Goal: Task Accomplishment & Management: Complete application form

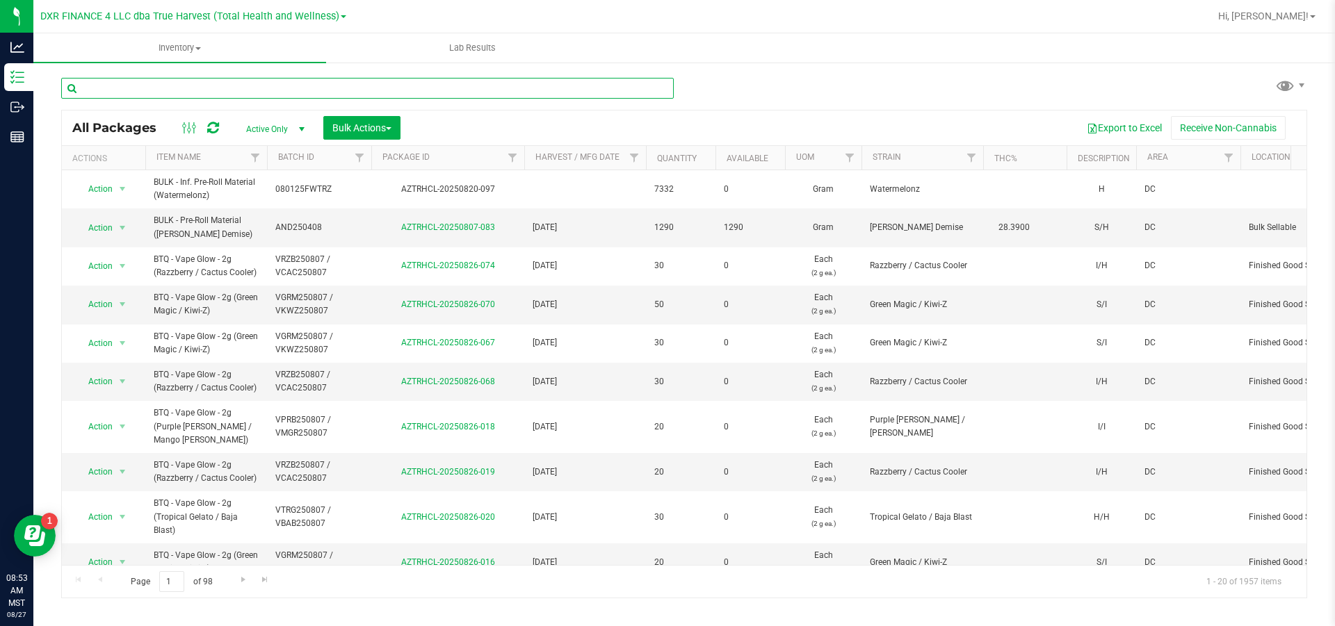
click at [169, 95] on input "text" at bounding box center [367, 88] width 613 height 21
type input "btq"
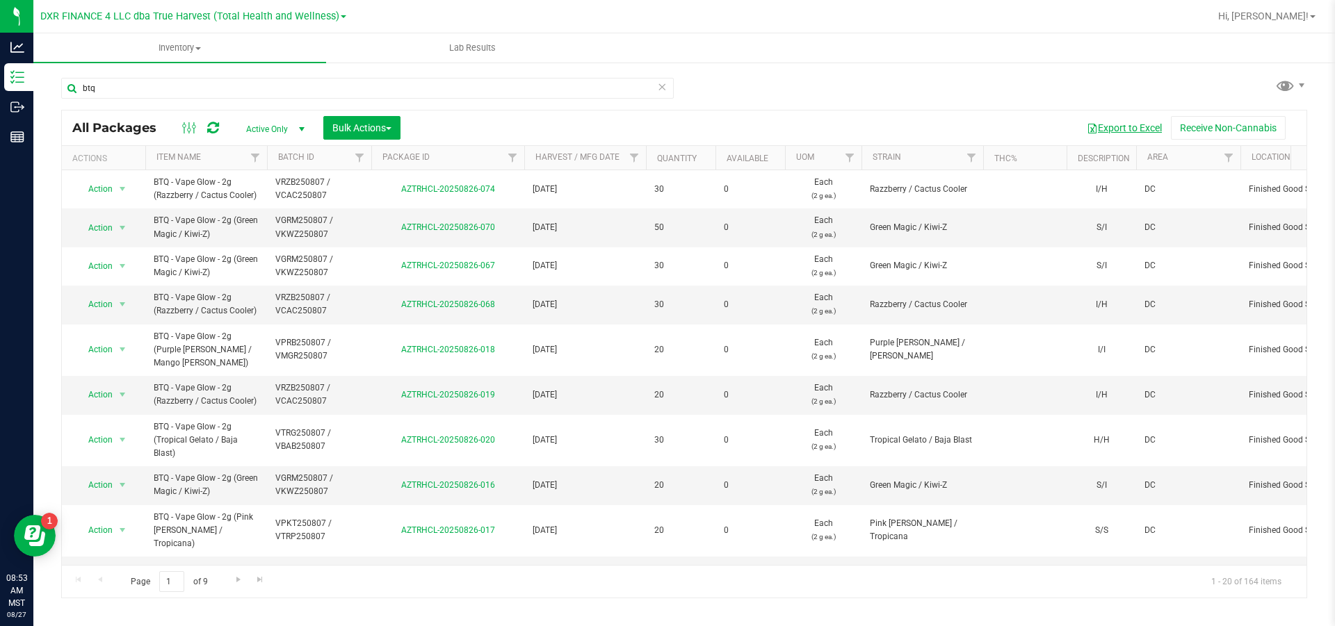
click at [1130, 133] on button "Export to Excel" at bounding box center [1124, 128] width 93 height 24
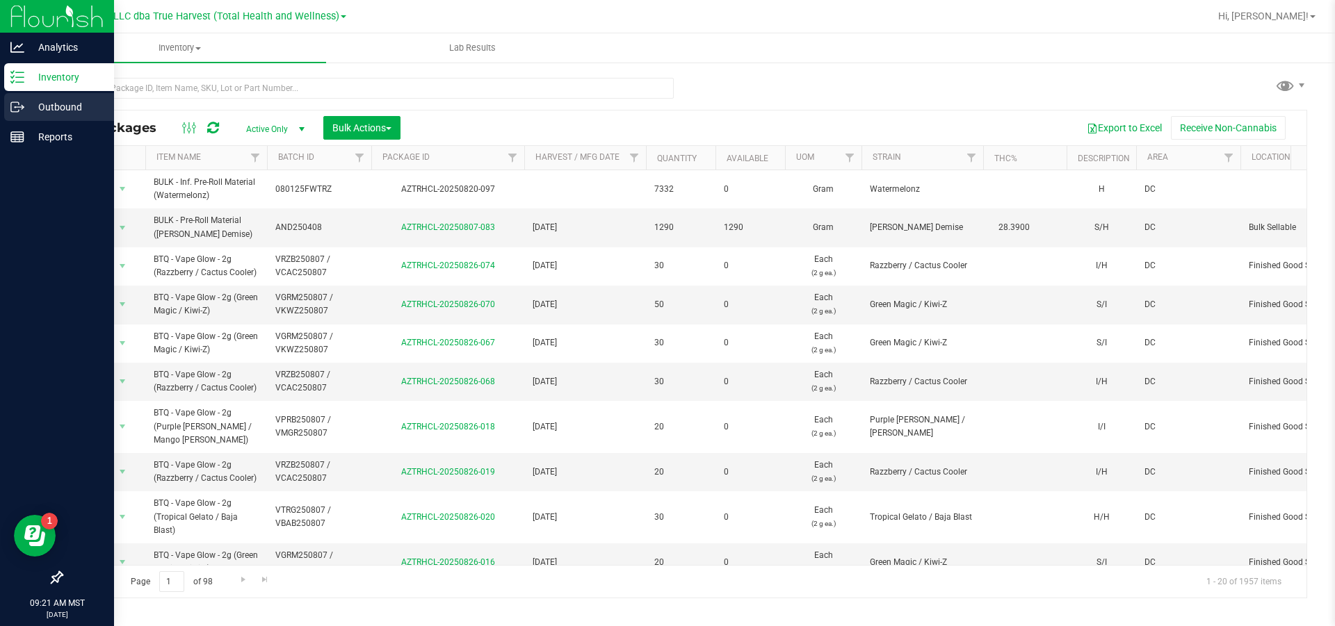
click at [27, 103] on p "Outbound" at bounding box center [65, 107] width 83 height 17
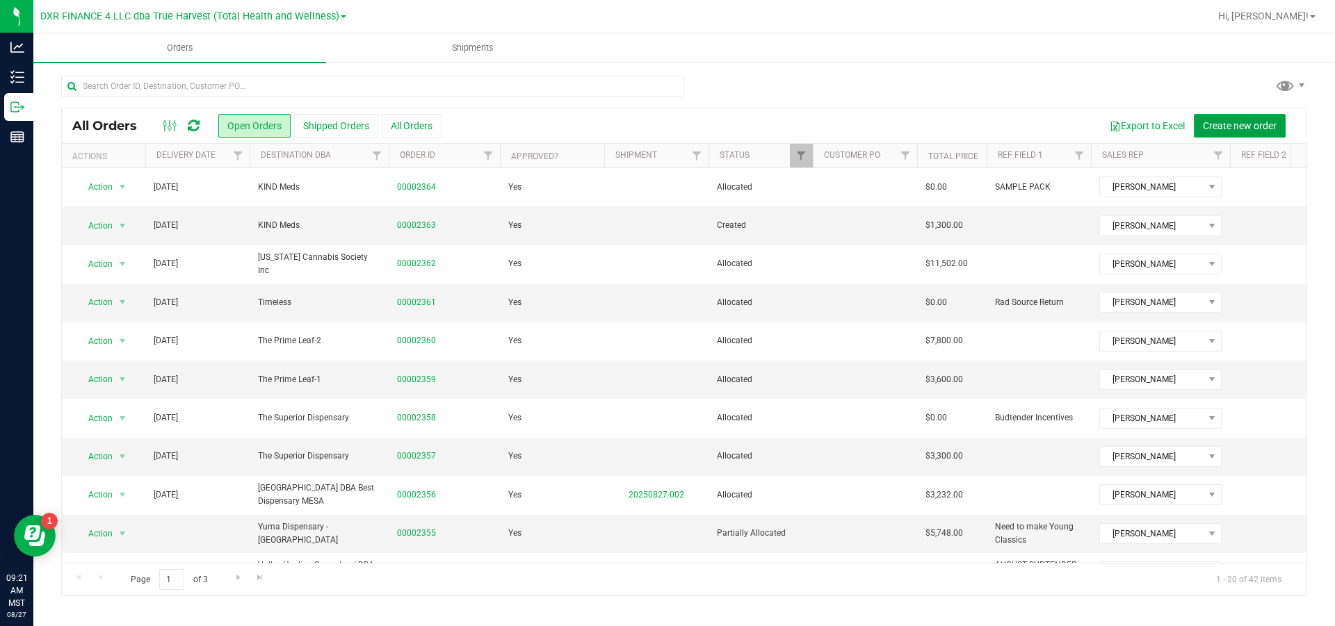
click at [1226, 122] on span "Create new order" at bounding box center [1240, 125] width 74 height 11
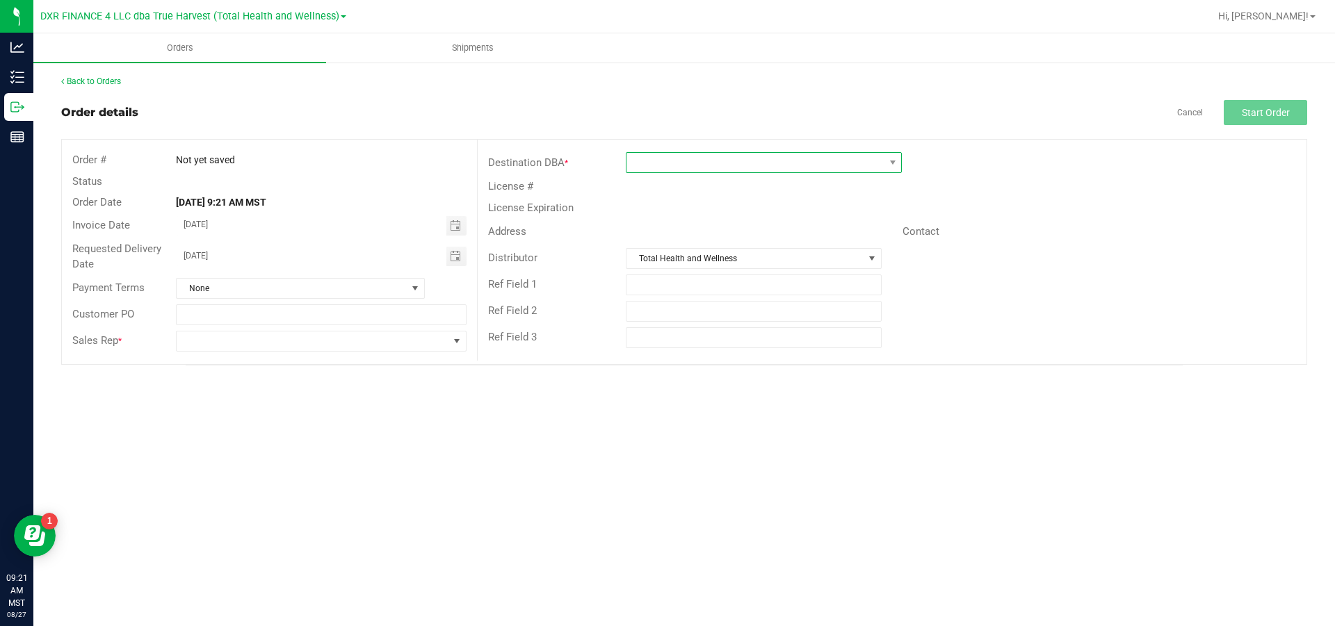
click at [699, 159] on span at bounding box center [754, 162] width 257 height 19
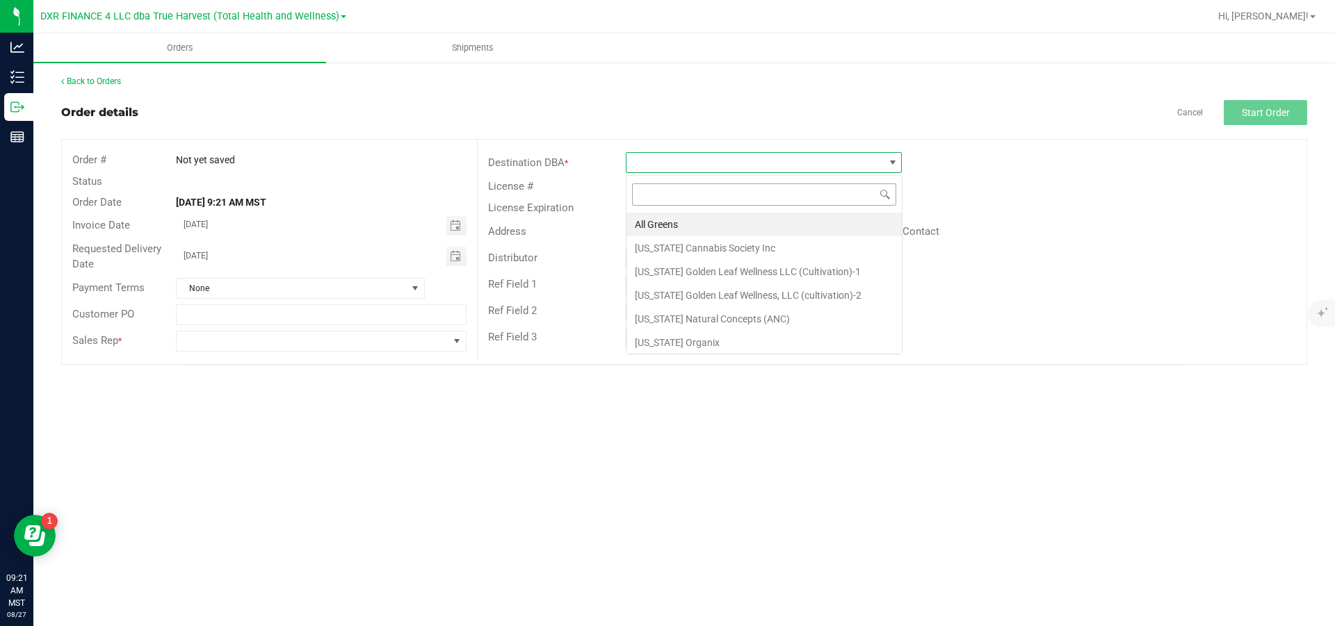
scroll to position [21, 275]
click at [708, 243] on li "[US_STATE] Cannabis Society Inc" at bounding box center [763, 248] width 275 height 24
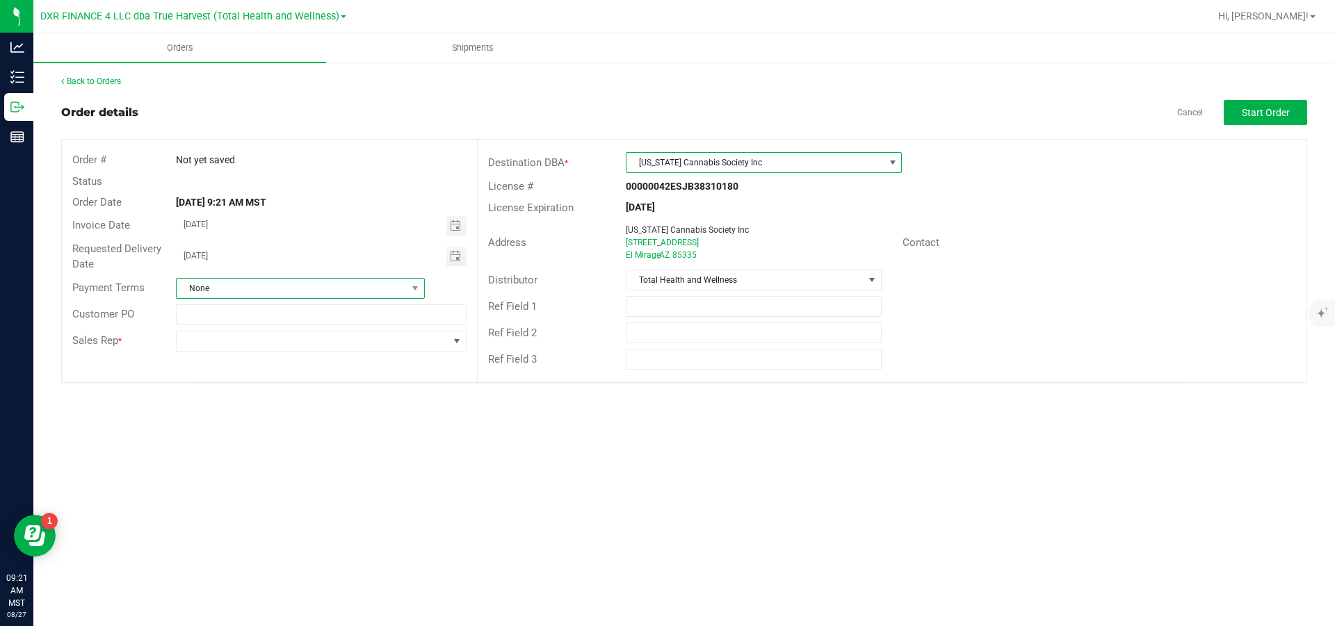
click at [296, 291] on span "None" at bounding box center [292, 288] width 230 height 19
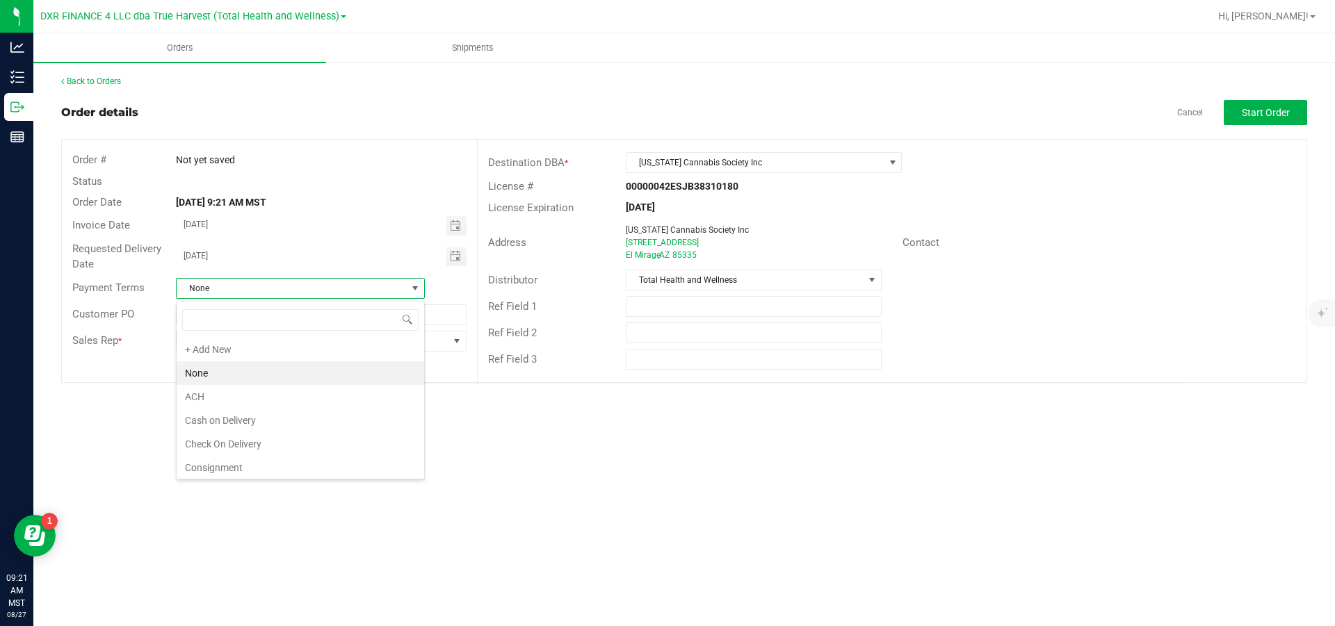
scroll to position [21, 249]
click at [281, 401] on li "ACH" at bounding box center [301, 397] width 248 height 24
click at [395, 346] on span at bounding box center [312, 341] width 271 height 19
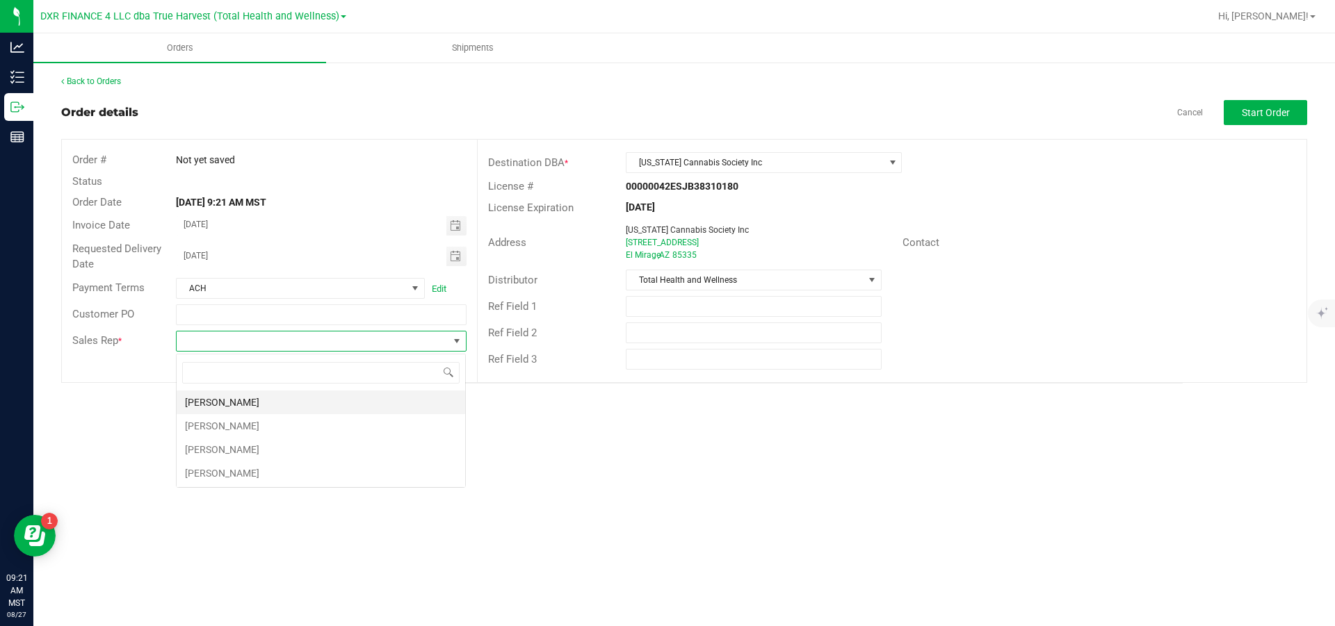
scroll to position [21, 290]
click at [307, 404] on li "[PERSON_NAME]" at bounding box center [321, 403] width 289 height 24
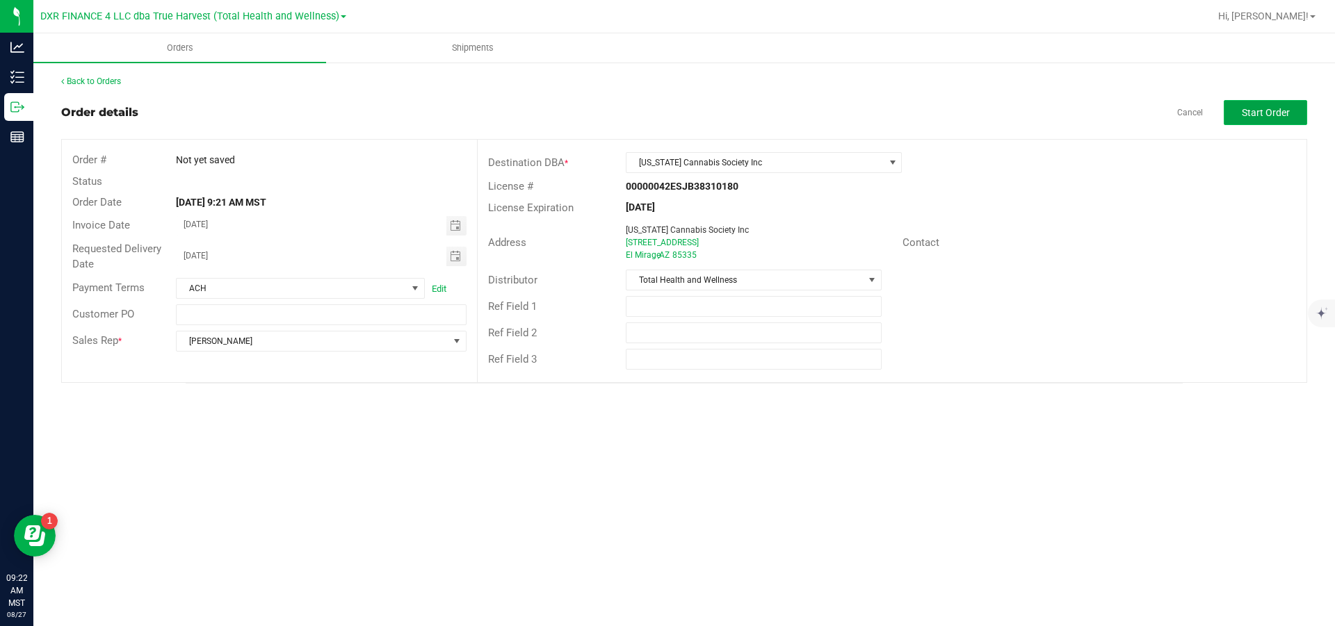
click at [1261, 111] on span "Start Order" at bounding box center [1266, 112] width 48 height 11
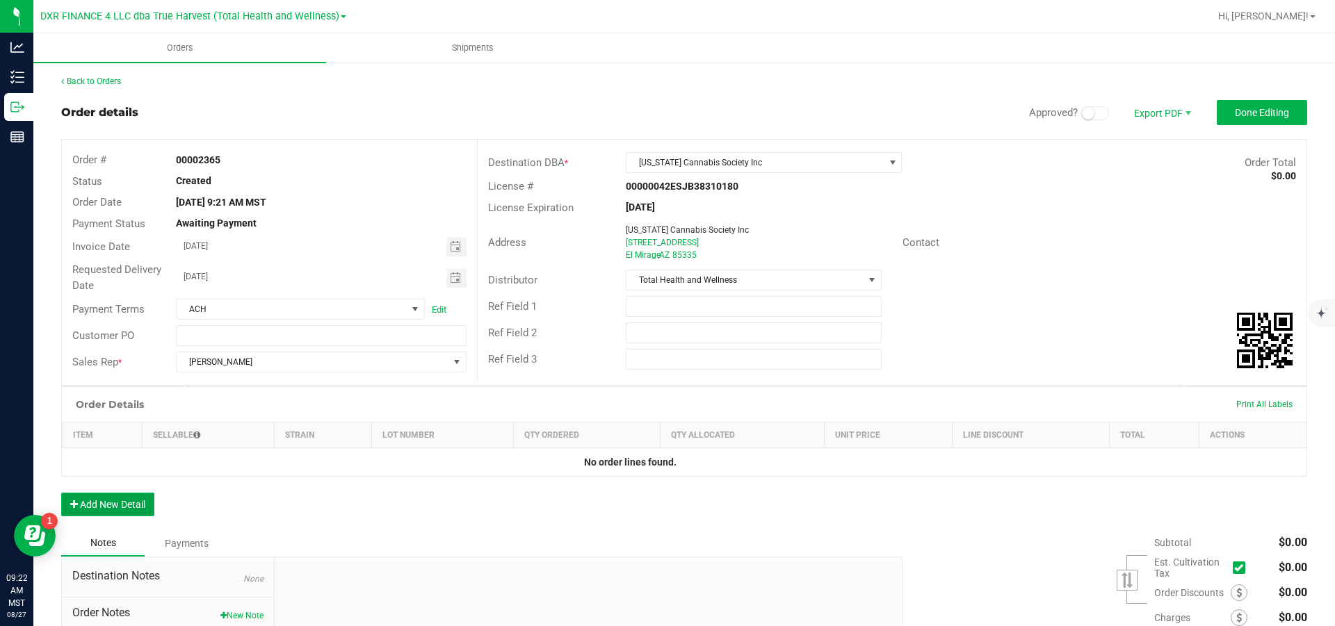
click at [120, 505] on button "Add New Detail" at bounding box center [107, 505] width 93 height 24
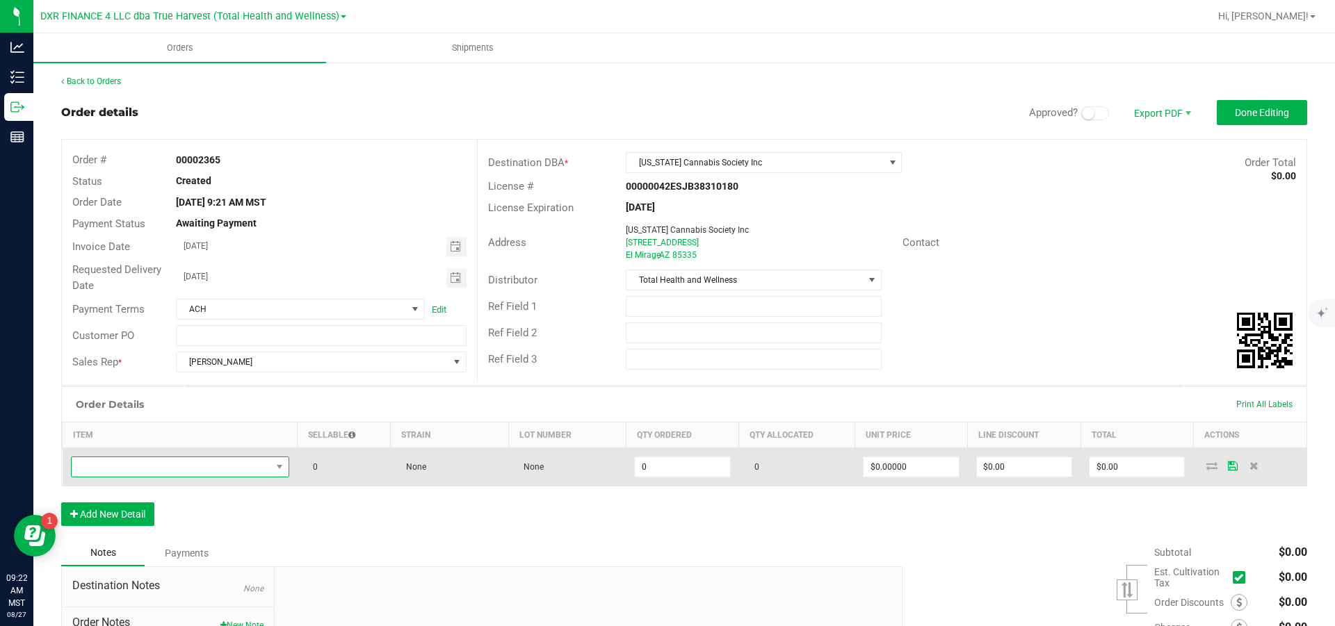
click at [177, 470] on span "NO DATA FOUND" at bounding box center [172, 466] width 200 height 19
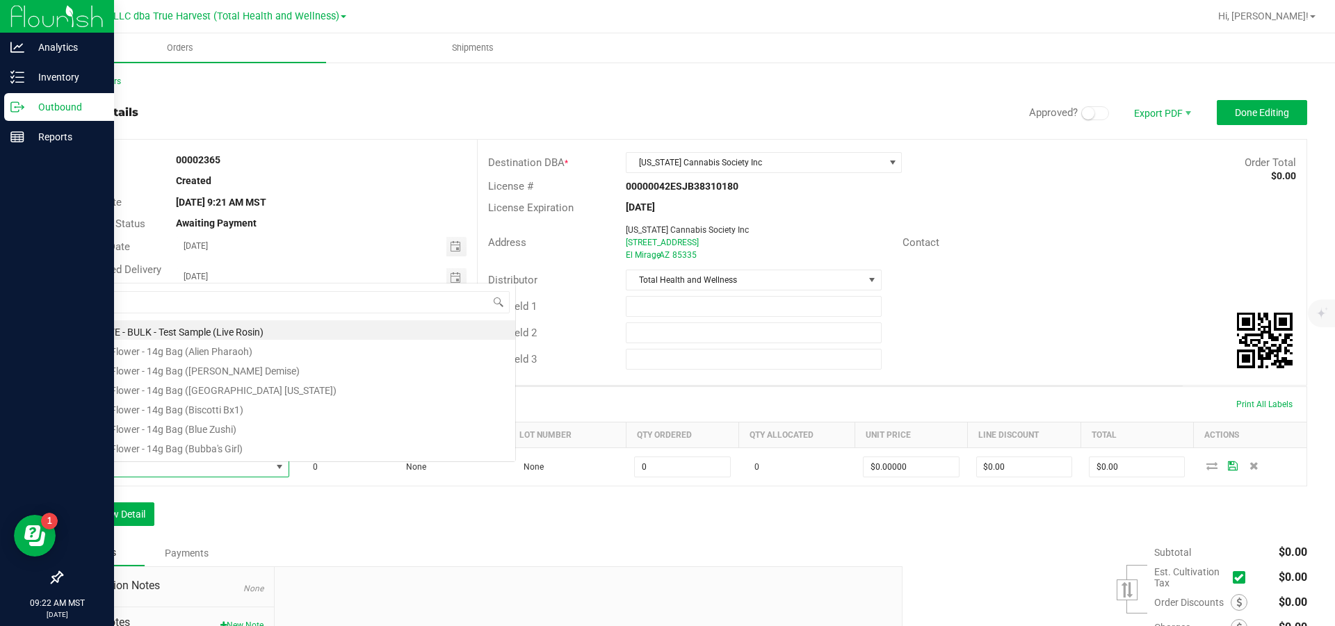
scroll to position [21, 205]
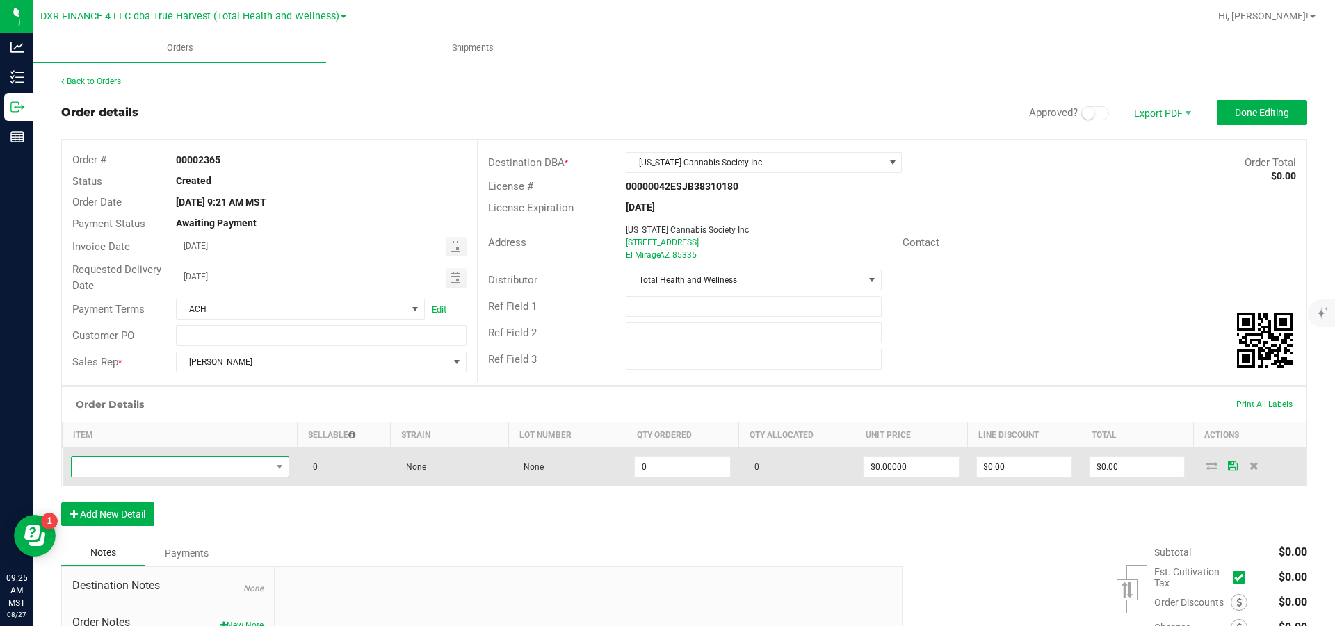
click at [175, 476] on span "NO DATA FOUND" at bounding box center [172, 466] width 200 height 19
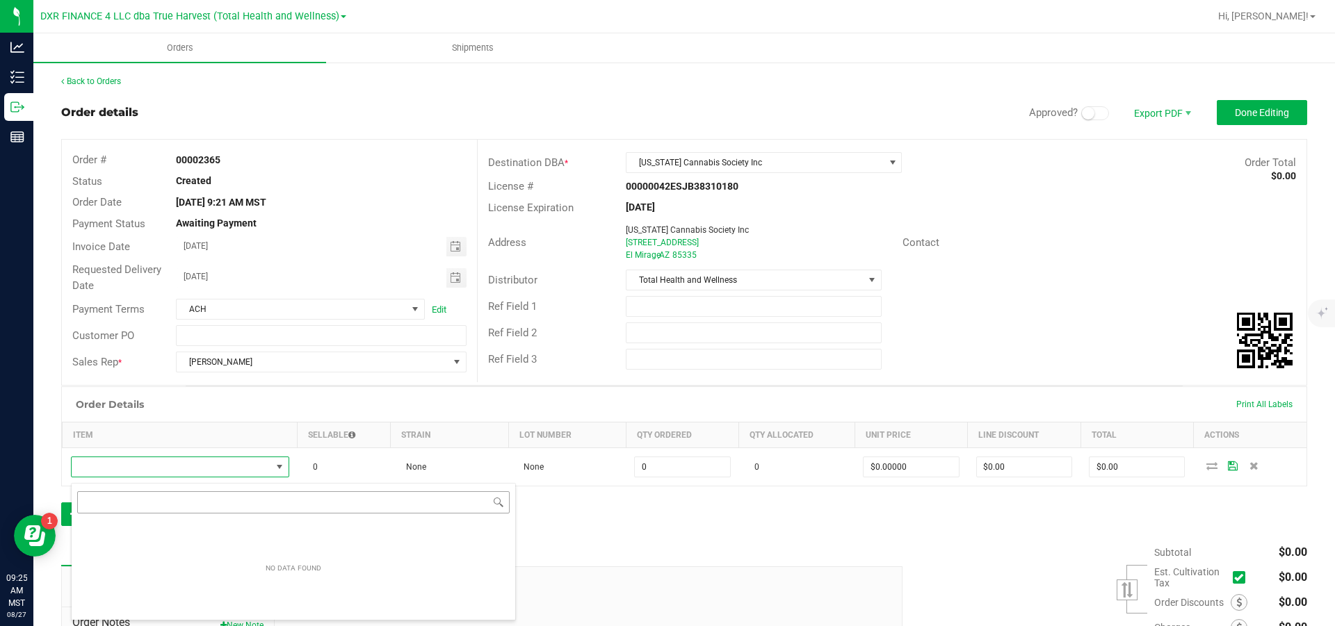
click at [152, 505] on body "Analytics Inventory Outbound Reports 09:25 AM MST [DATE] 08/27 DXR FINANCE 4 LL…" at bounding box center [667, 313] width 1335 height 626
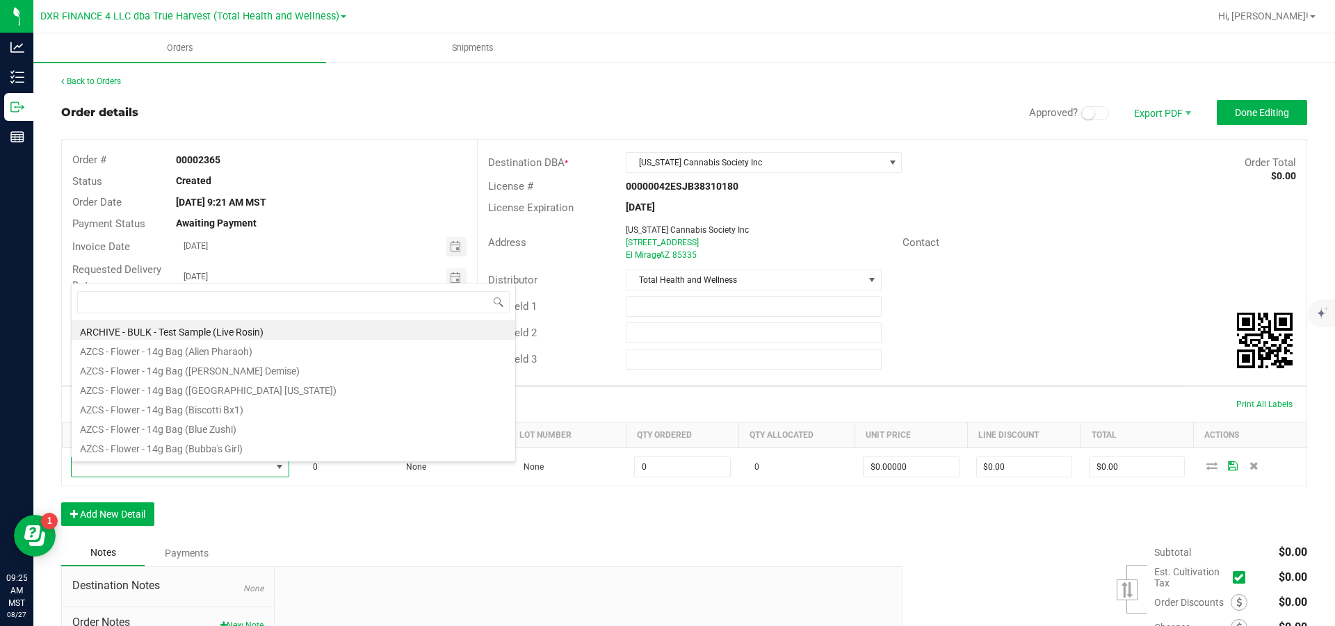
type input "BTQ - Vape Switch - 1g ("
click at [215, 332] on li "BTQ - Vape Switch - 1g (Acai [PERSON_NAME] / Lemon Jelly)" at bounding box center [294, 330] width 444 height 19
type input "0 ea"
type input "$22.50000"
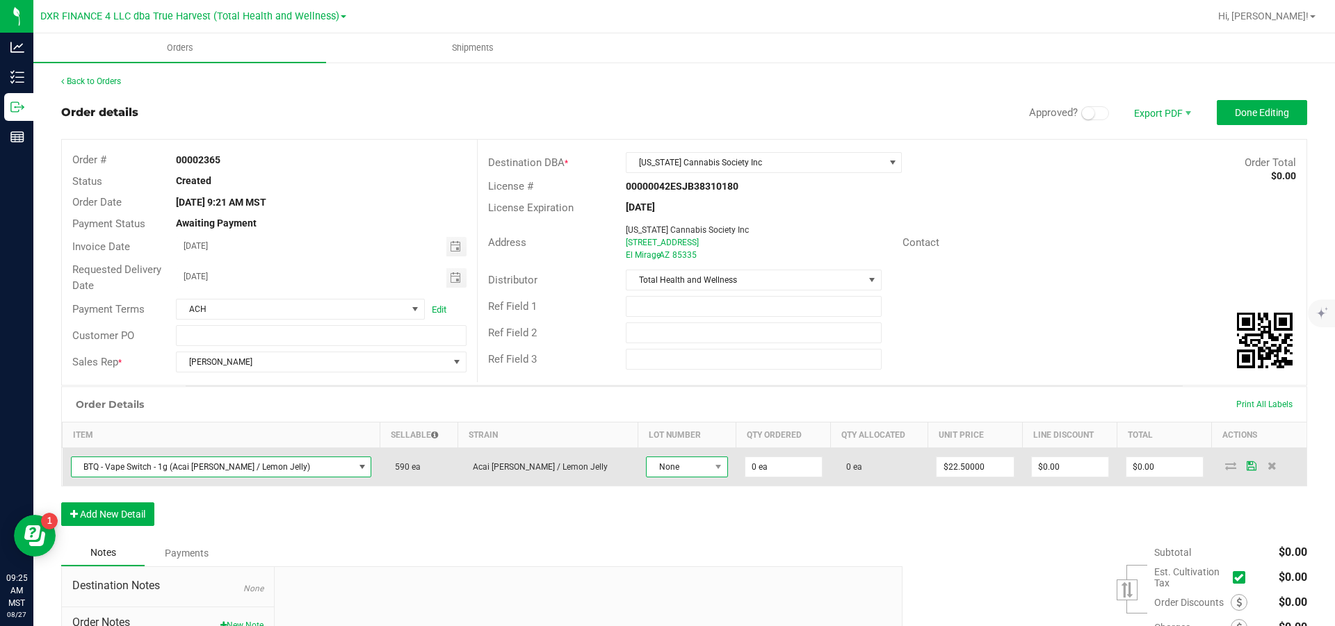
click at [647, 475] on span "None" at bounding box center [678, 466] width 63 height 19
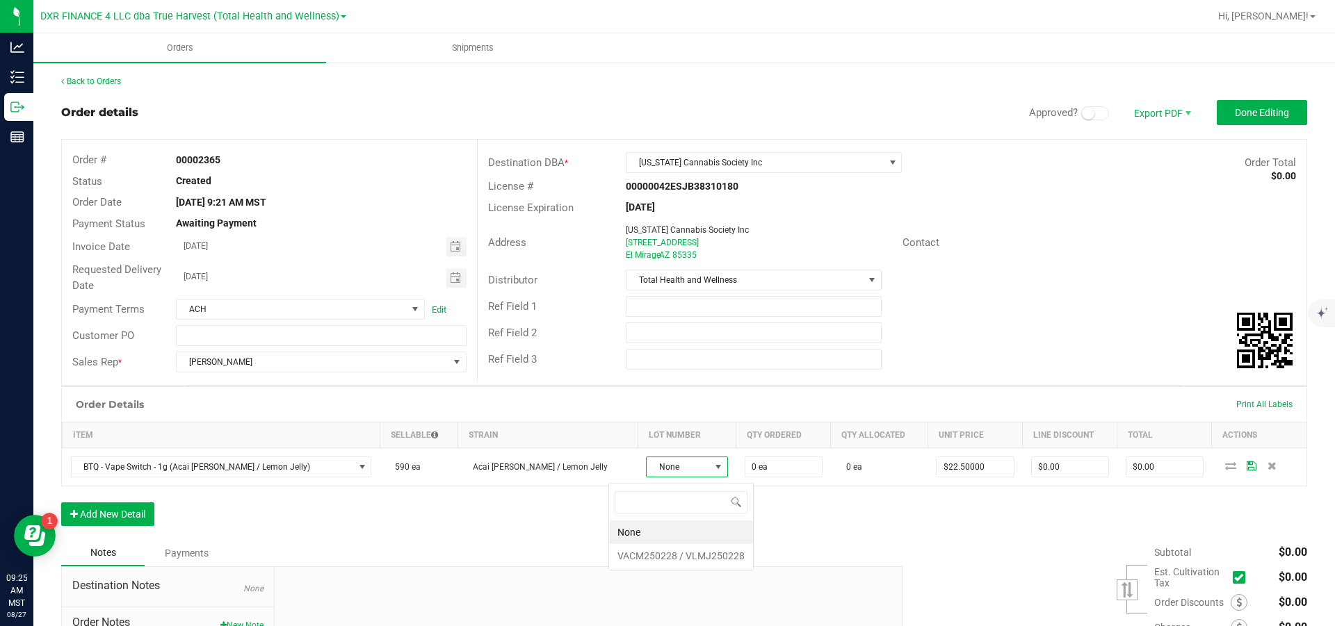
scroll to position [21, 81]
click at [635, 557] on VLMJ250228 "VACM250228 / VLMJ250228" at bounding box center [681, 556] width 144 height 24
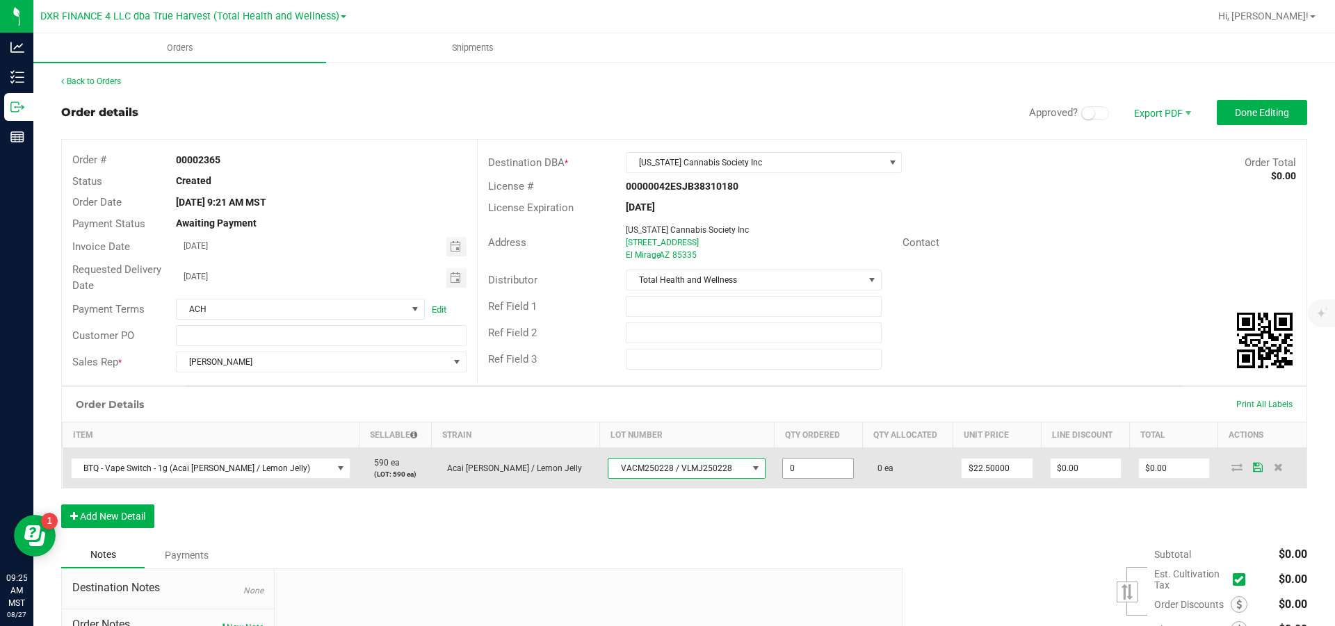
click at [789, 476] on input "0" at bounding box center [818, 468] width 70 height 19
type input "30 ea"
type input "22.5"
type input "$675.00"
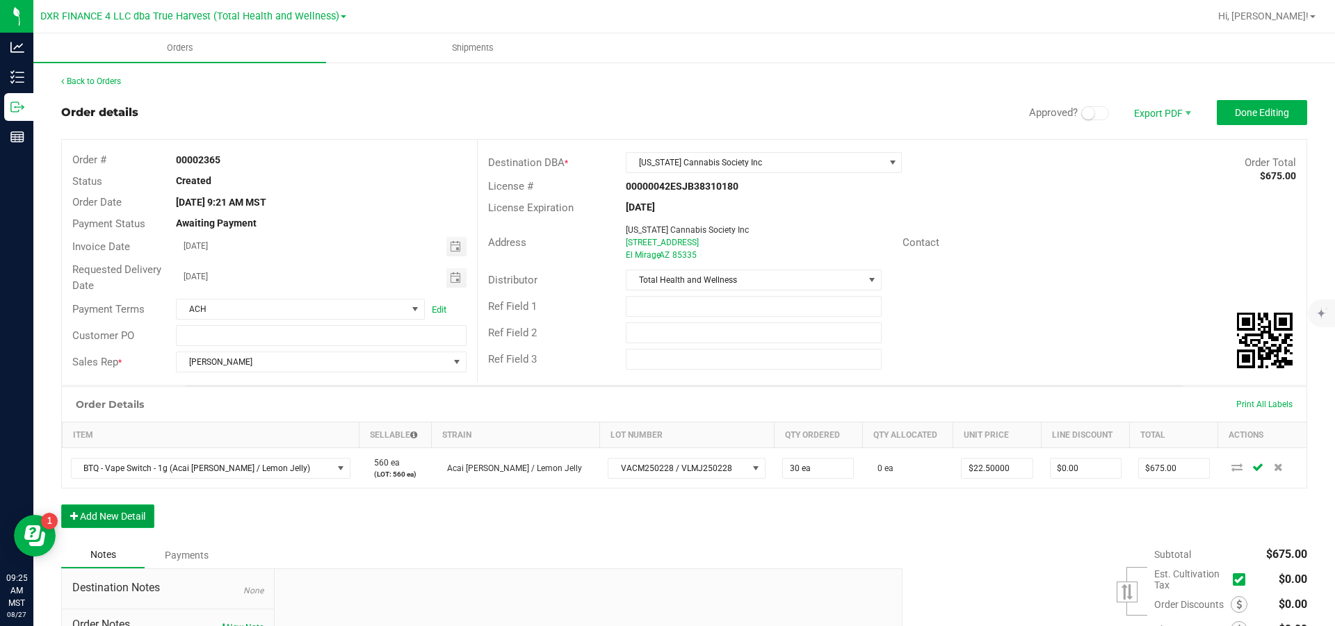
click at [105, 528] on button "Add New Detail" at bounding box center [107, 517] width 93 height 24
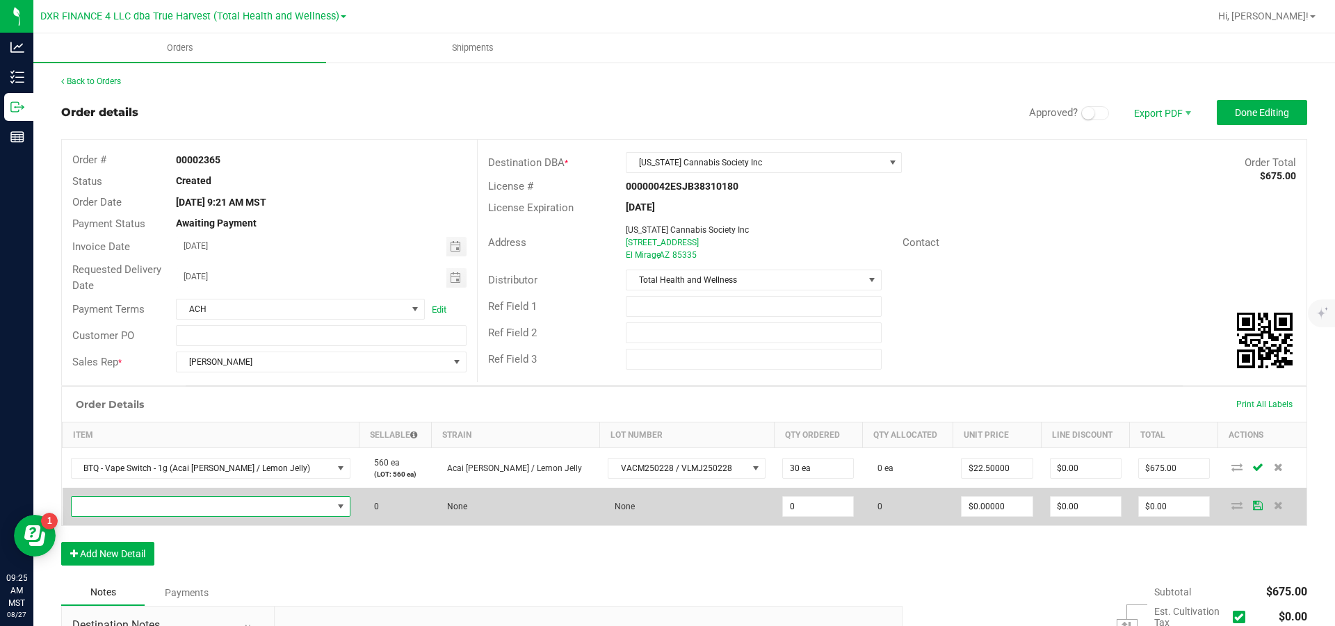
click at [123, 517] on span "NO DATA FOUND" at bounding box center [202, 506] width 261 height 19
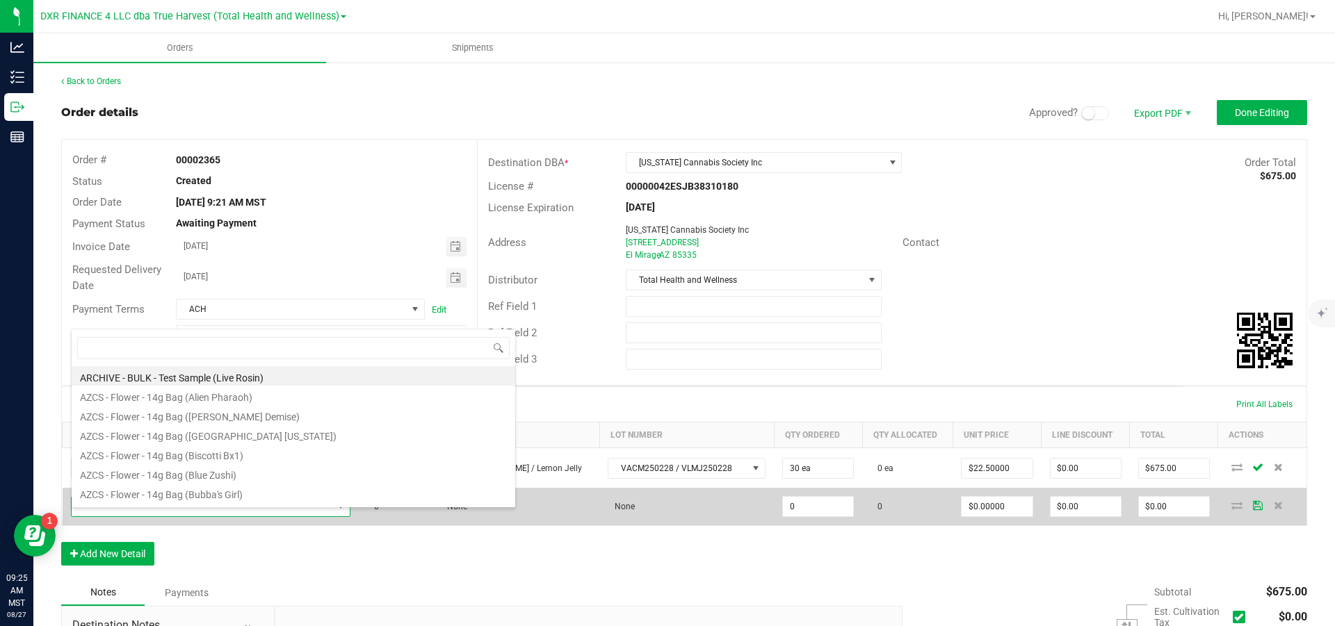
scroll to position [21, 257]
type input "BTQ - Vape Switch - 1g (n"
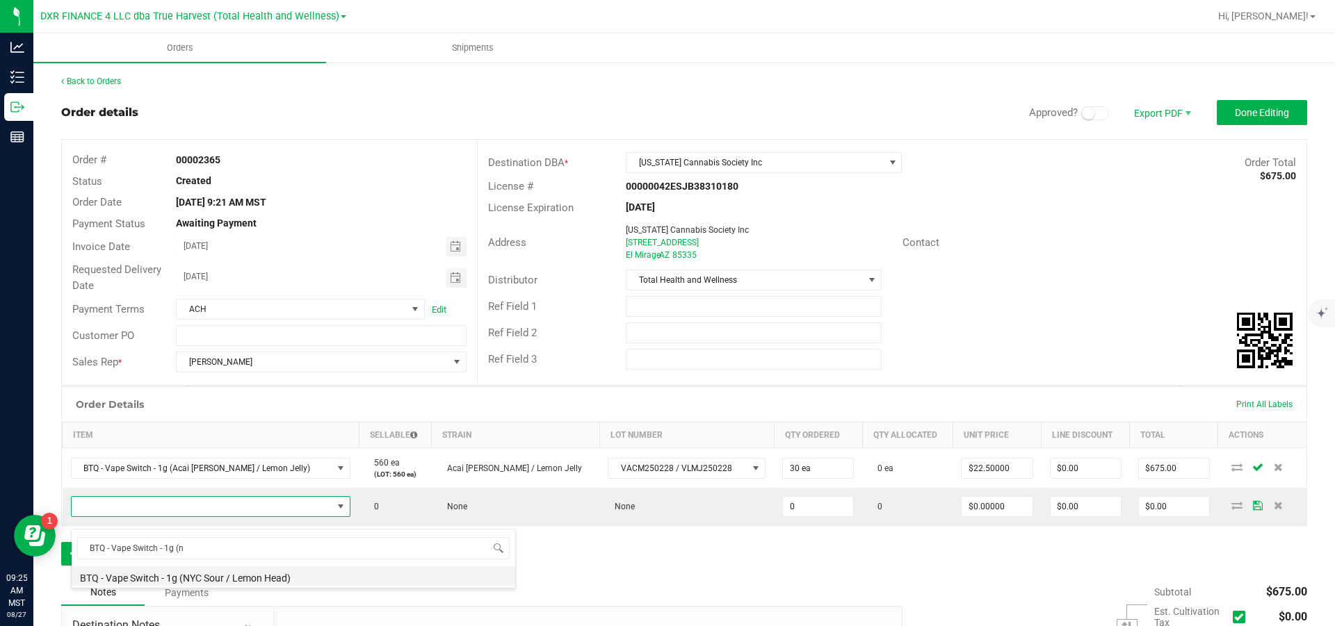
click at [220, 578] on li "BTQ - Vape Switch - 1g (NYC Sour / Lemon Head)" at bounding box center [294, 576] width 444 height 19
type input "0 ea"
type input "$22.50000"
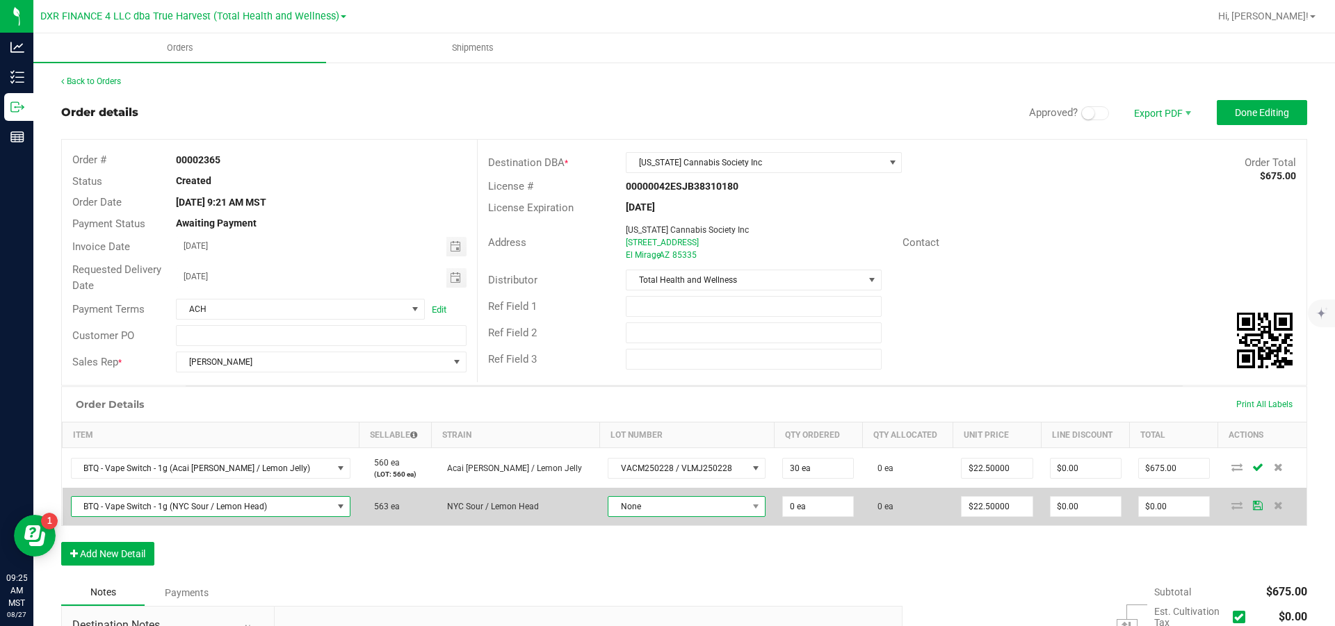
click at [683, 517] on span "None" at bounding box center [677, 506] width 139 height 19
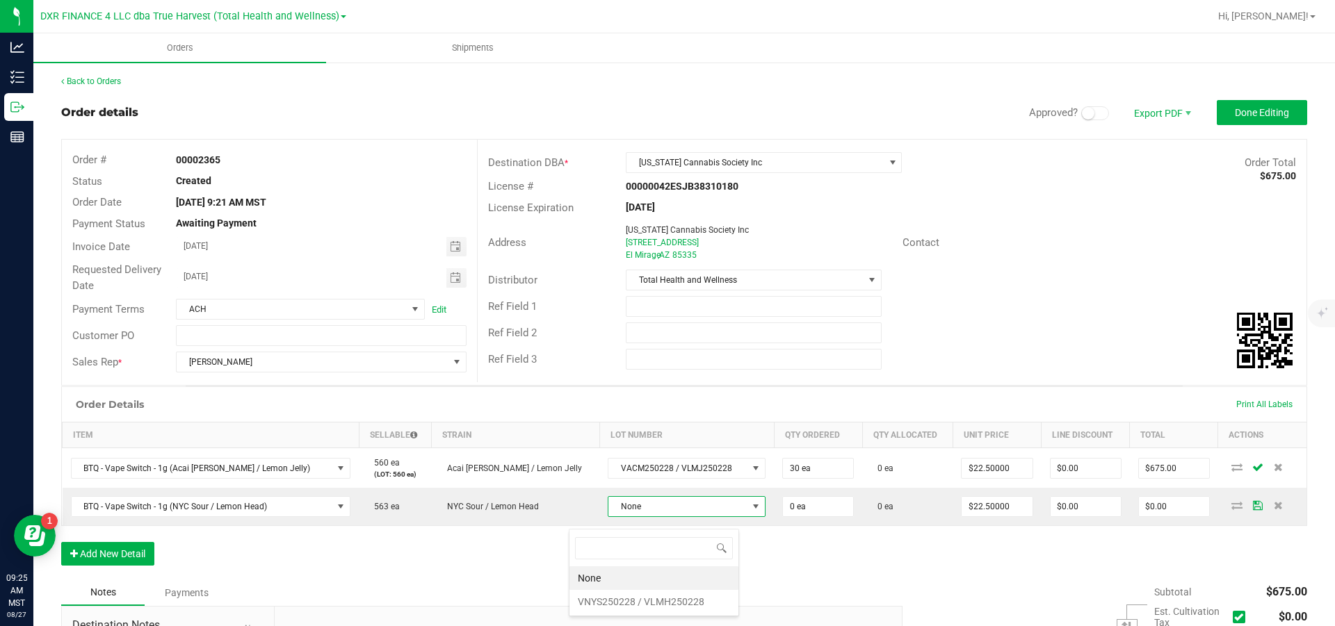
scroll to position [21, 170]
click at [637, 601] on VLMH250228 "VNYS250228 / VLMH250228" at bounding box center [653, 602] width 169 height 24
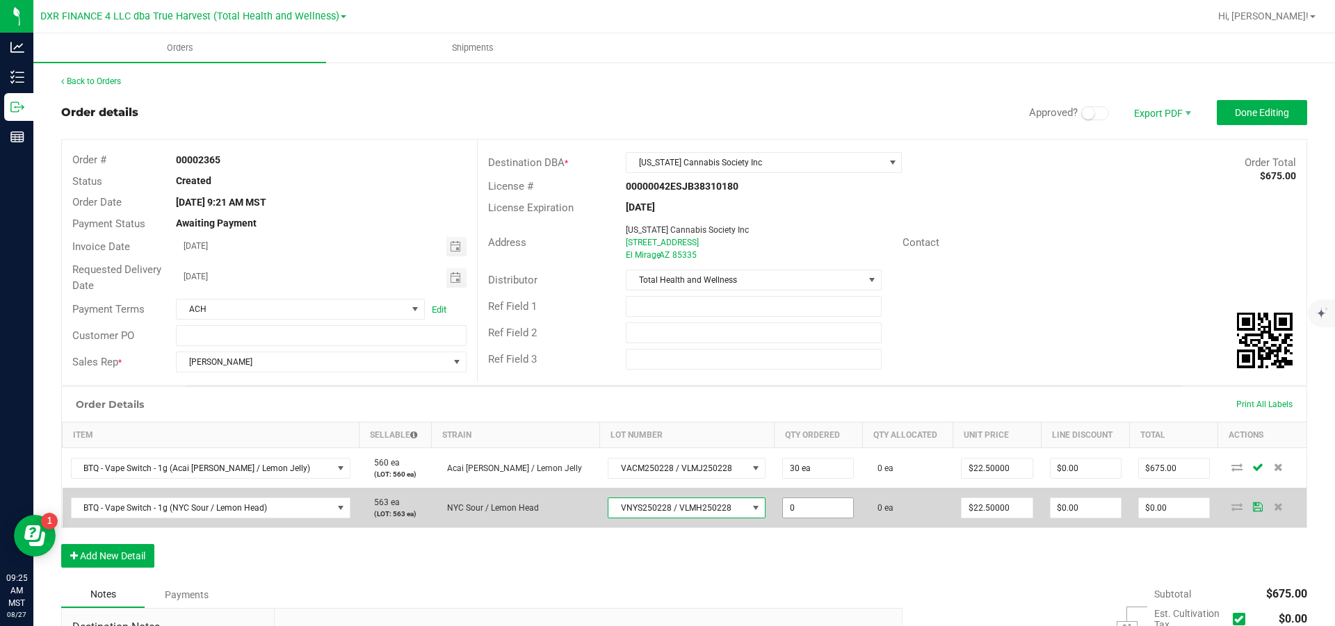
click at [791, 518] on input "0" at bounding box center [818, 507] width 70 height 19
type input "20 ea"
type input "22.5"
type input "$450.00"
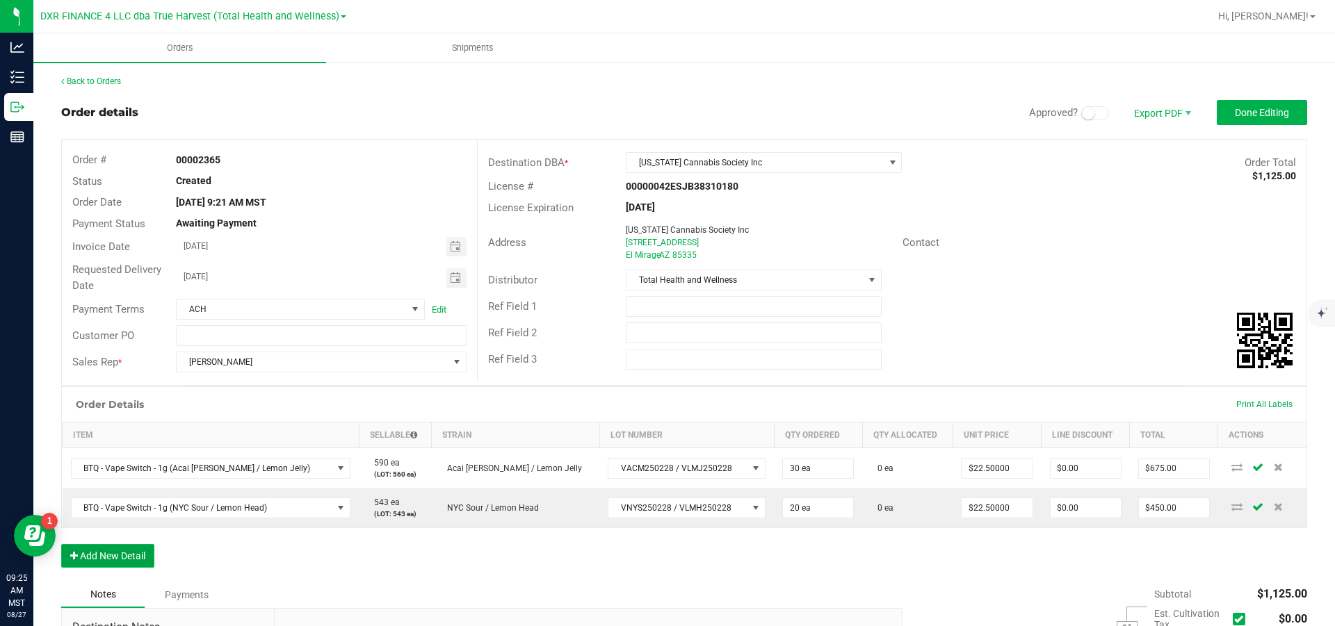
click at [117, 568] on button "Add New Detail" at bounding box center [107, 556] width 93 height 24
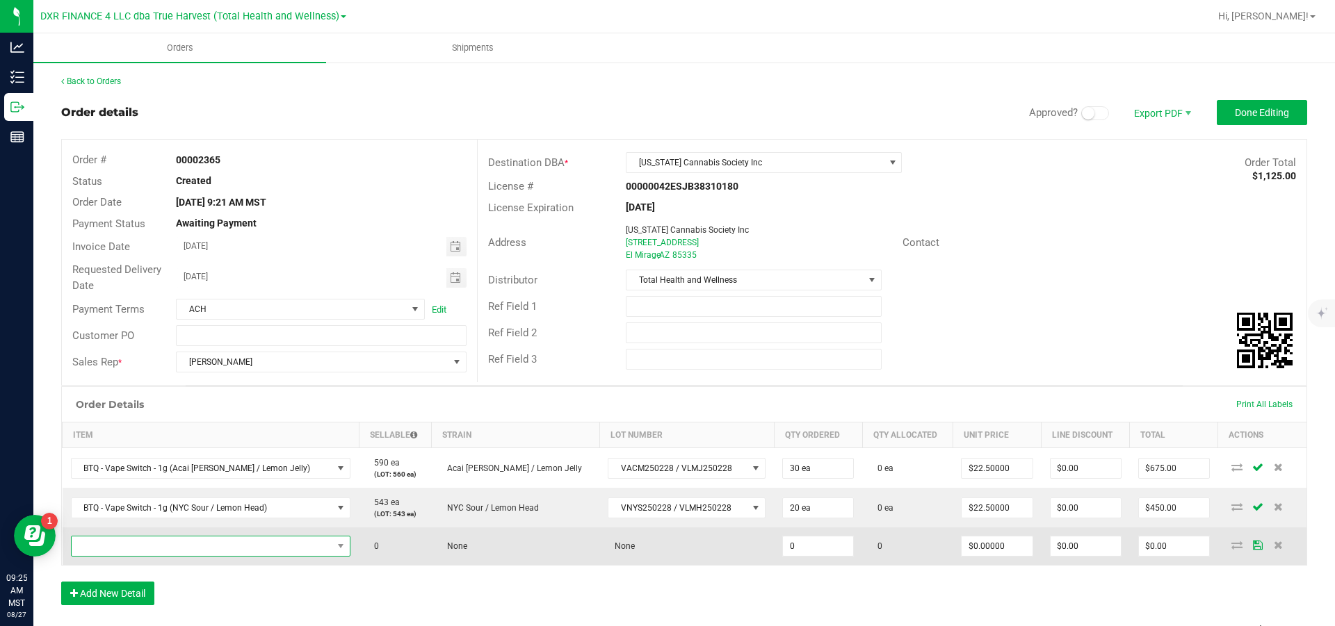
click at [119, 556] on span "NO DATA FOUND" at bounding box center [202, 546] width 261 height 19
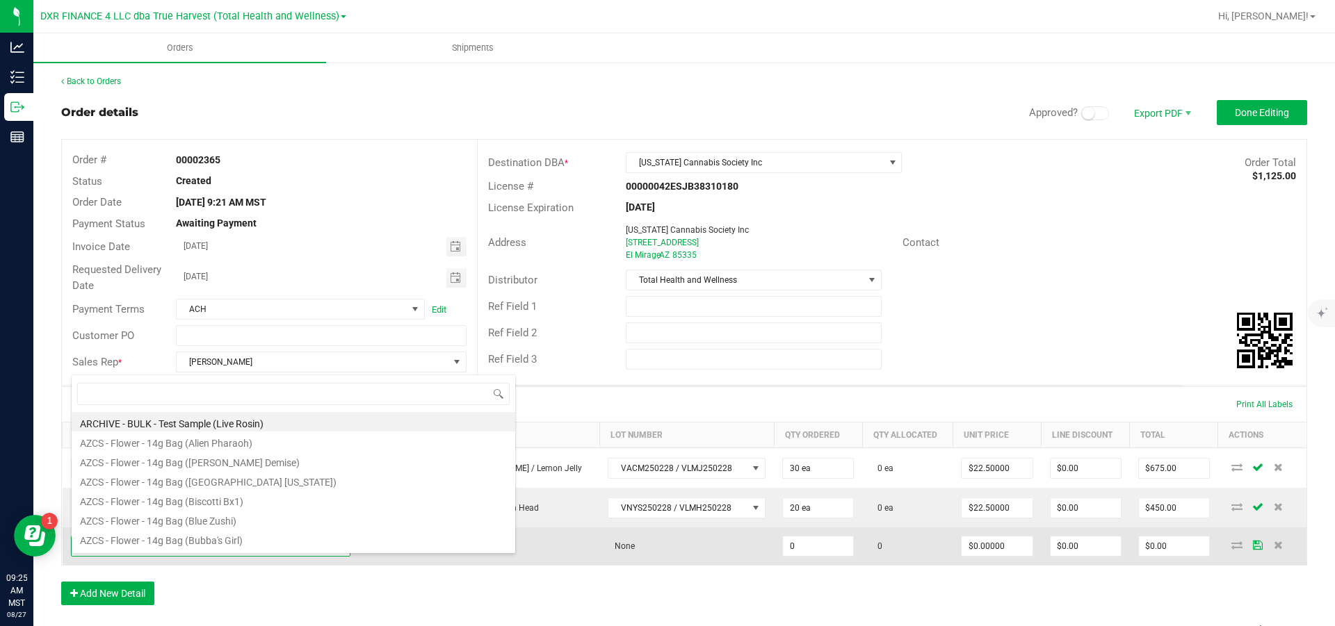
scroll to position [21, 257]
type input "BTQ - Vape Switch - 1g (pin"
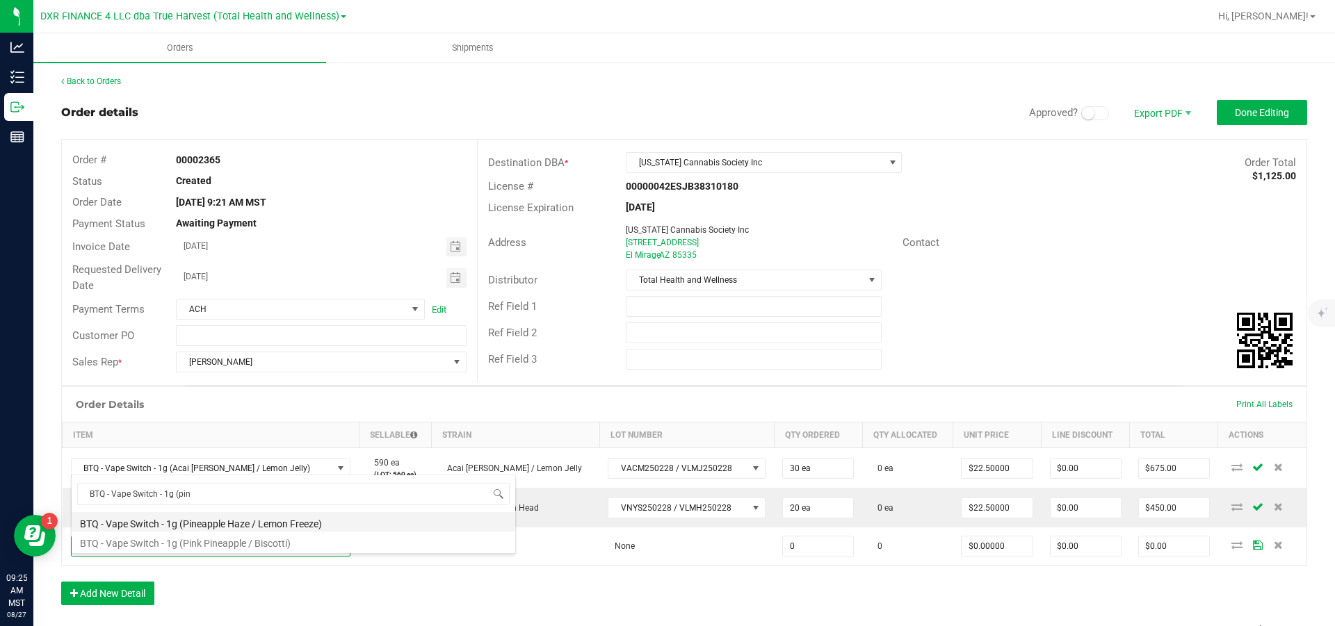
click at [204, 521] on li "BTQ - Vape Switch - 1g (Pineapple Haze / Lemon Freeze)" at bounding box center [294, 521] width 444 height 19
type input "0 ea"
type input "$22.50000"
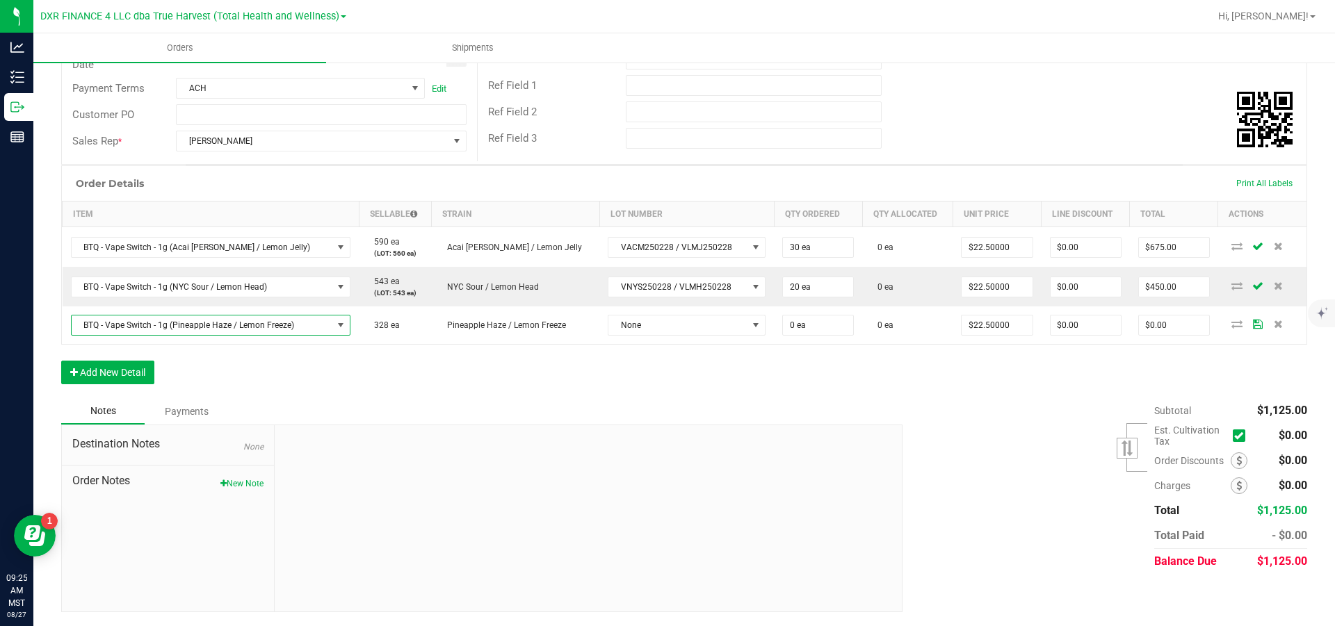
scroll to position [287, 0]
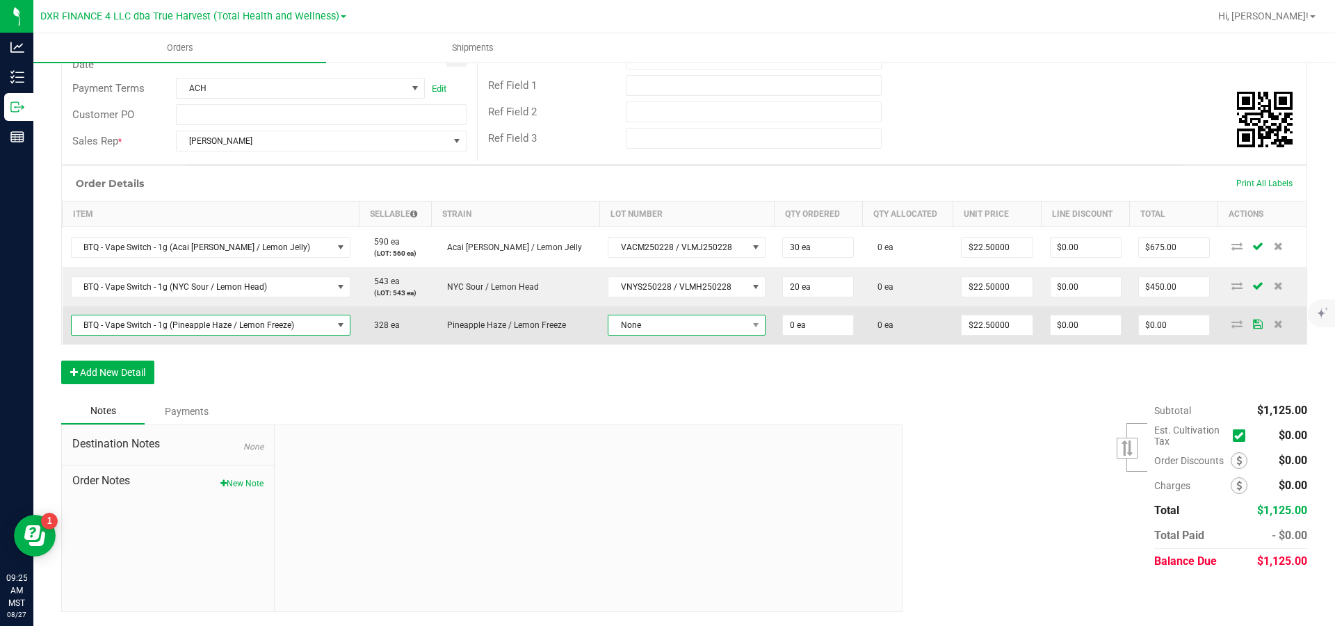
click at [667, 322] on span "None" at bounding box center [677, 325] width 139 height 19
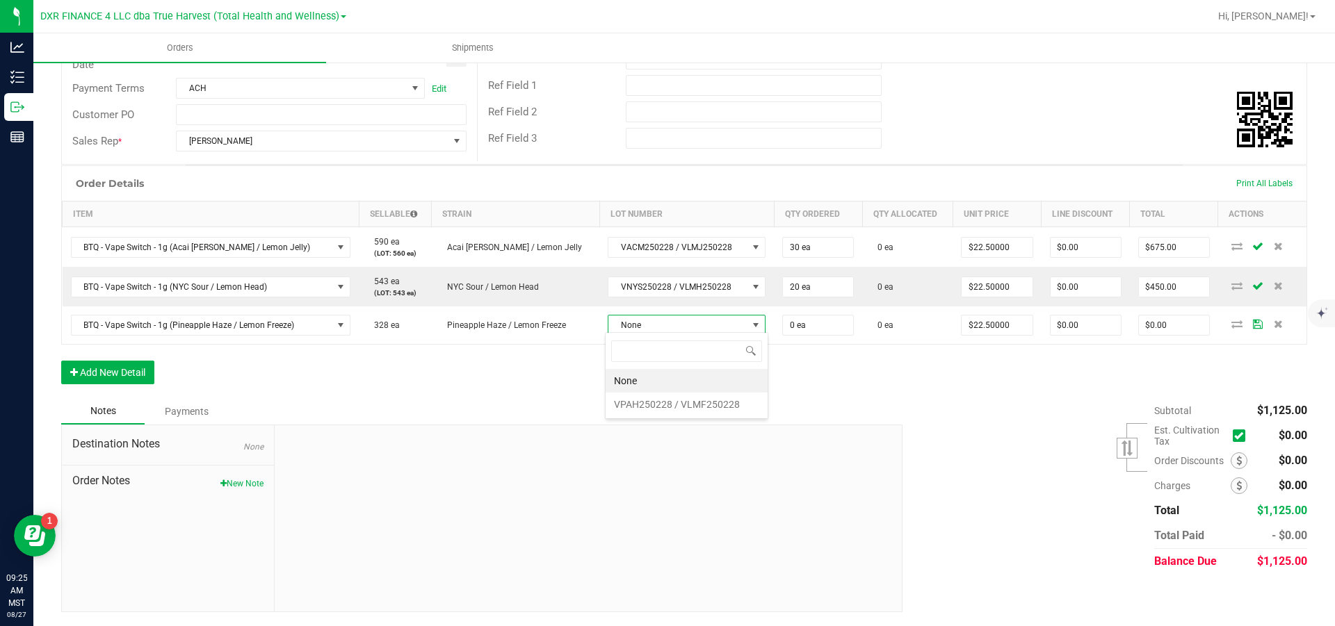
scroll to position [21, 163]
click at [667, 404] on VLMF250228 "VPAH250228 / VLMF250228" at bounding box center [687, 405] width 162 height 24
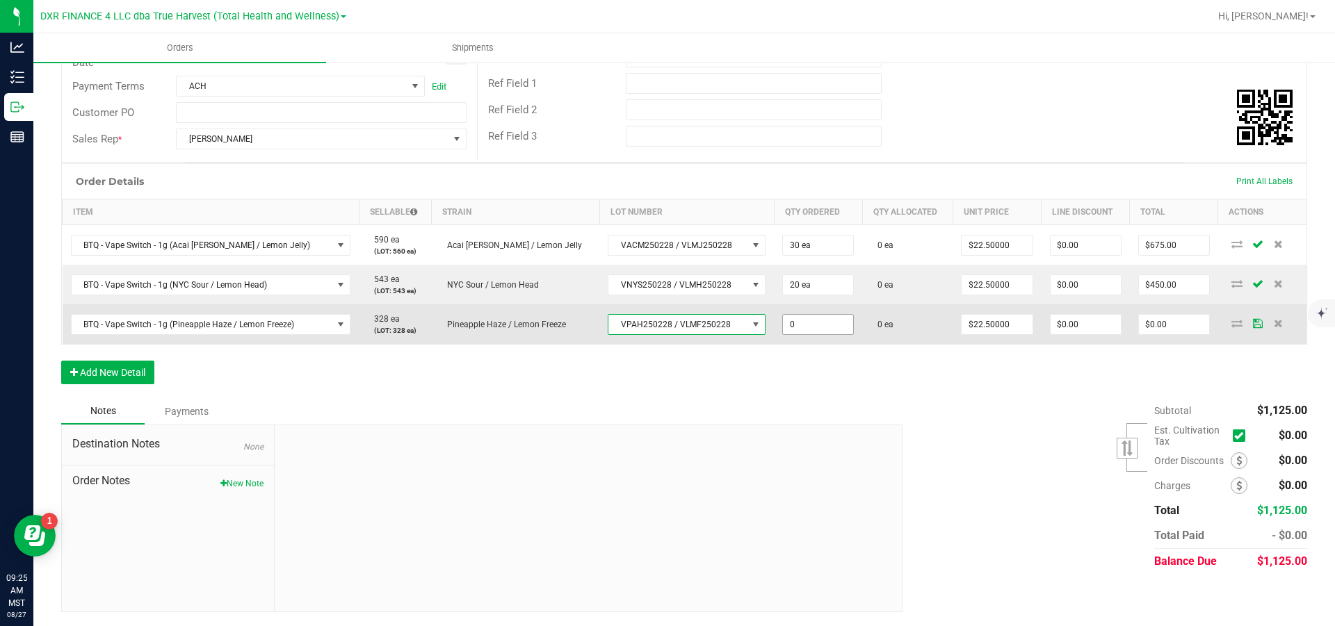
click at [813, 330] on input "0" at bounding box center [818, 324] width 70 height 19
type input "20 ea"
type input "22.5"
type input "$450.00"
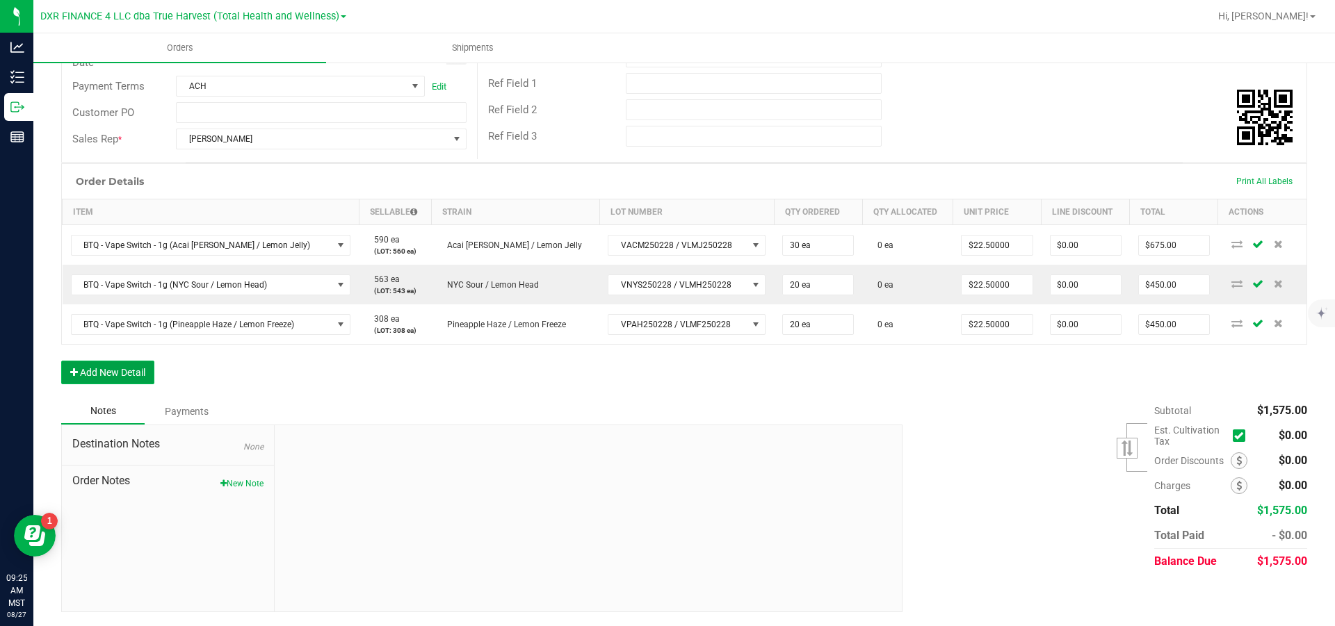
click at [114, 384] on button "Add New Detail" at bounding box center [107, 373] width 93 height 24
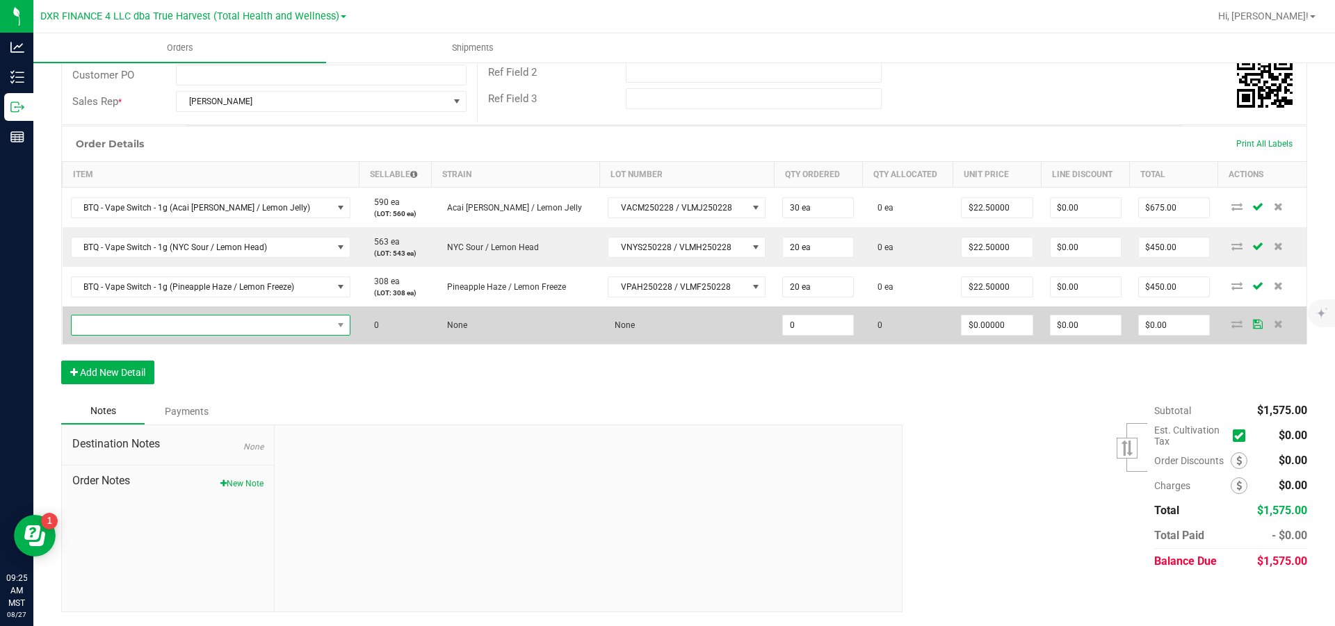
click at [130, 335] on span "NO DATA FOUND" at bounding box center [202, 325] width 261 height 19
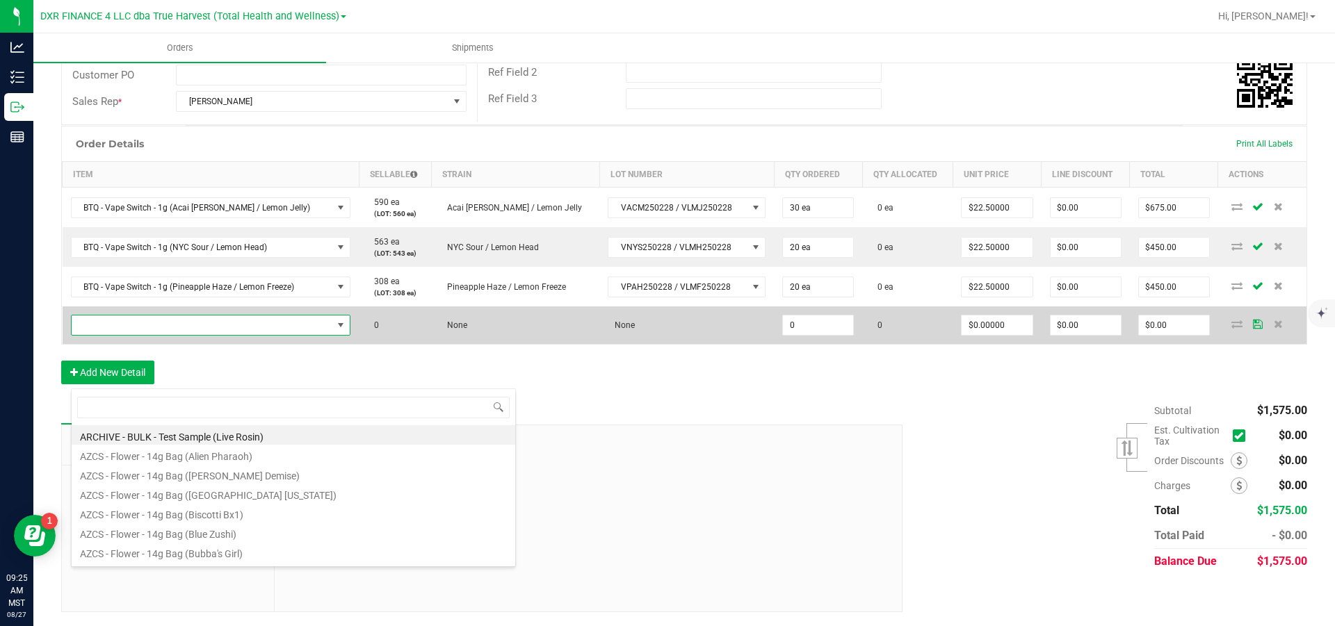
scroll to position [21, 280]
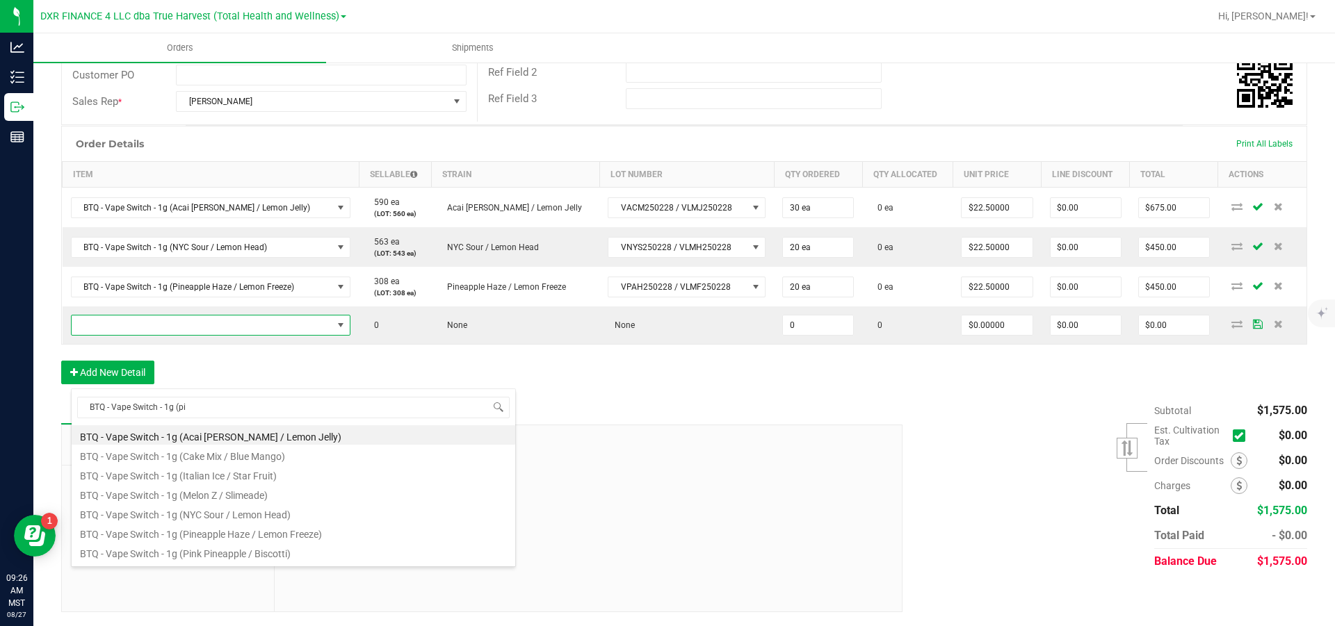
type input "BTQ - Vape Switch - 1g (pin"
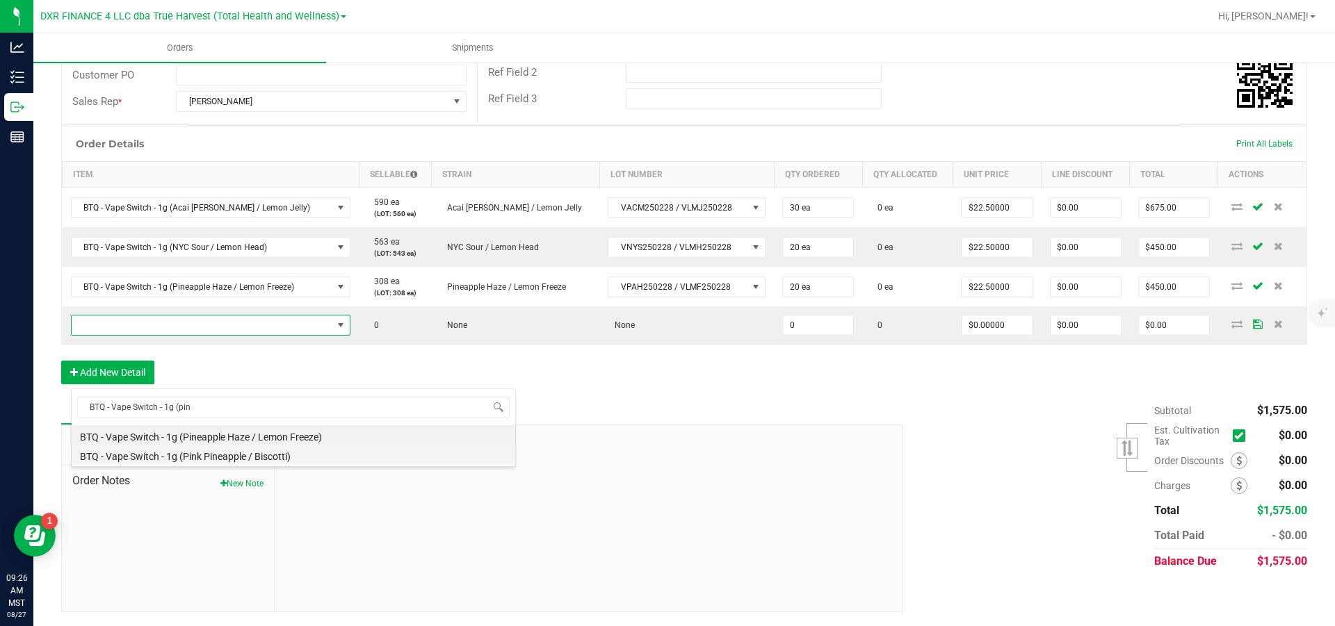
click at [206, 460] on li "BTQ - Vape Switch - 1g (Pink Pineapple / Biscotti)" at bounding box center [294, 454] width 444 height 19
type input "0 ea"
type input "$22.50000"
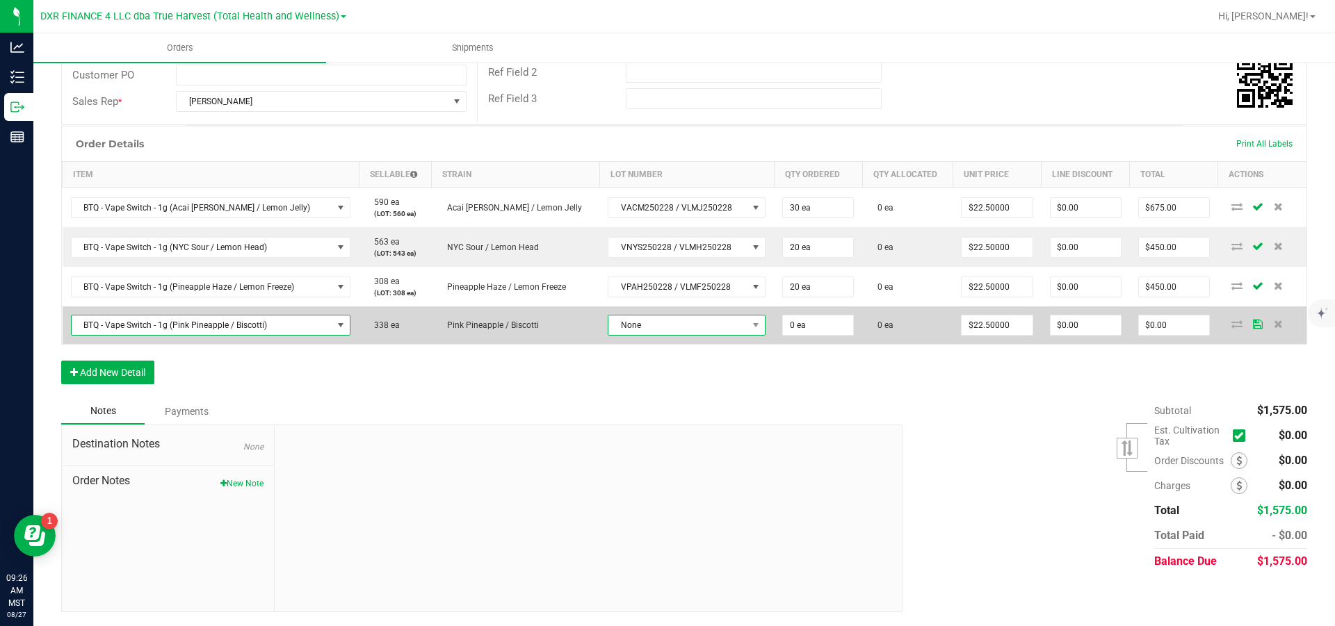
click at [694, 335] on span "None" at bounding box center [677, 325] width 139 height 19
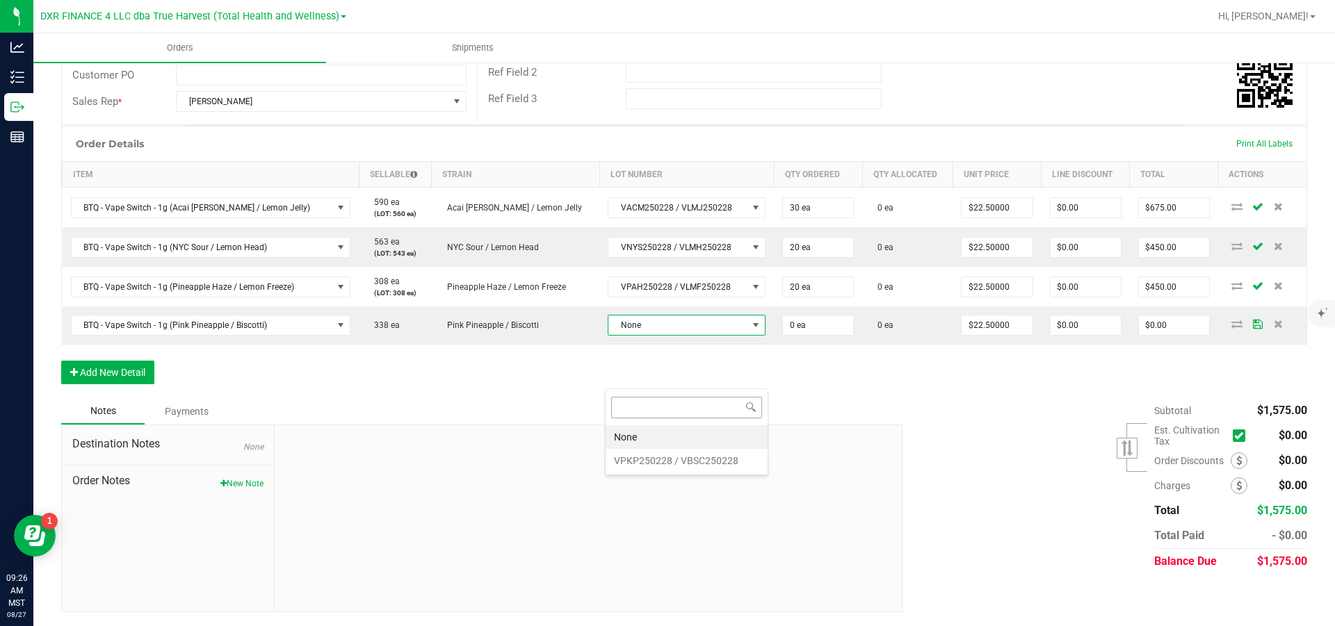
scroll to position [21, 163]
click at [681, 459] on VBSC250228 "VPKP250228 / VBSC250228" at bounding box center [687, 461] width 162 height 24
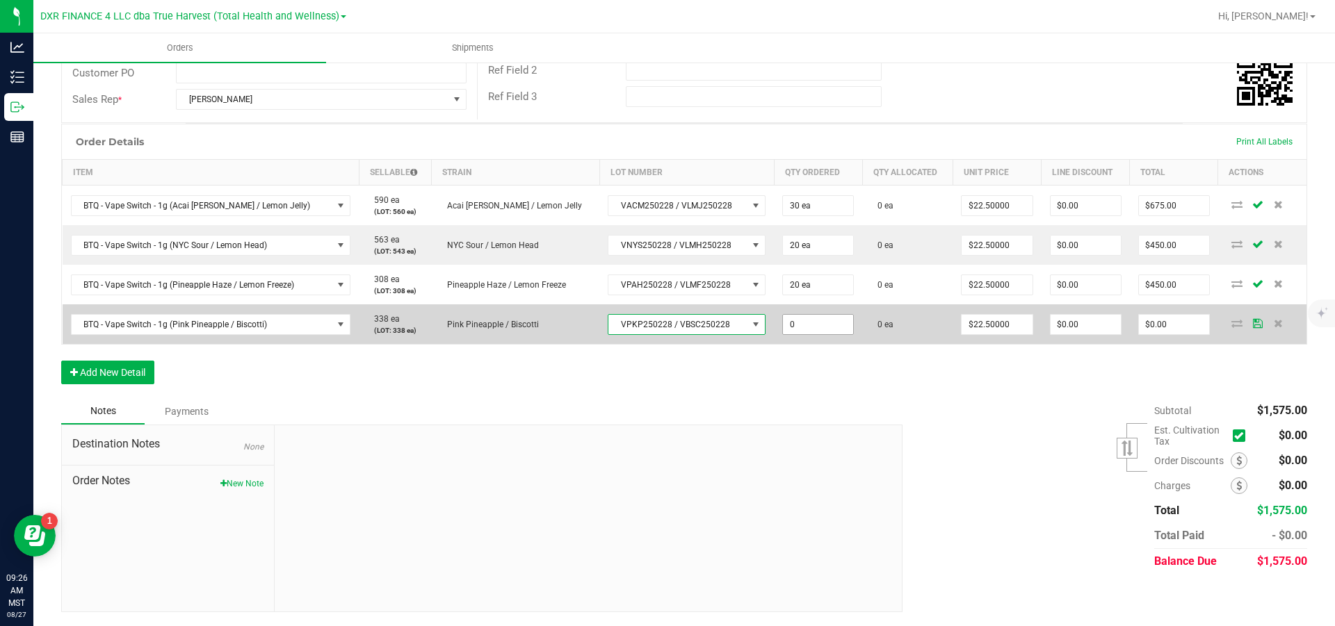
click at [820, 334] on input "0" at bounding box center [818, 324] width 70 height 19
type input "20 ea"
type input "22.5"
type input "$450.00"
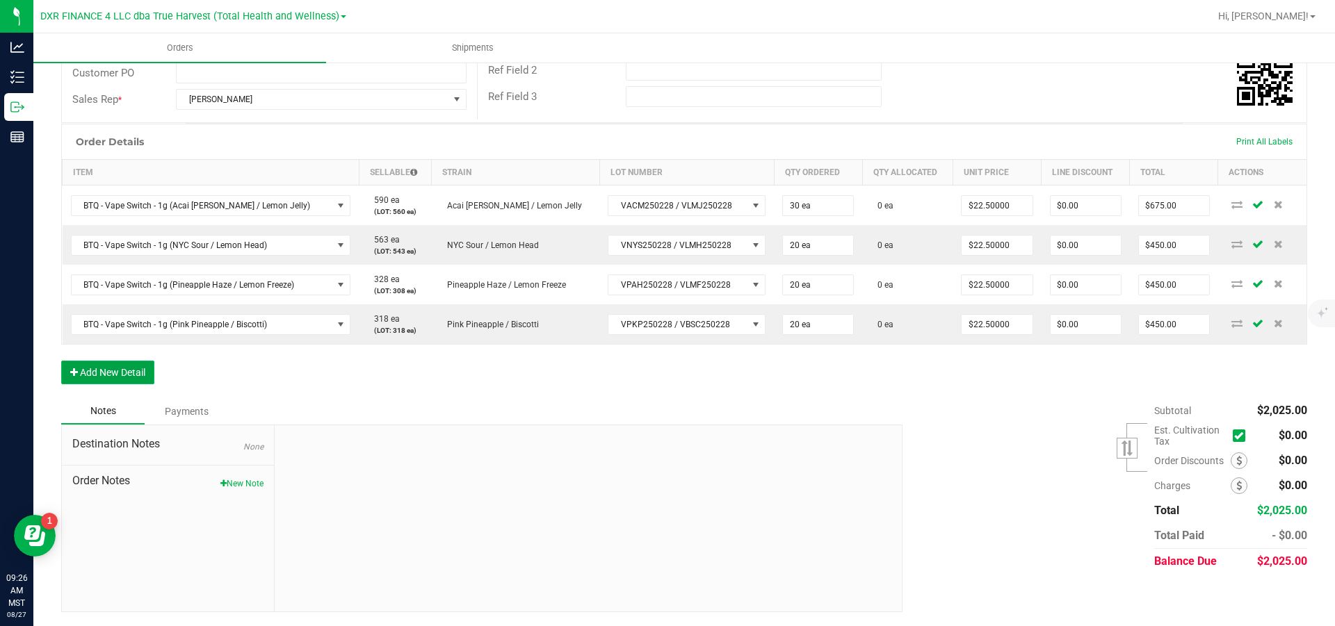
click at [104, 384] on button "Add New Detail" at bounding box center [107, 373] width 93 height 24
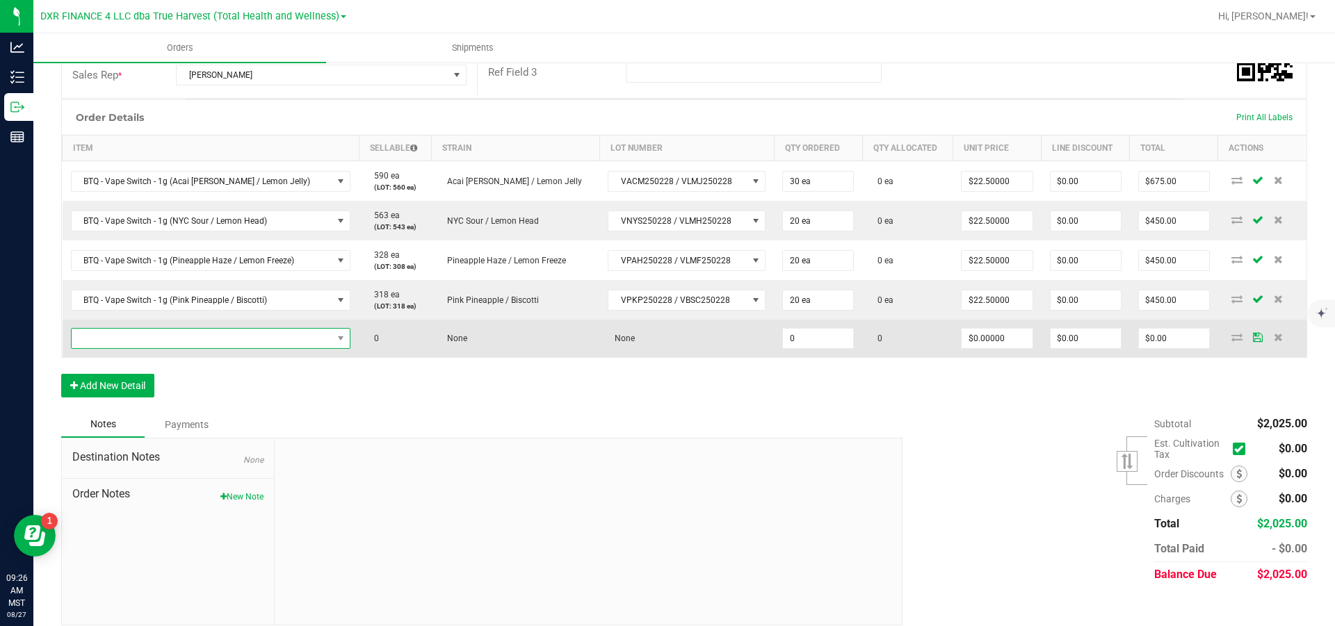
click at [113, 348] on span "NO DATA FOUND" at bounding box center [202, 338] width 261 height 19
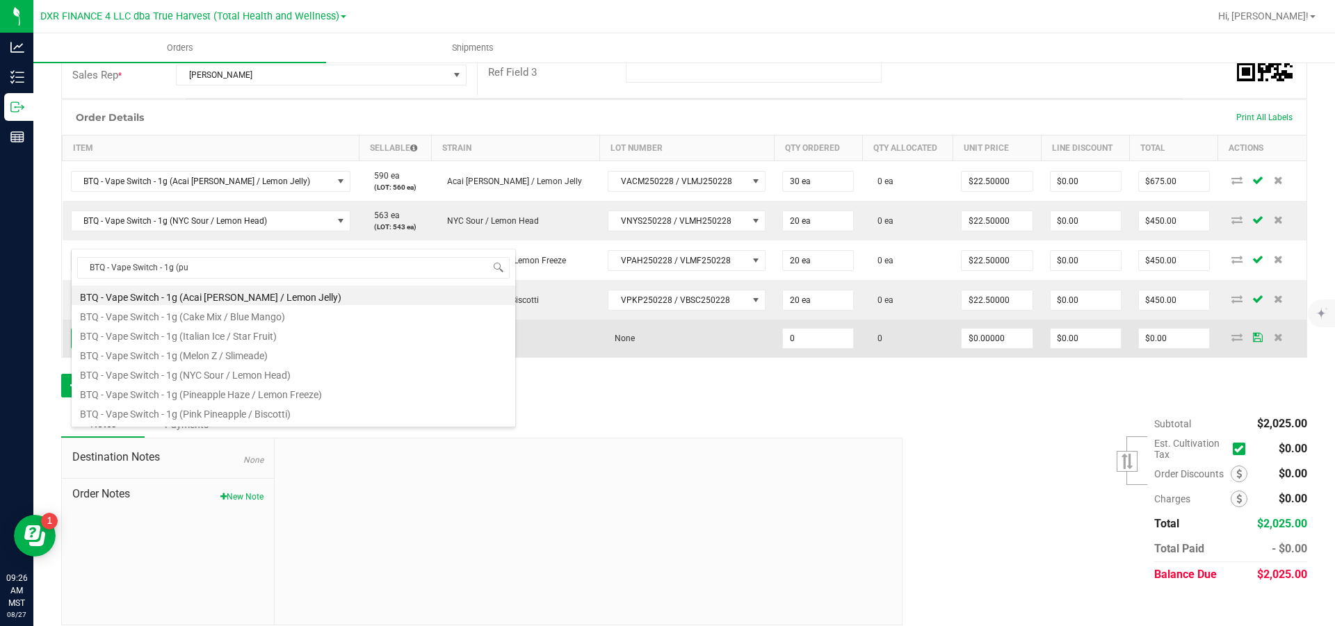
type input "BTQ - Vape Switch - 1g (pur"
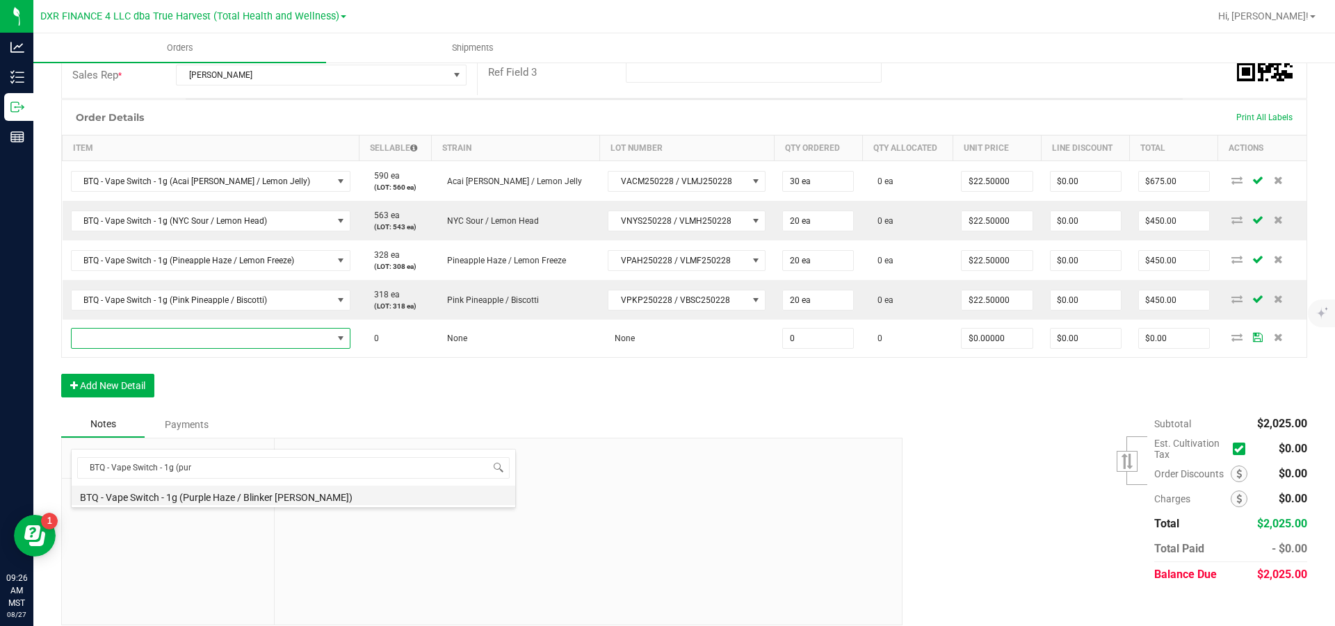
click at [186, 496] on li "BTQ - Vape Switch - 1g (Purple Haze / Blinker [PERSON_NAME])" at bounding box center [294, 495] width 444 height 19
type input "0 ea"
type input "$22.50000"
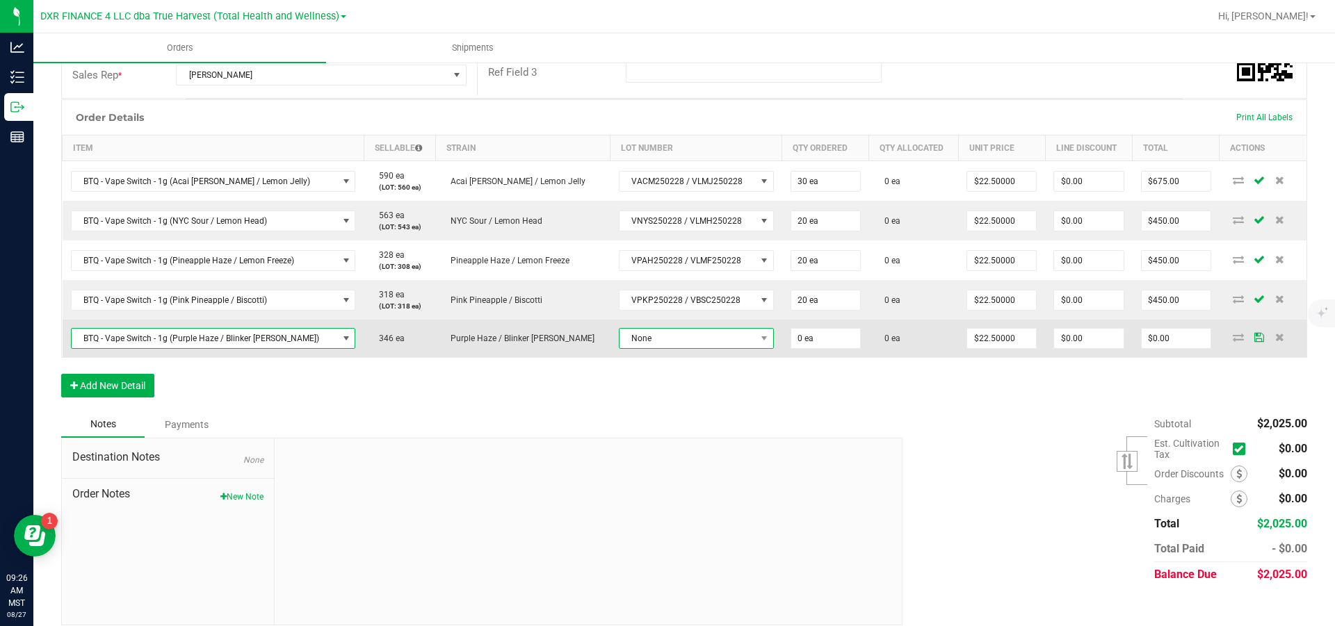
click at [667, 348] on span "None" at bounding box center [687, 338] width 136 height 19
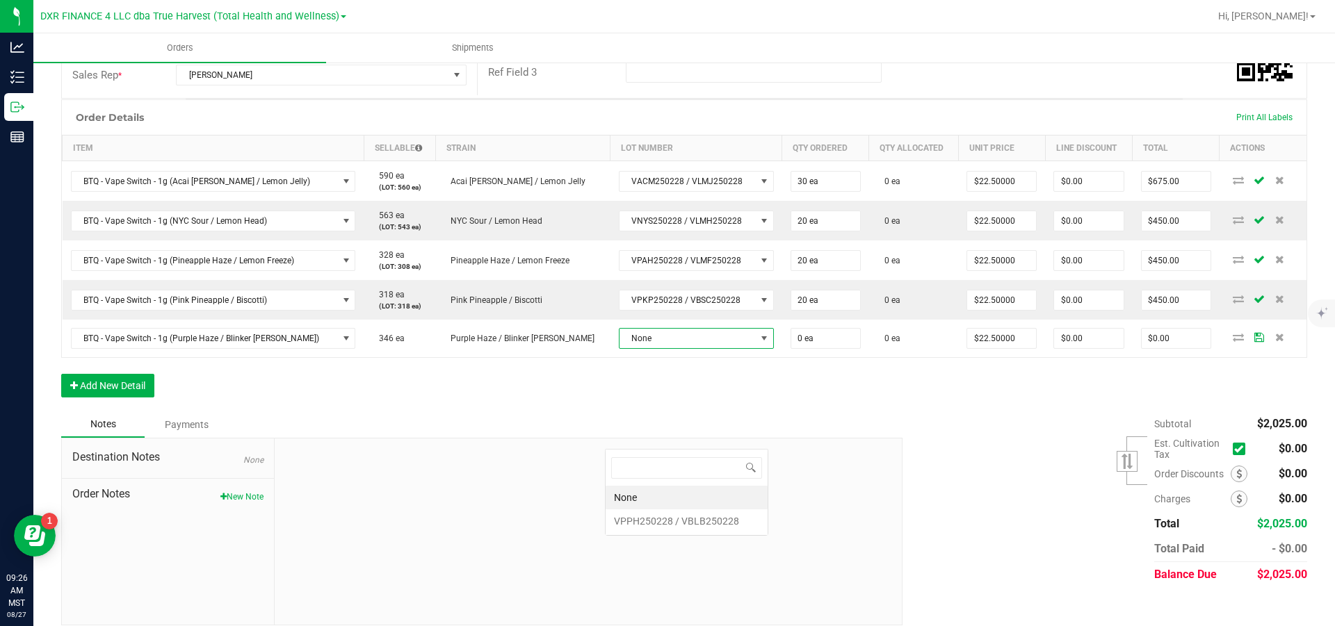
scroll to position [21, 163]
click at [663, 521] on VBLB250228 "VPPH250228 / VBLB250228" at bounding box center [687, 522] width 162 height 24
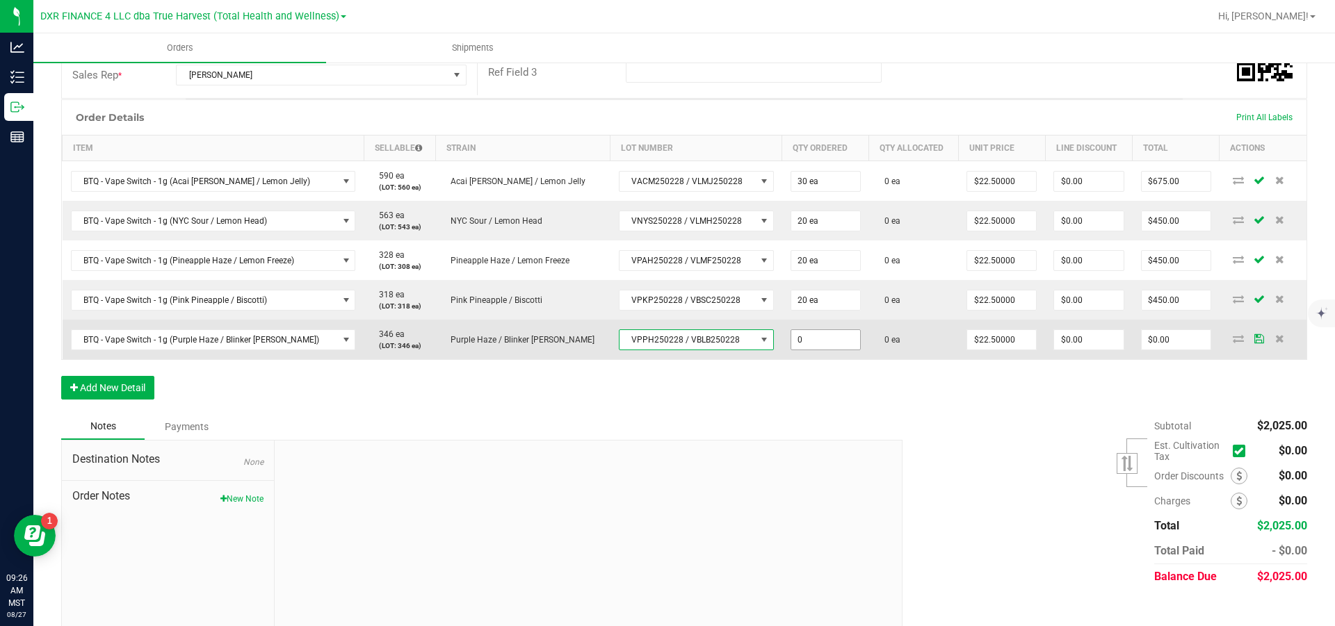
click at [836, 350] on input "0" at bounding box center [825, 339] width 69 height 19
type input "20 ea"
type input "22.5"
type input "$450.00"
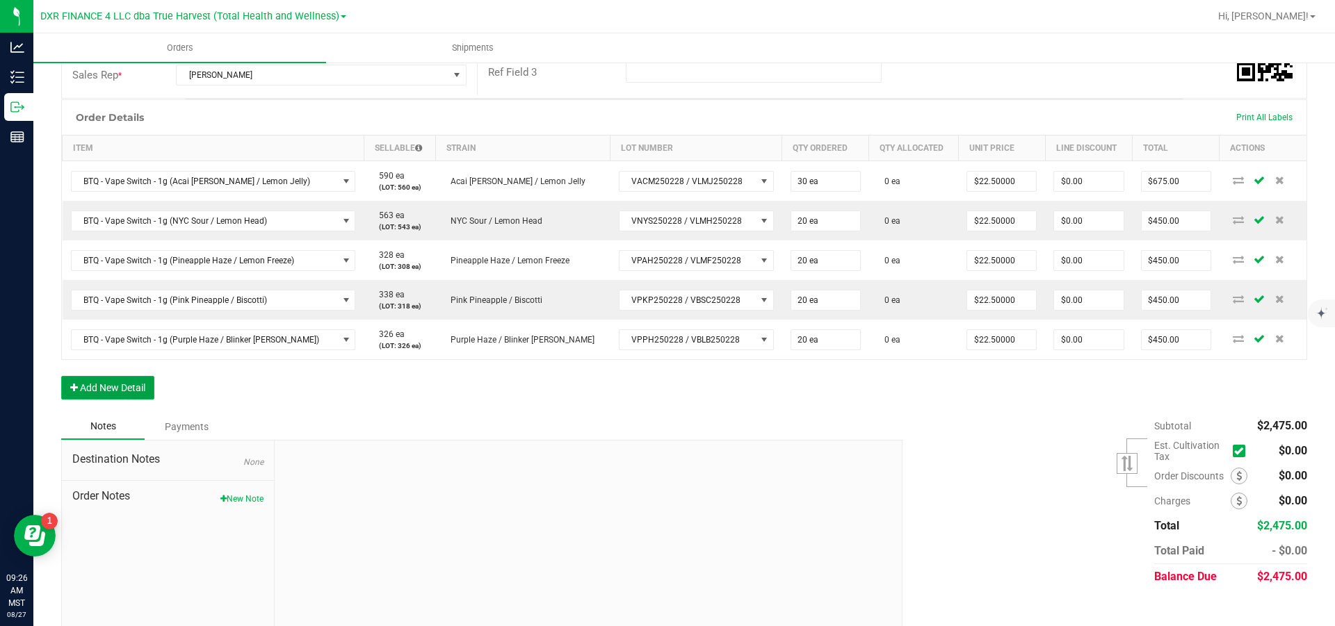
click at [102, 400] on button "Add New Detail" at bounding box center [107, 388] width 93 height 24
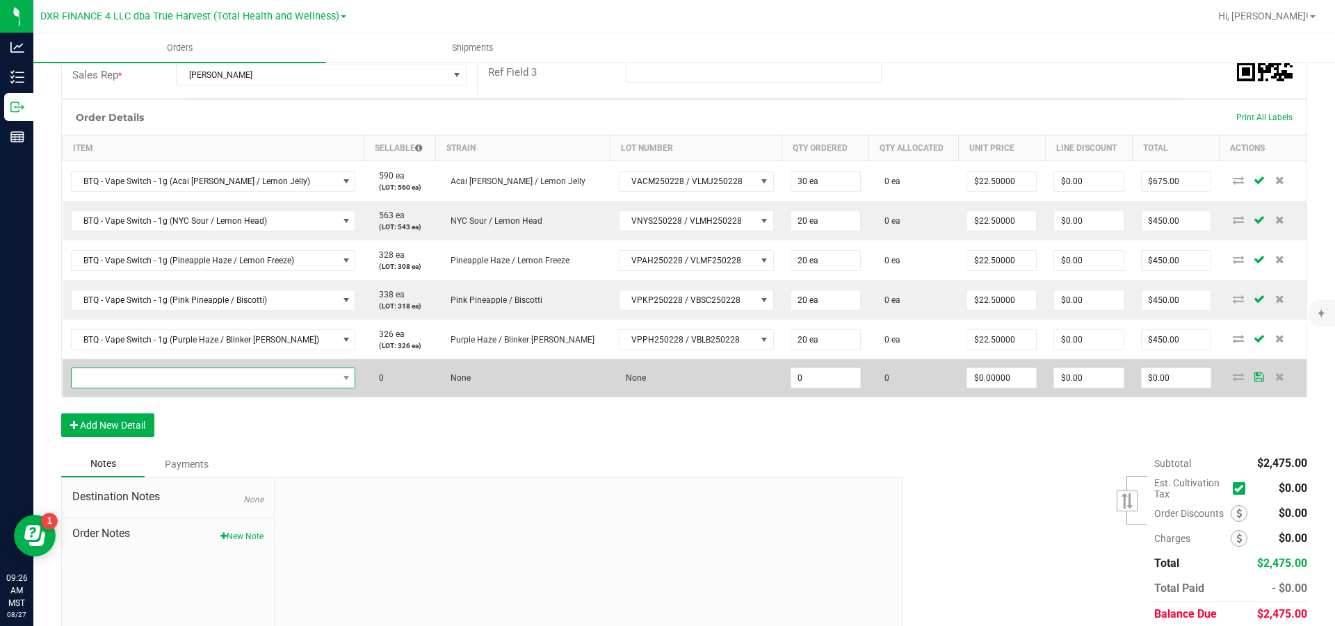
click at [113, 388] on span "NO DATA FOUND" at bounding box center [205, 377] width 266 height 19
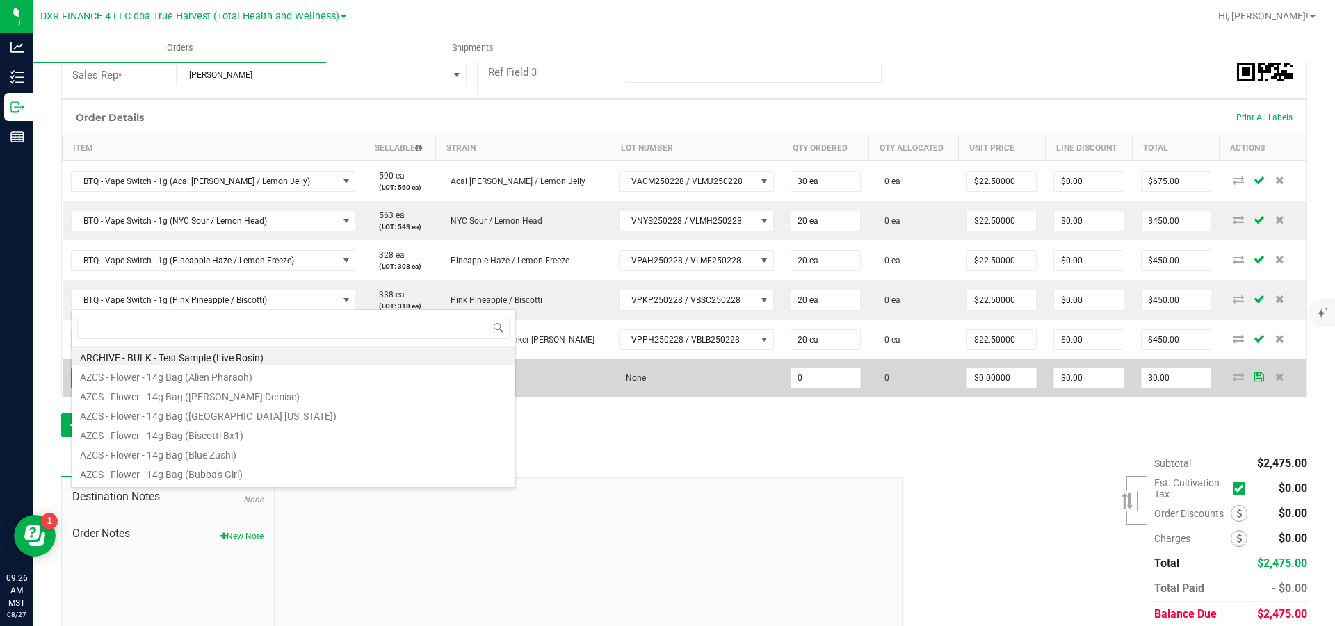
scroll to position [21, 280]
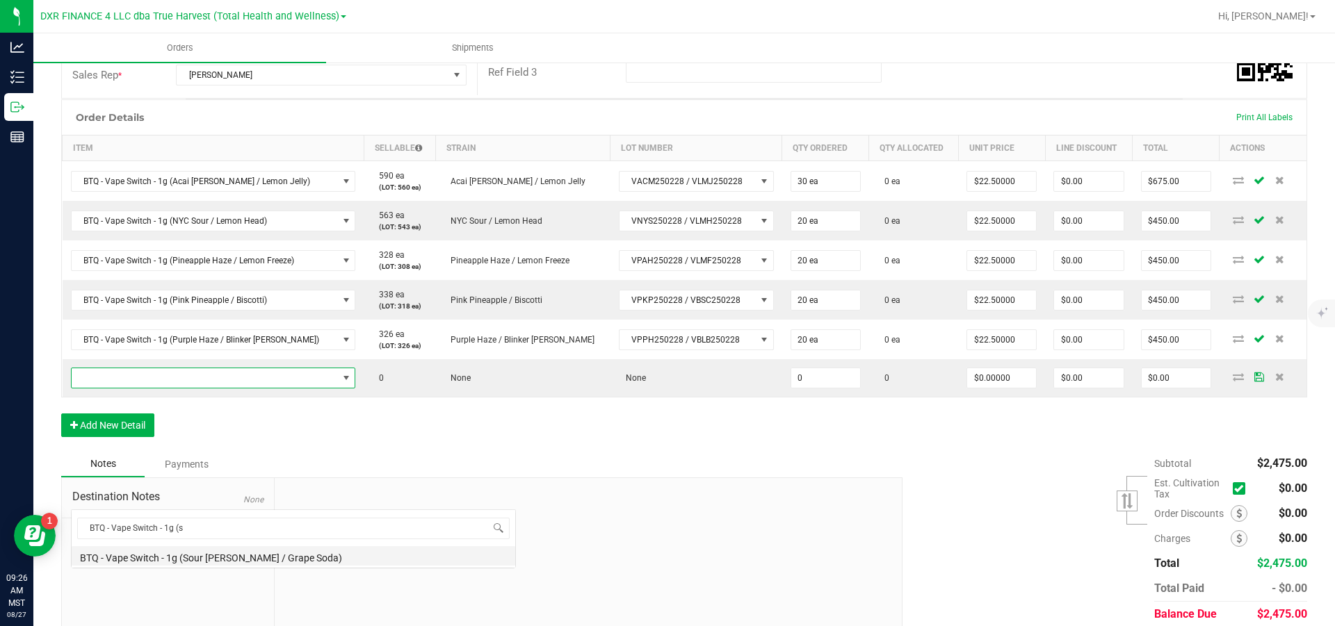
type input "BTQ - Vape Switch - 1g (so"
click at [162, 560] on li "BTQ - Vape Switch - 1g (Sour [PERSON_NAME] / Grape Soda)" at bounding box center [294, 555] width 444 height 19
type input "0 ea"
type input "$22.50000"
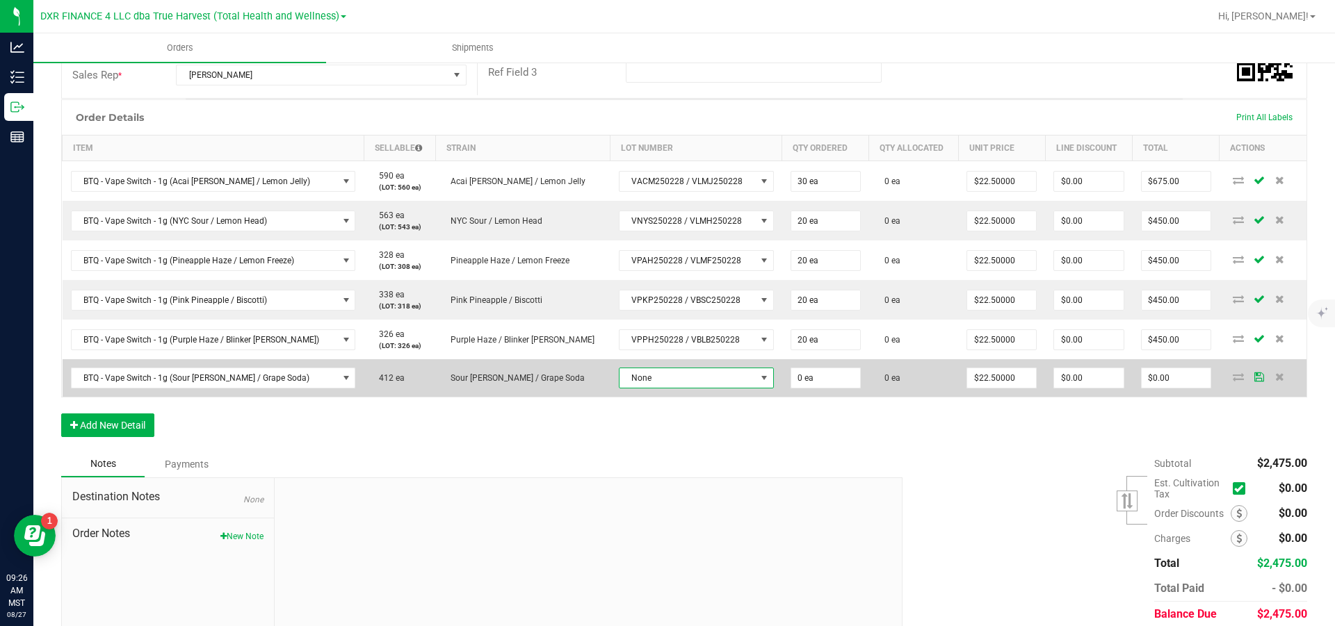
click at [676, 388] on span "None" at bounding box center [687, 377] width 136 height 19
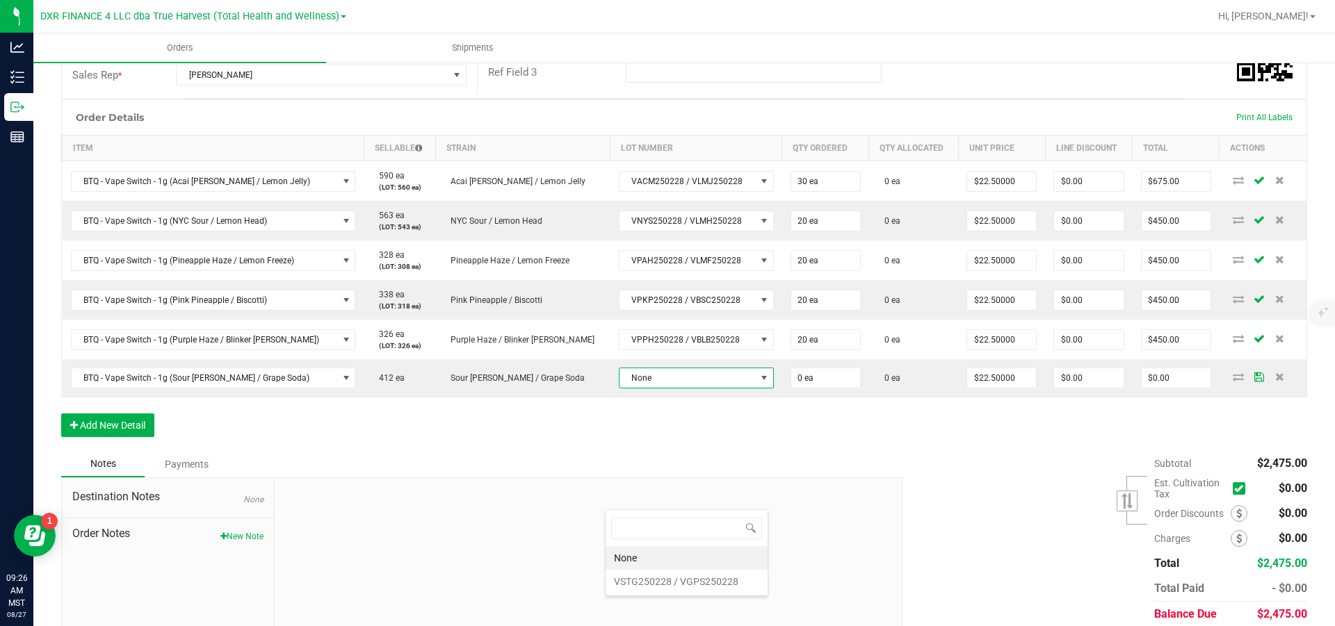
scroll to position [21, 163]
click at [656, 579] on VGPS250228 "VSTG250228 / VGPS250228" at bounding box center [687, 582] width 162 height 24
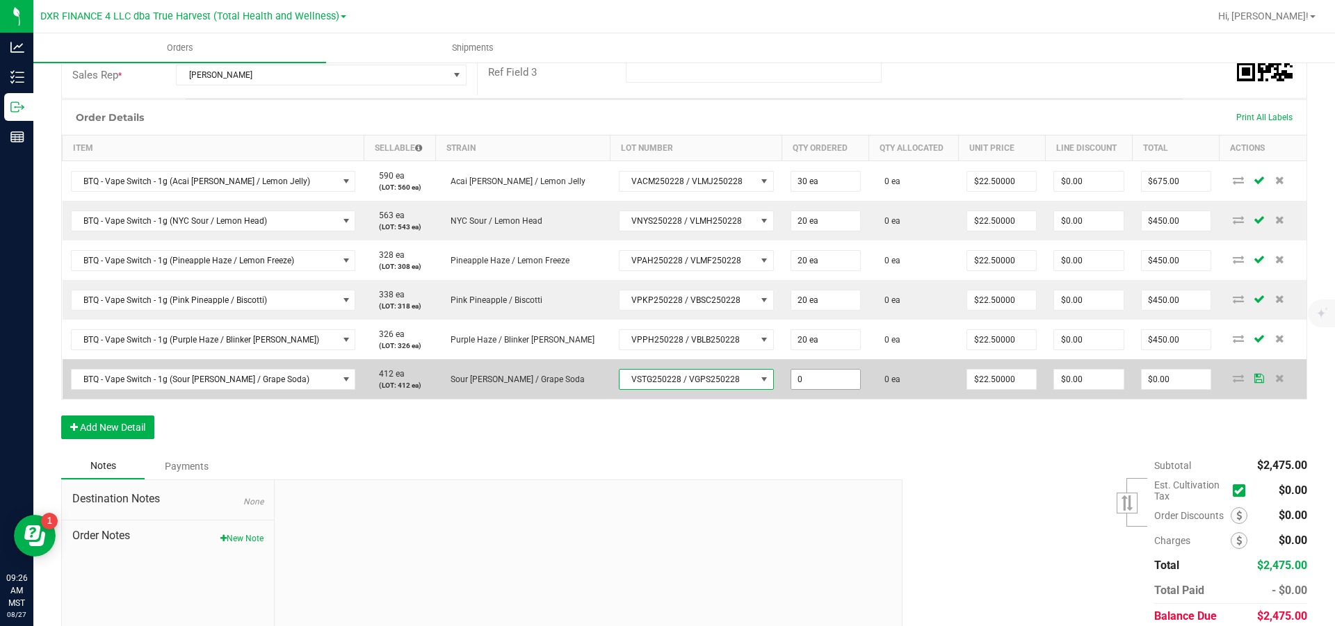
click at [824, 389] on input "0" at bounding box center [825, 379] width 69 height 19
type input "20 ea"
type input "22.5"
type input "$450.00"
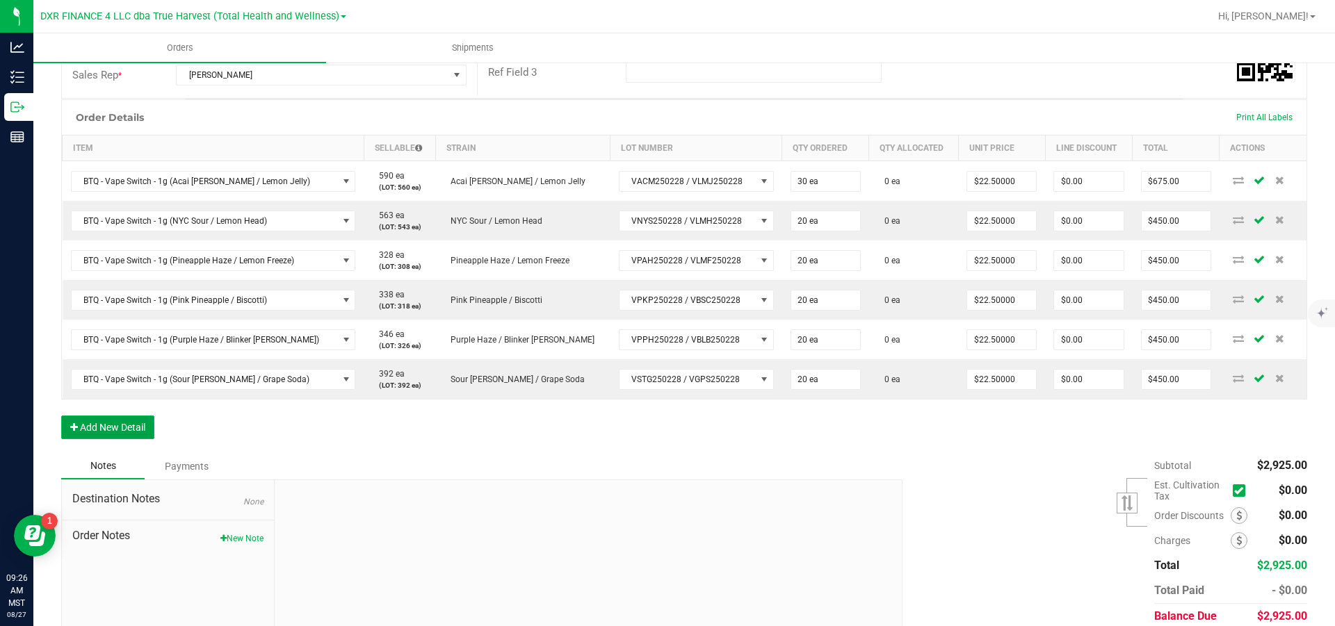
click at [93, 439] on button "Add New Detail" at bounding box center [107, 428] width 93 height 24
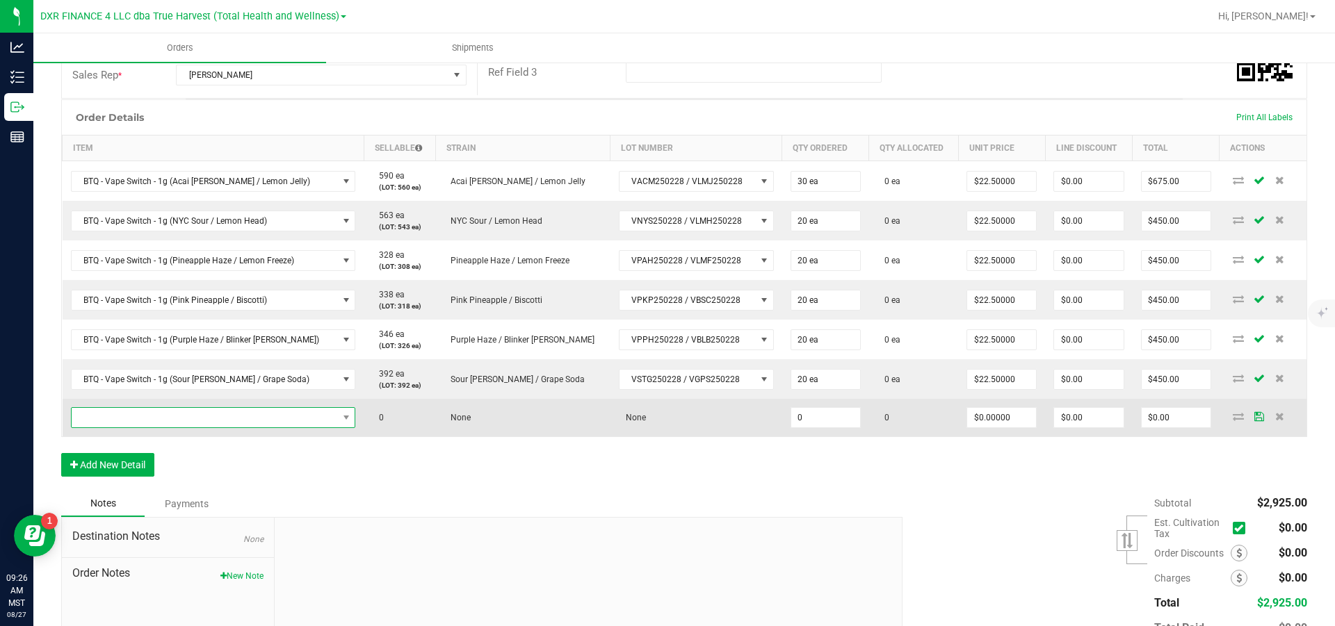
click at [106, 428] on span "NO DATA FOUND" at bounding box center [205, 417] width 266 height 19
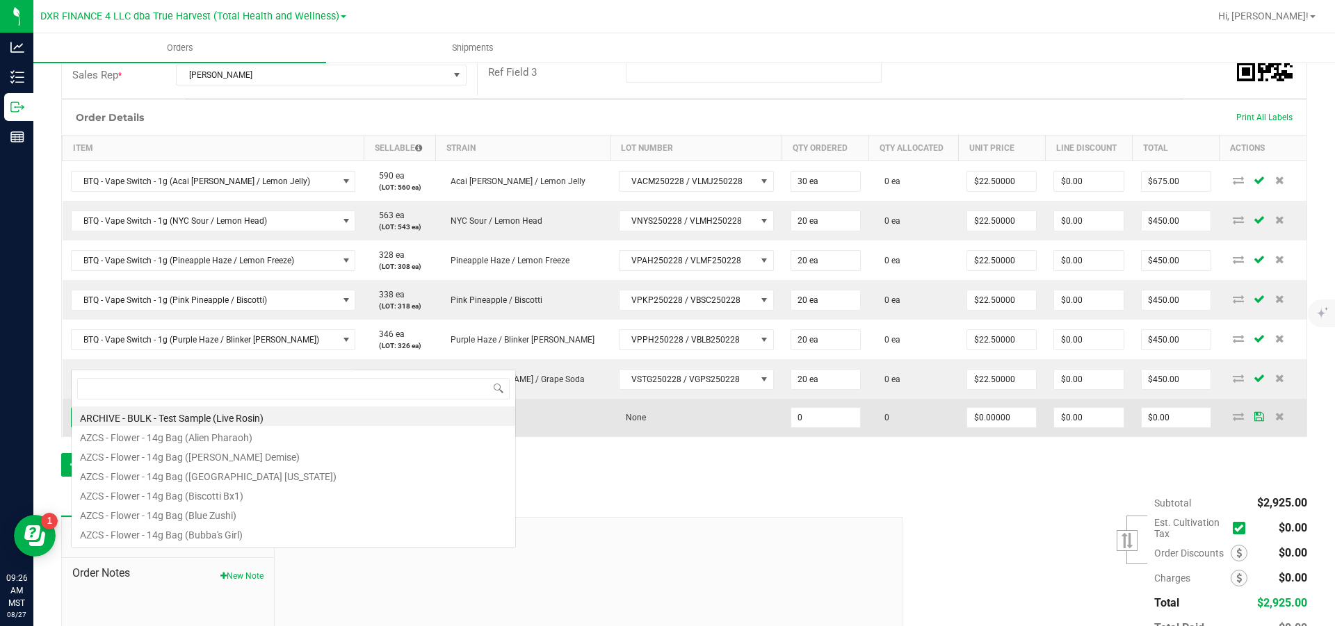
scroll to position [21, 280]
type input "BTQ - Vape Switch - 1g ("
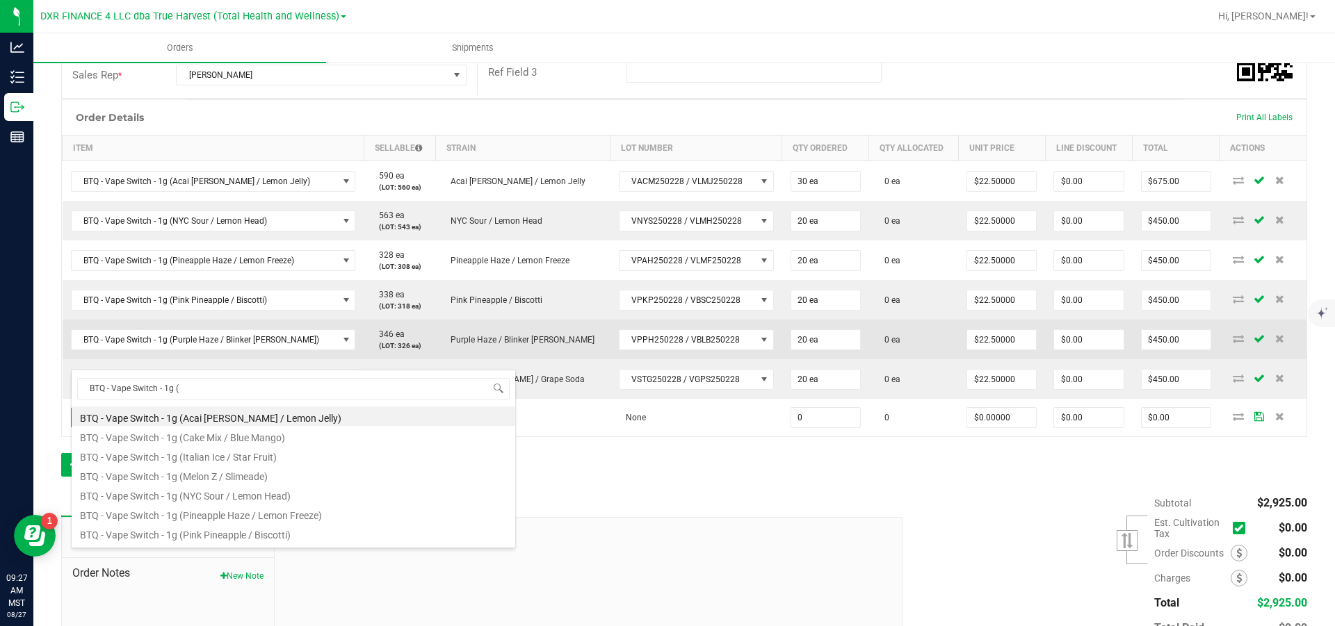
click at [208, 437] on li "BTQ - Vape Switch - 1g (Cake Mix / Blue Mango)" at bounding box center [294, 435] width 444 height 19
type input "0 ea"
type input "$22.50000"
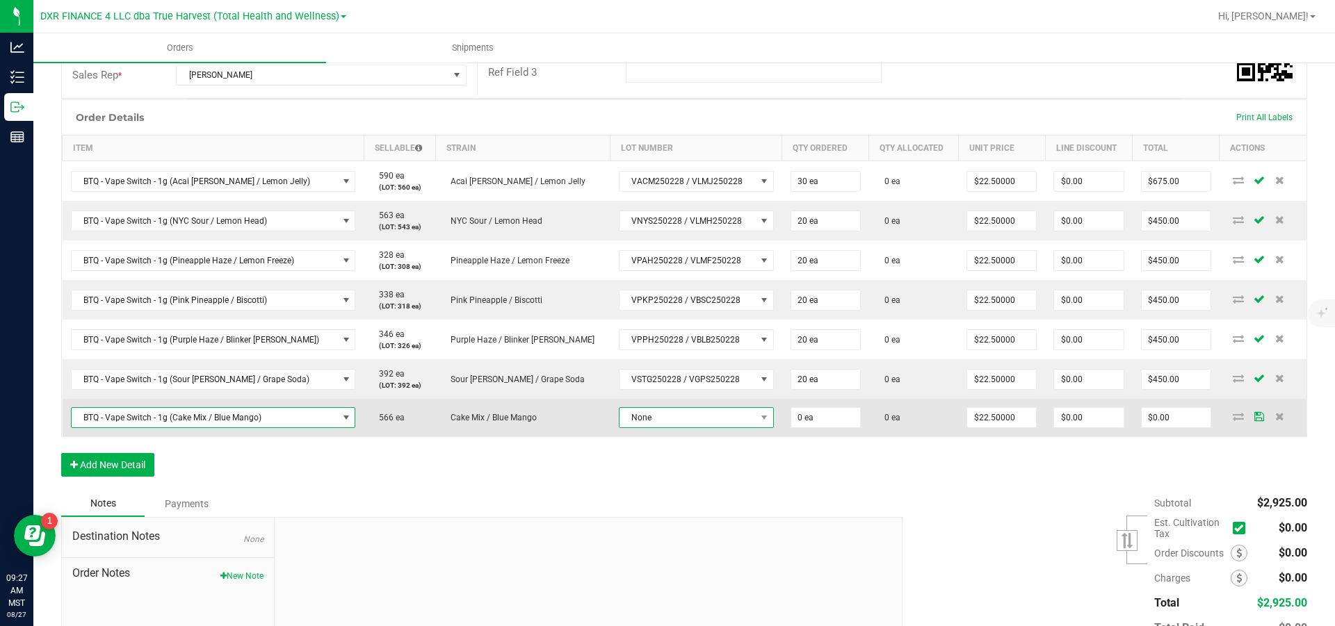
click at [666, 428] on span "None" at bounding box center [687, 417] width 136 height 19
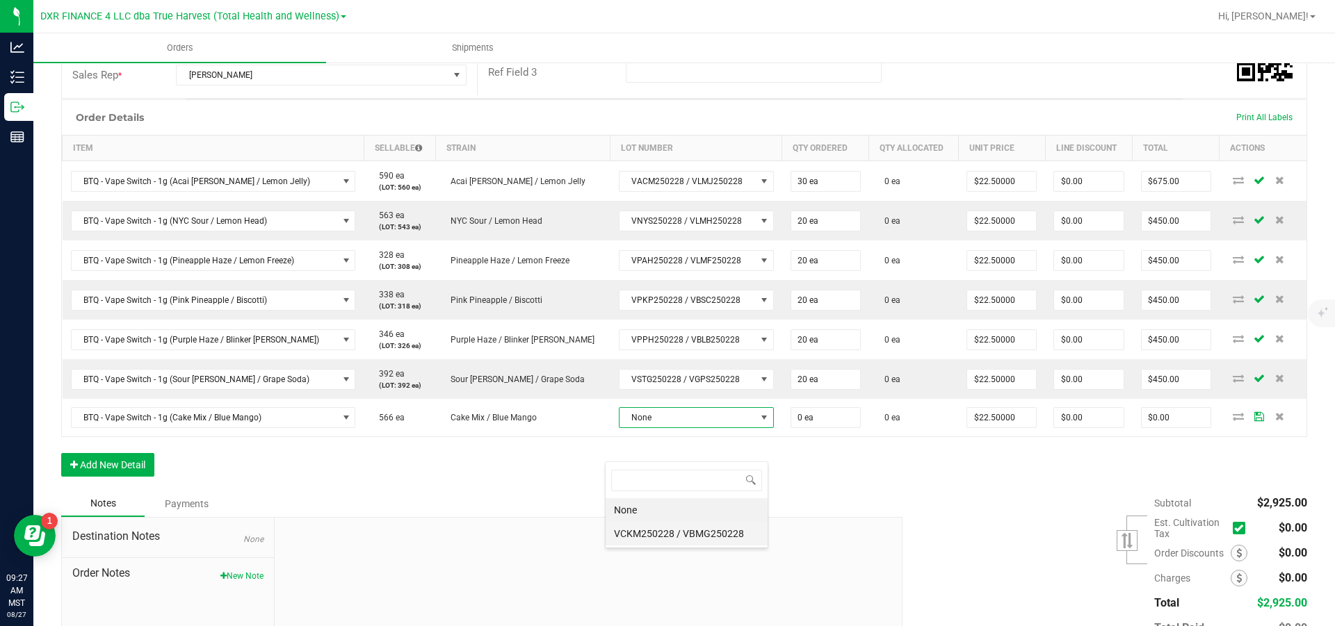
click at [693, 533] on VBMG250228 "VCKM250228 / VBMG250228" at bounding box center [687, 534] width 162 height 24
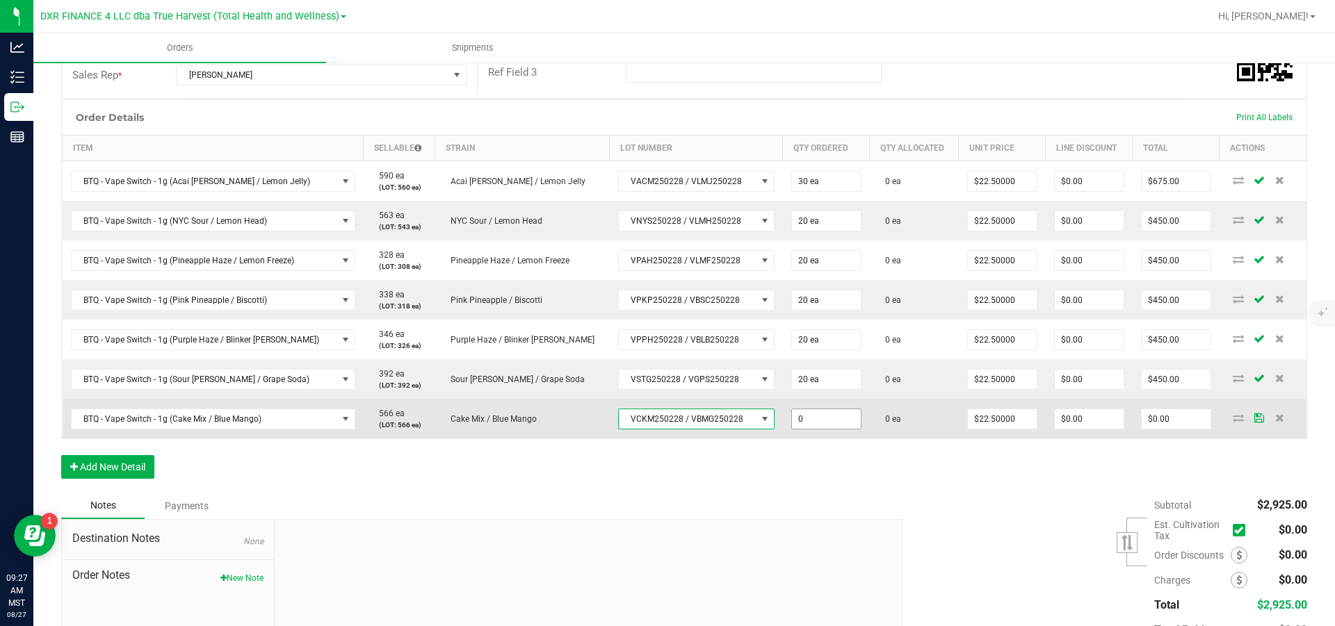
click at [812, 429] on input "0" at bounding box center [826, 419] width 69 height 19
type input "30 ea"
type input "22.5"
type input "$675.00"
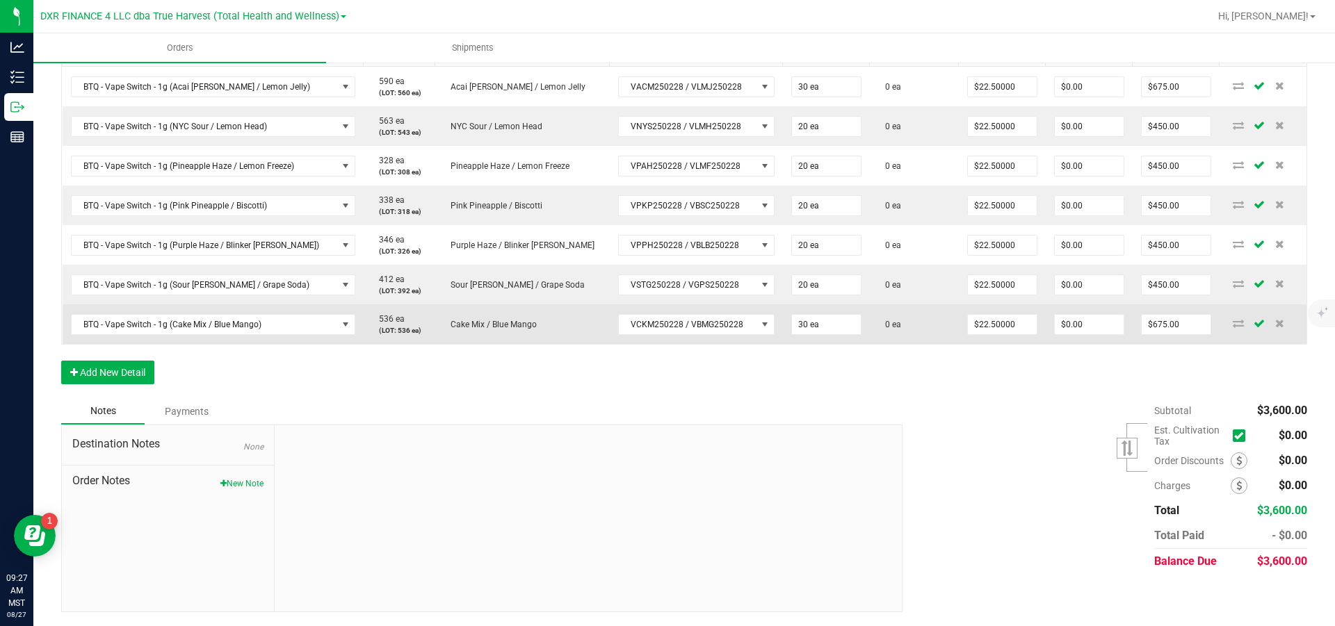
scroll to position [391, 0]
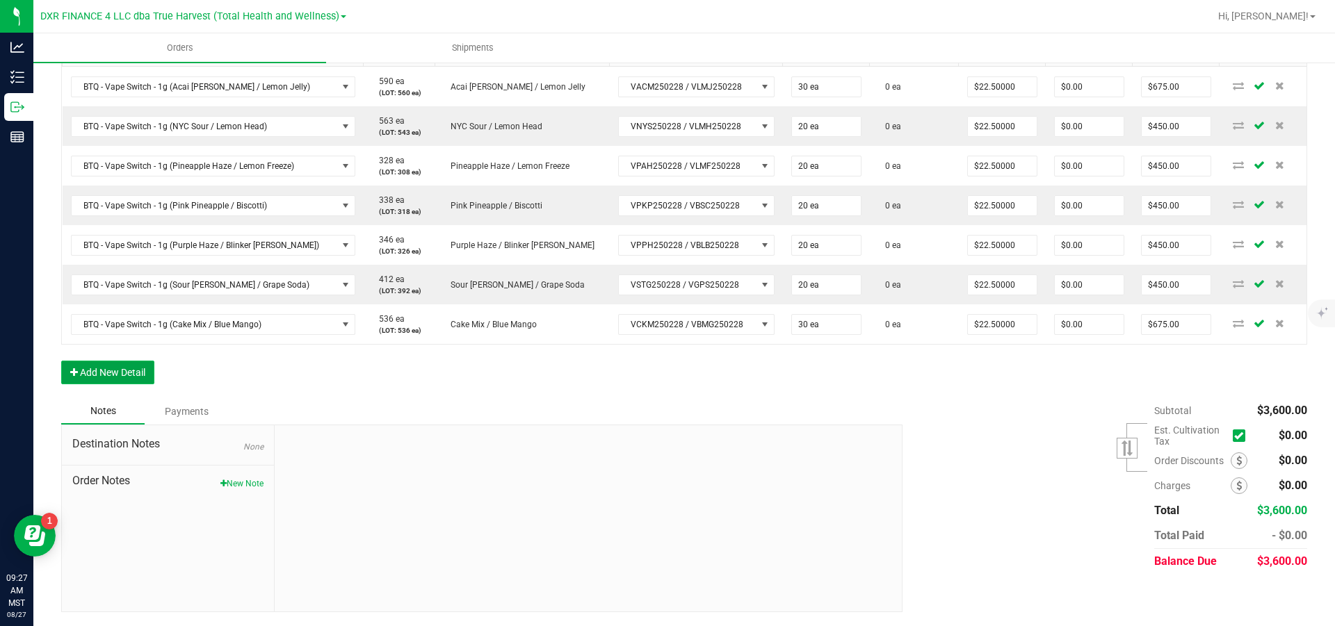
click at [145, 384] on button "Add New Detail" at bounding box center [107, 373] width 93 height 24
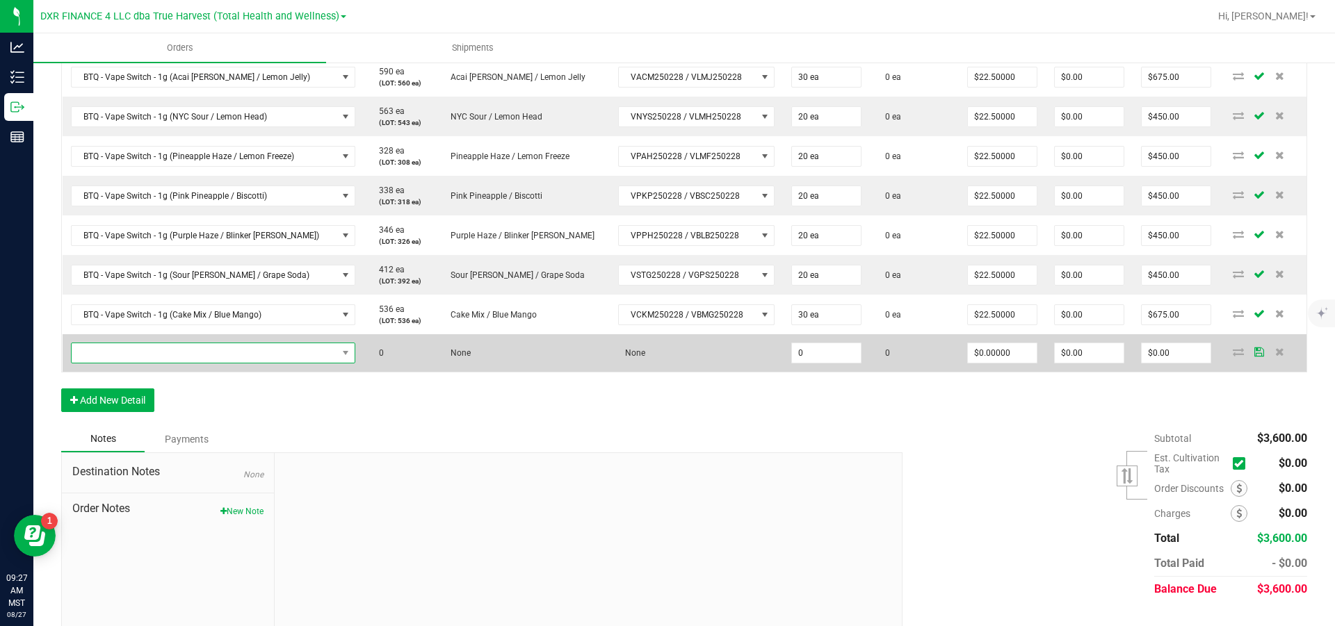
click at [188, 363] on span "NO DATA FOUND" at bounding box center [205, 352] width 266 height 19
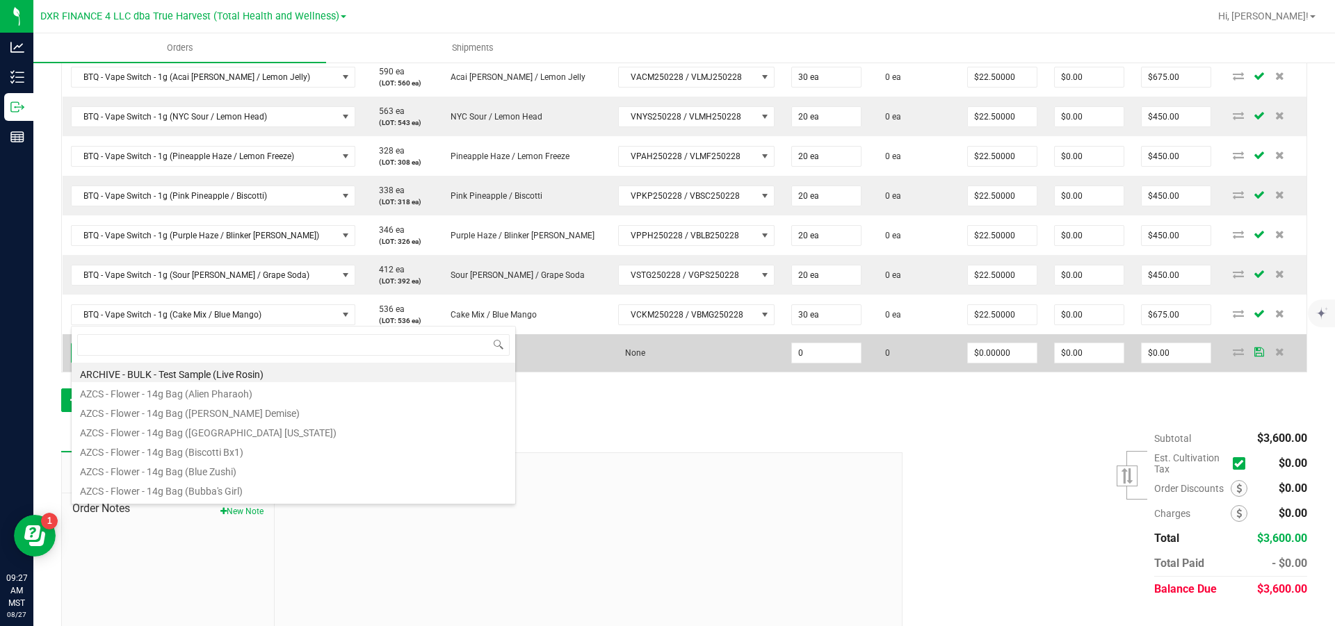
scroll to position [21, 280]
type input "BTQ - Vape Switch - 1g (it"
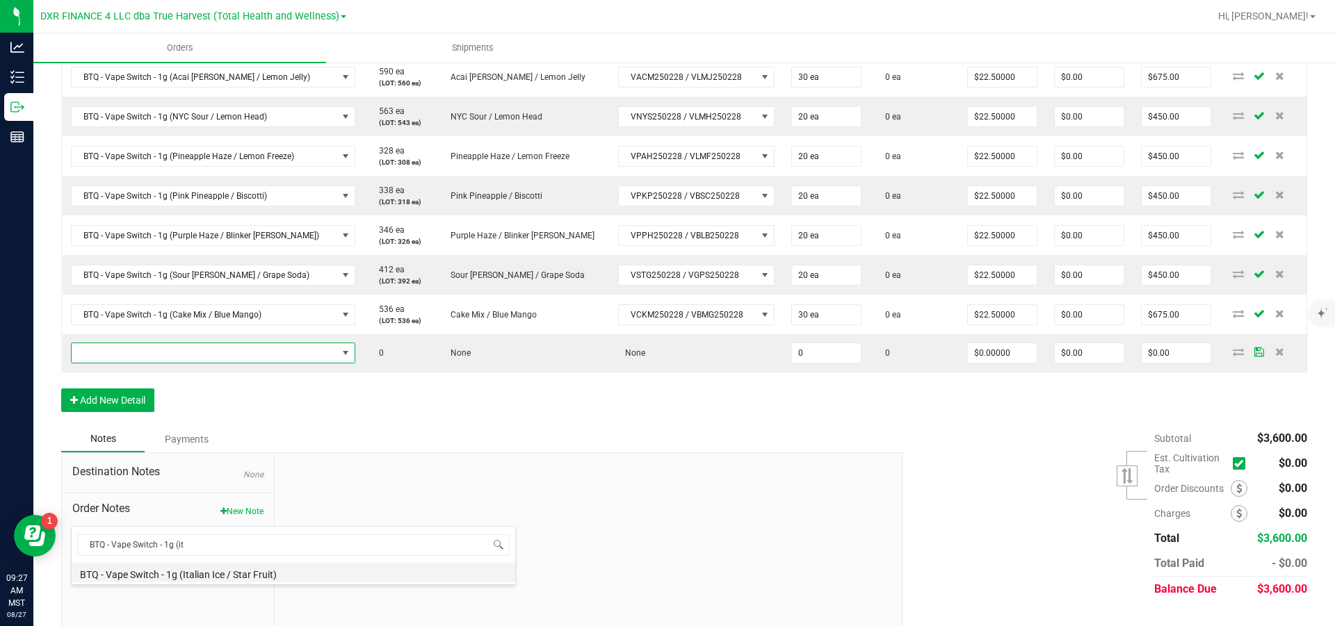
click at [228, 578] on li "BTQ - Vape Switch - 1g (Italian Ice / Star Fruit)" at bounding box center [294, 572] width 444 height 19
type input "0 ea"
type input "$22.50000"
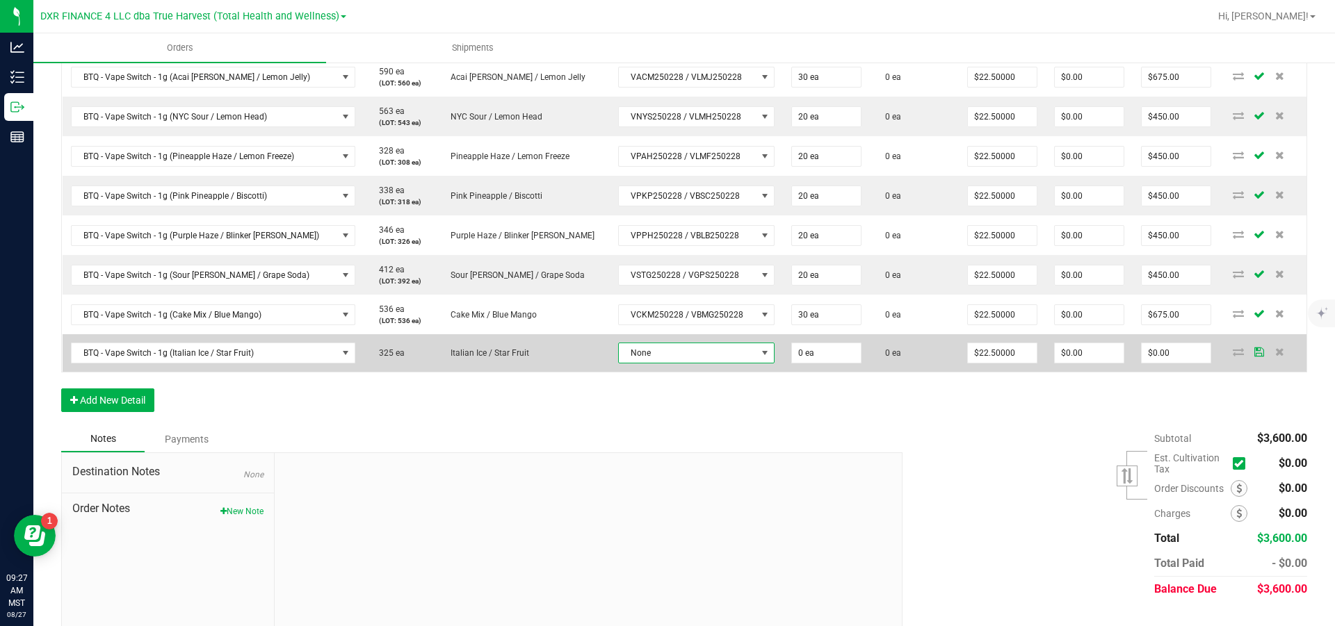
click at [651, 363] on span "None" at bounding box center [688, 352] width 138 height 19
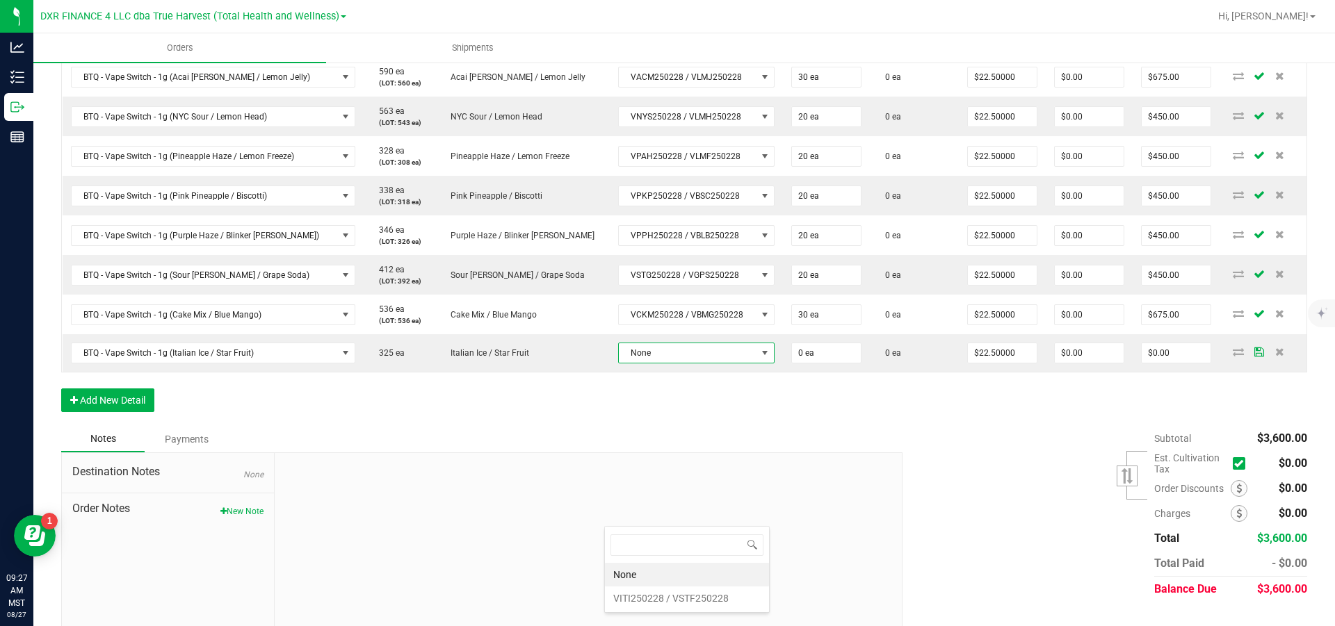
drag, startPoint x: 681, startPoint y: 598, endPoint x: 755, endPoint y: 563, distance: 81.5
click at [681, 598] on VSTF250228 "VITI250228 / VSTF250228" at bounding box center [687, 599] width 164 height 24
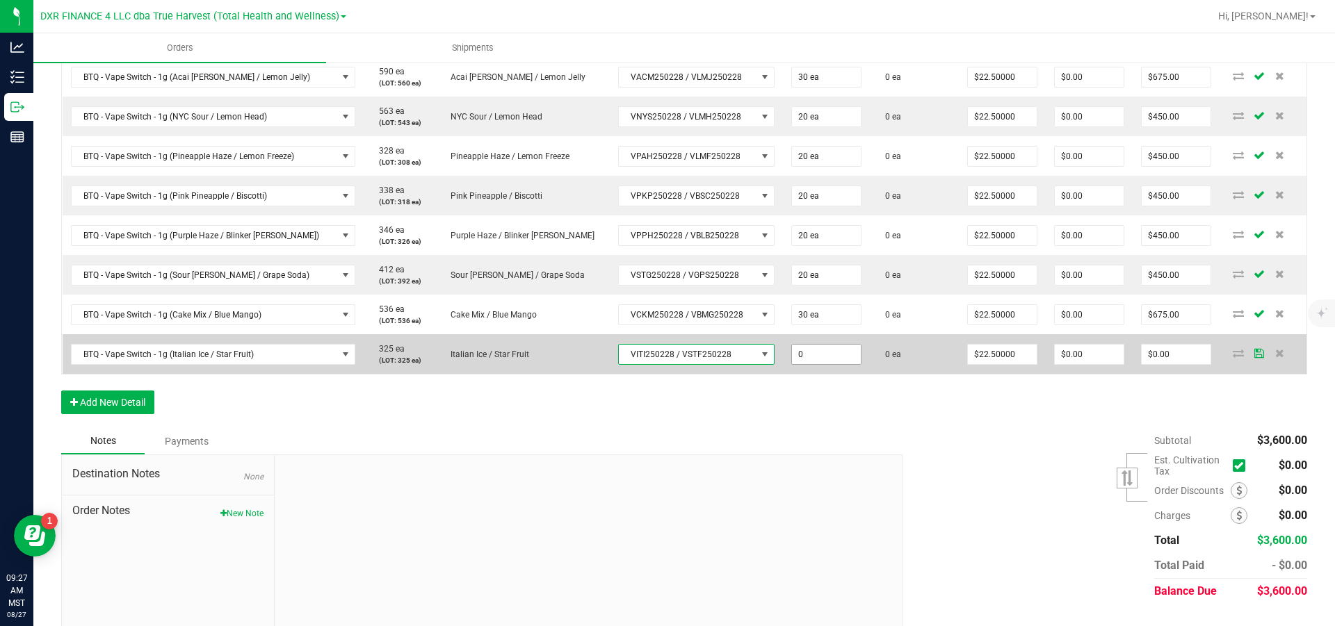
click at [830, 364] on input "0" at bounding box center [826, 354] width 69 height 19
type input "20 ea"
type input "22.5"
type input "$450.00"
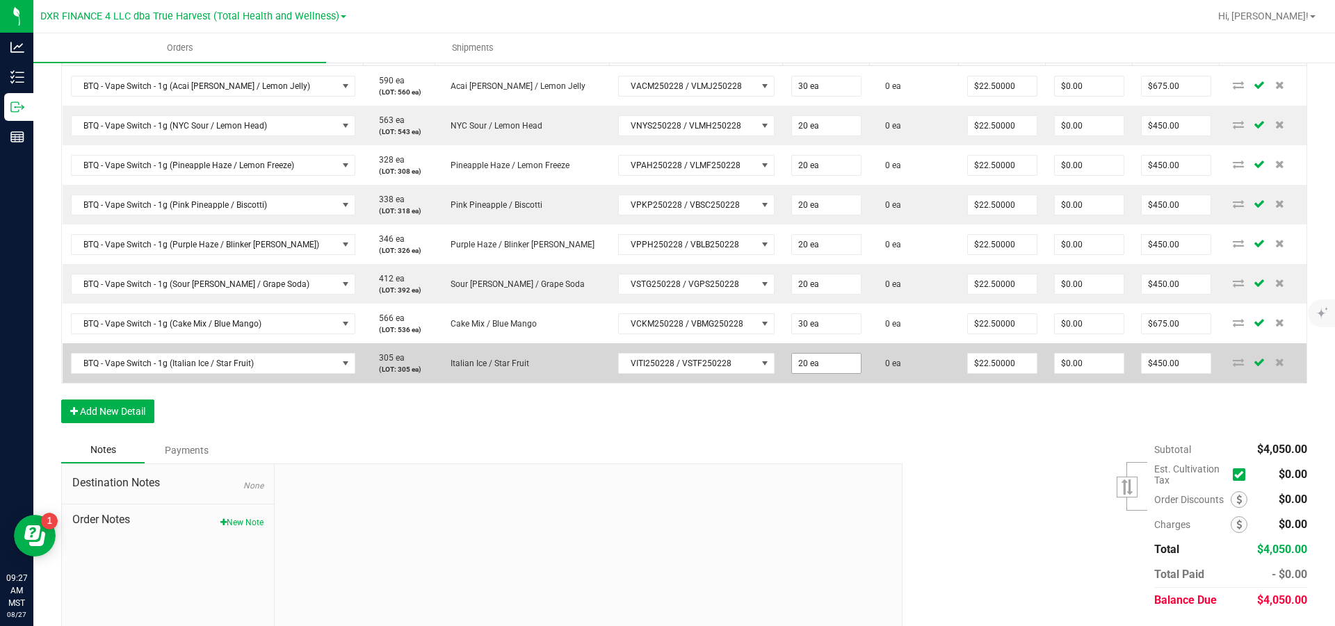
scroll to position [391, 0]
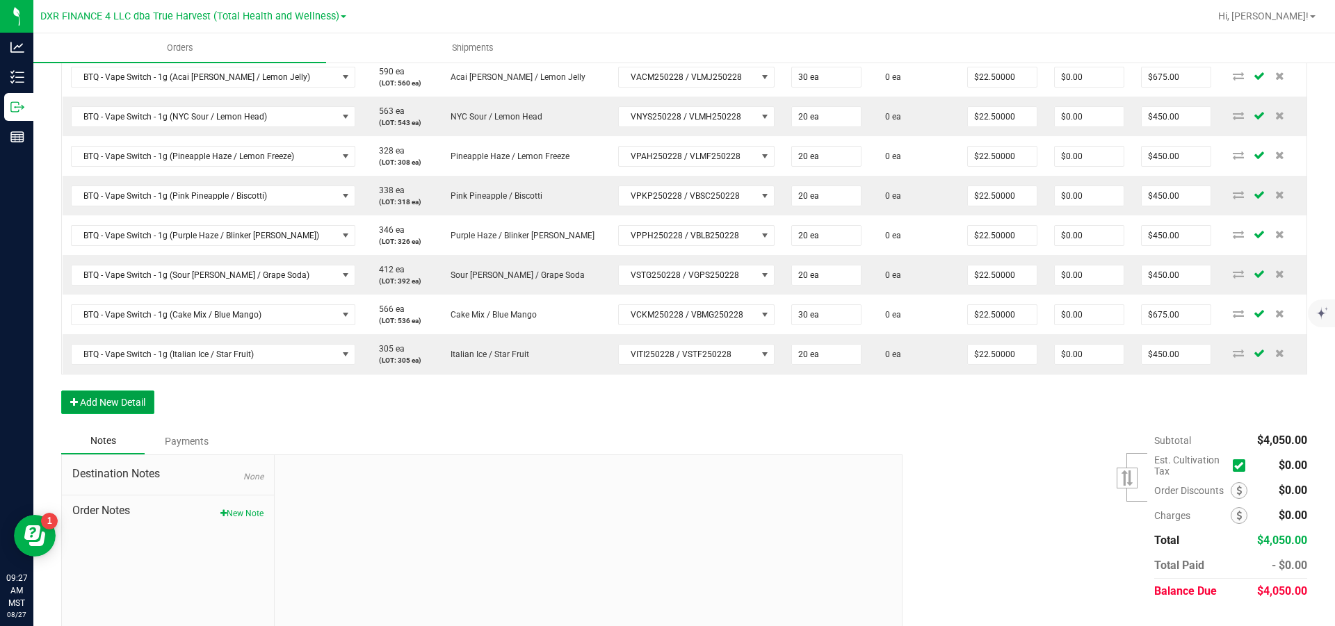
click at [127, 414] on button "Add New Detail" at bounding box center [107, 403] width 93 height 24
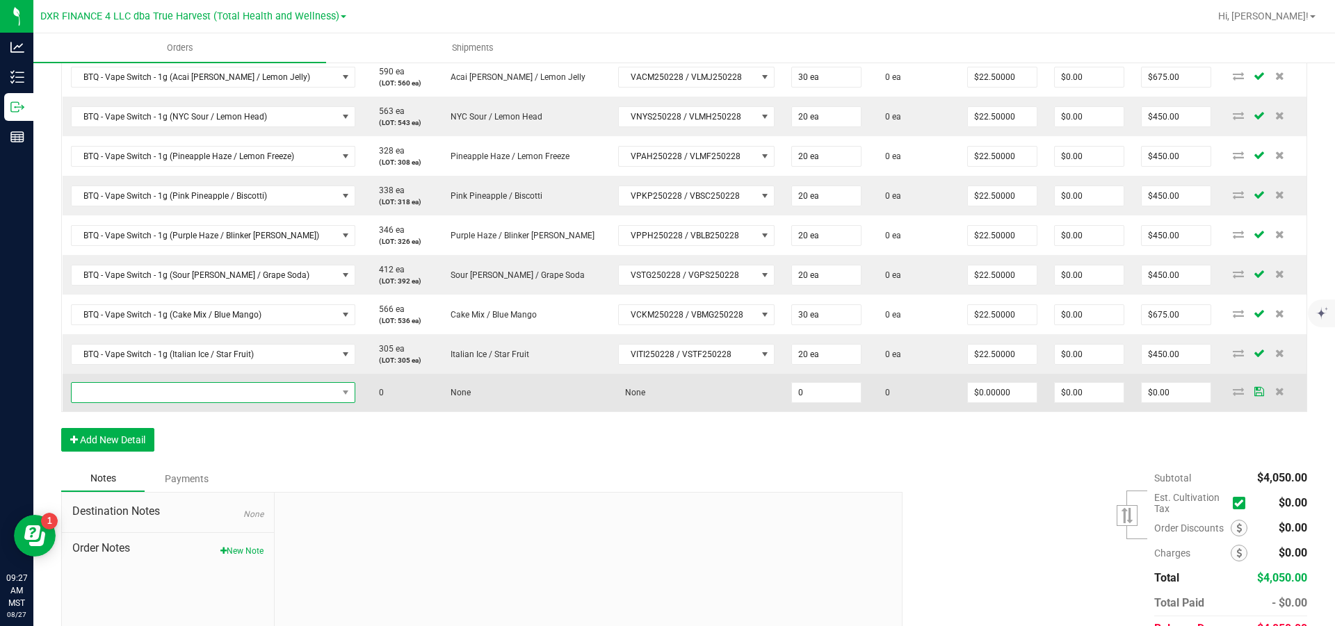
click at [144, 403] on span "NO DATA FOUND" at bounding box center [205, 392] width 266 height 19
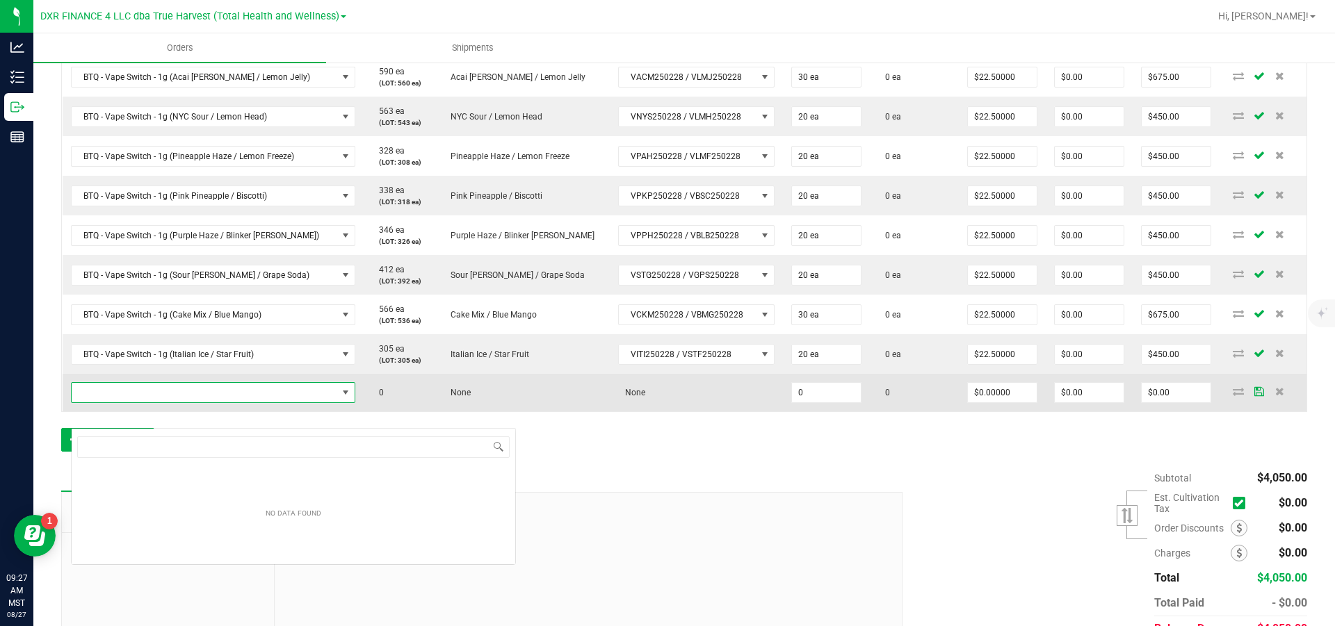
scroll to position [21, 280]
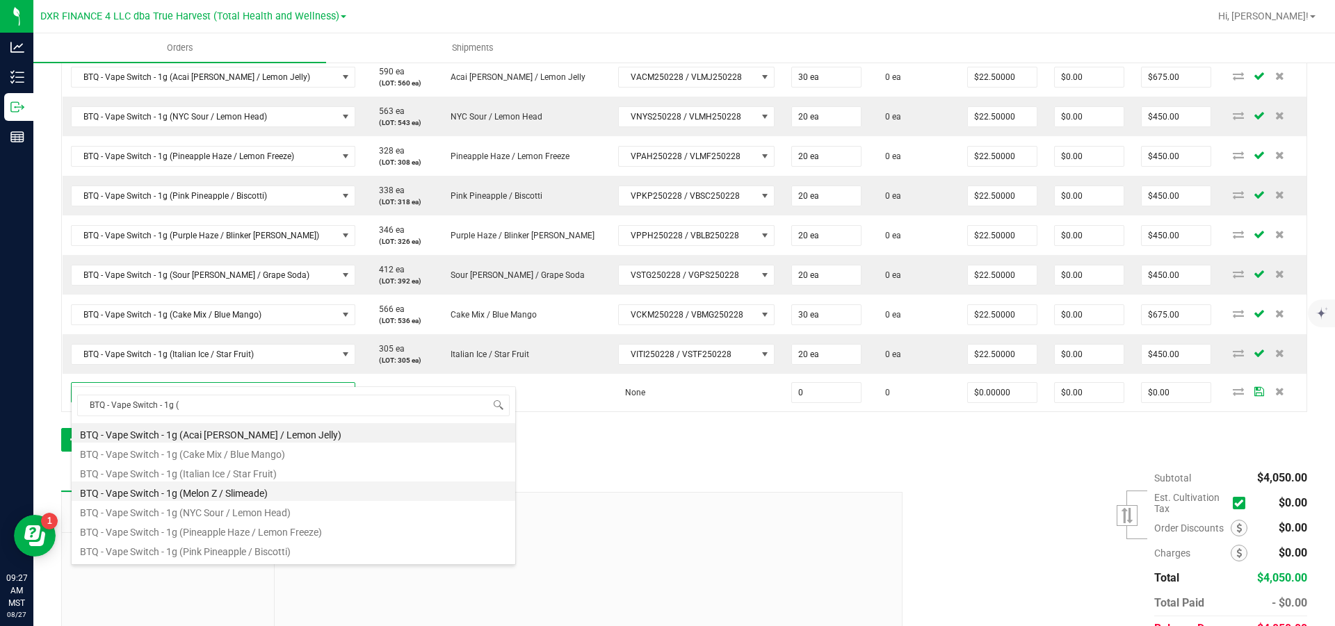
type input "BTQ - Vape Switch - 1g (m"
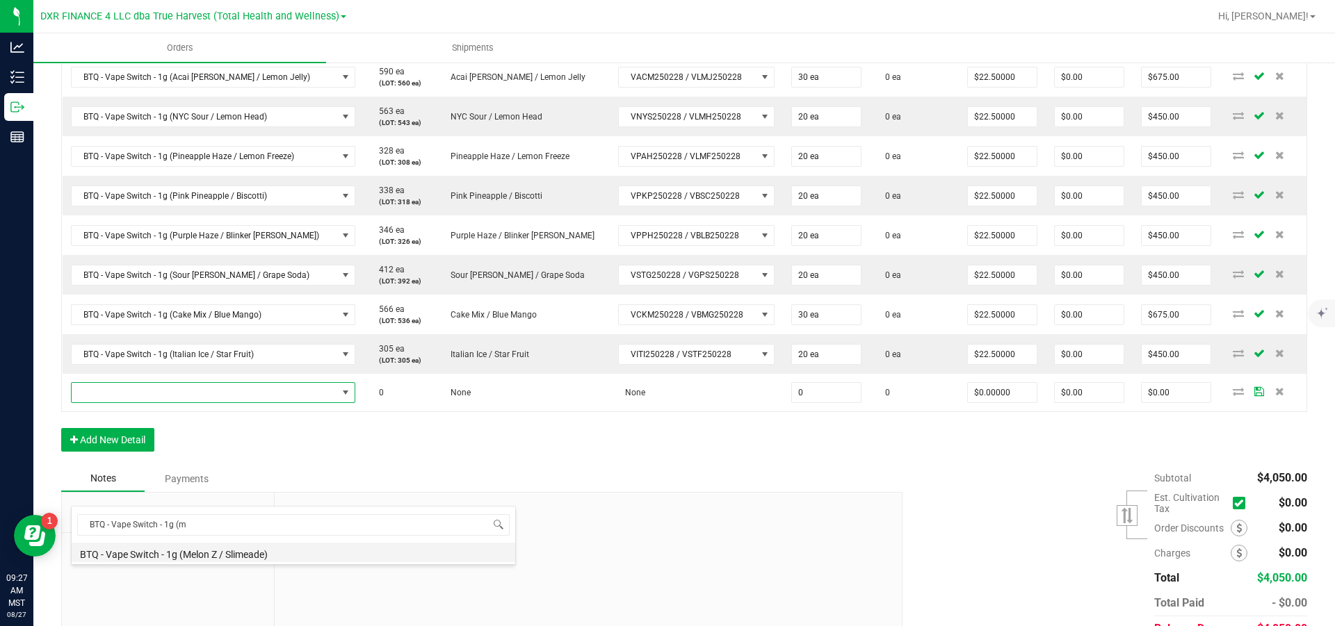
click at [240, 551] on li "BTQ - Vape Switch - 1g (Melon Z / Slimeade)" at bounding box center [294, 552] width 444 height 19
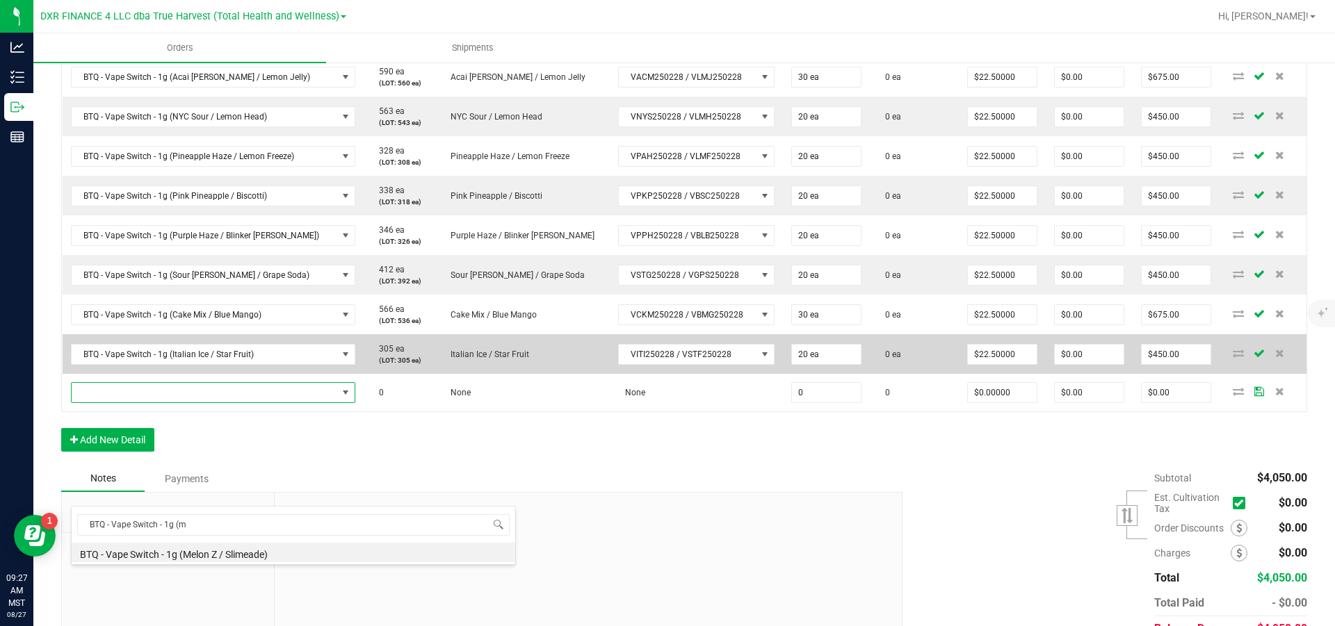
type input "0 ea"
type input "$22.50000"
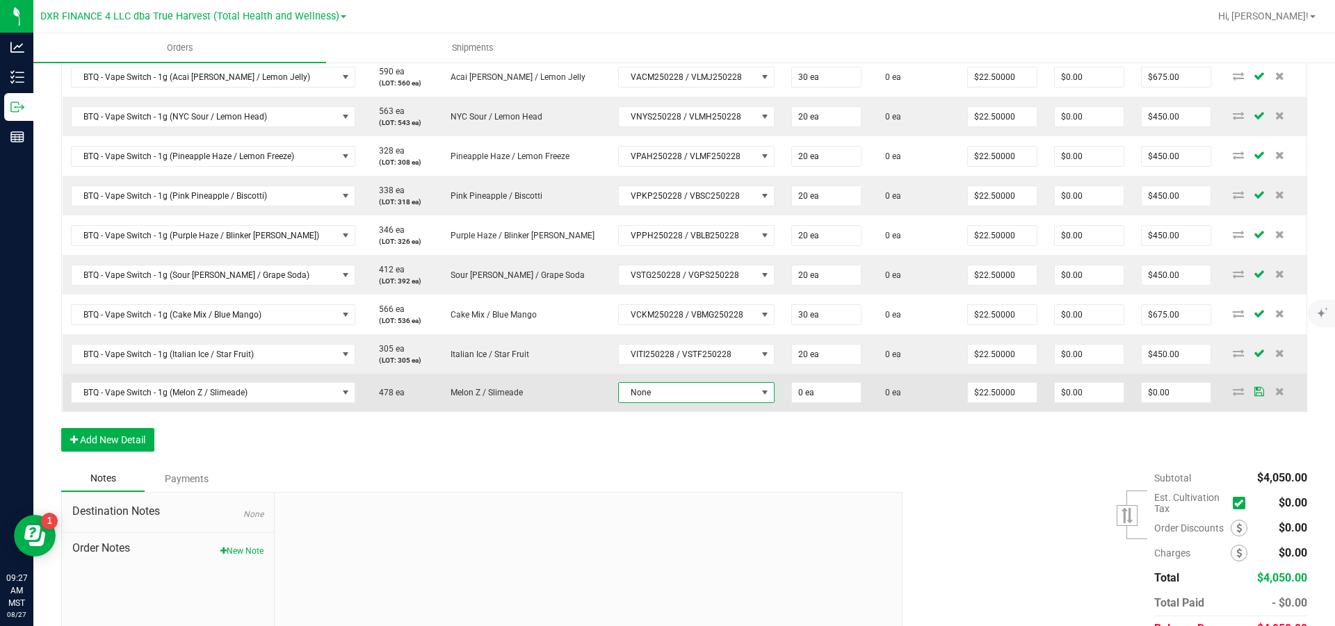
click at [716, 403] on span "None" at bounding box center [688, 392] width 138 height 19
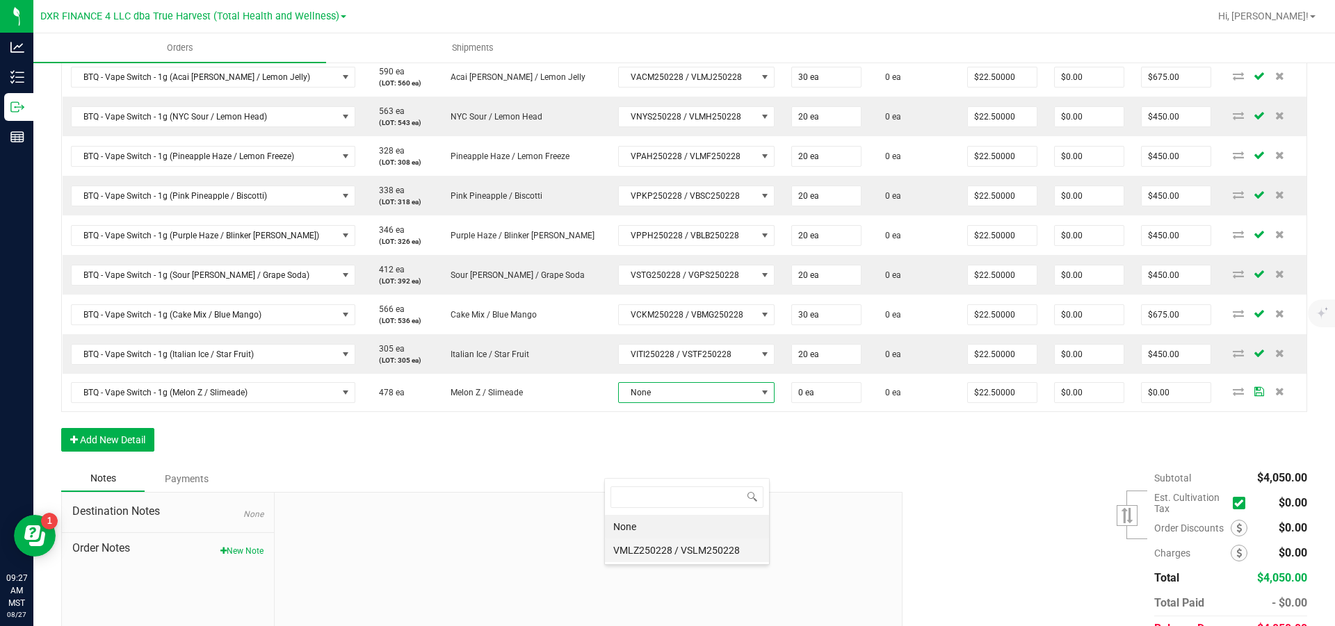
scroll to position [21, 165]
click at [722, 547] on VSLM250228 "VMLZ250228 / VSLM250228" at bounding box center [687, 551] width 164 height 24
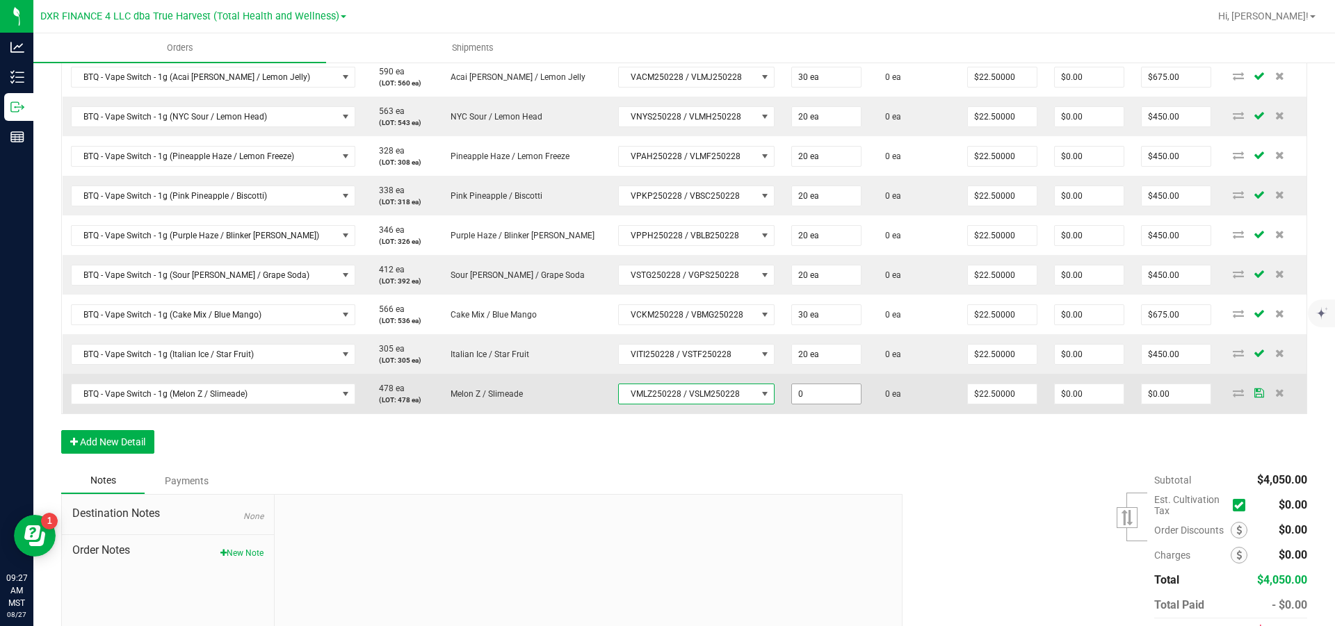
click at [828, 404] on input "0" at bounding box center [826, 393] width 69 height 19
type input "20 ea"
type input "22.5"
type input "$450.00"
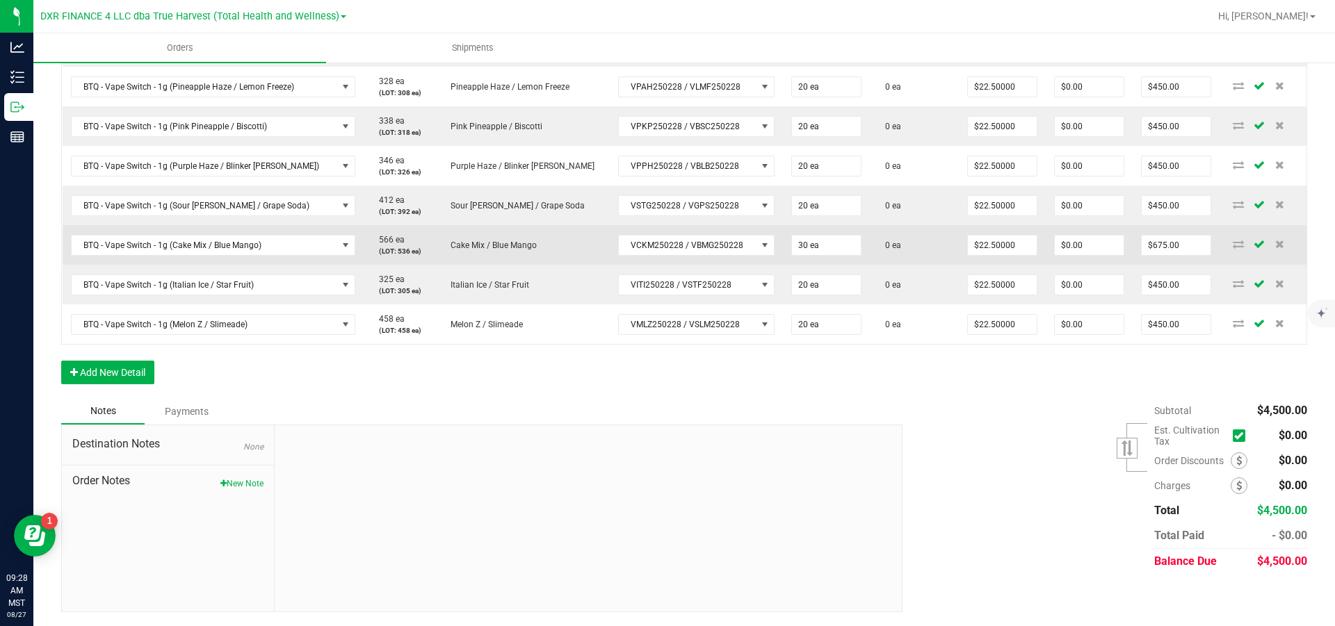
scroll to position [600, 0]
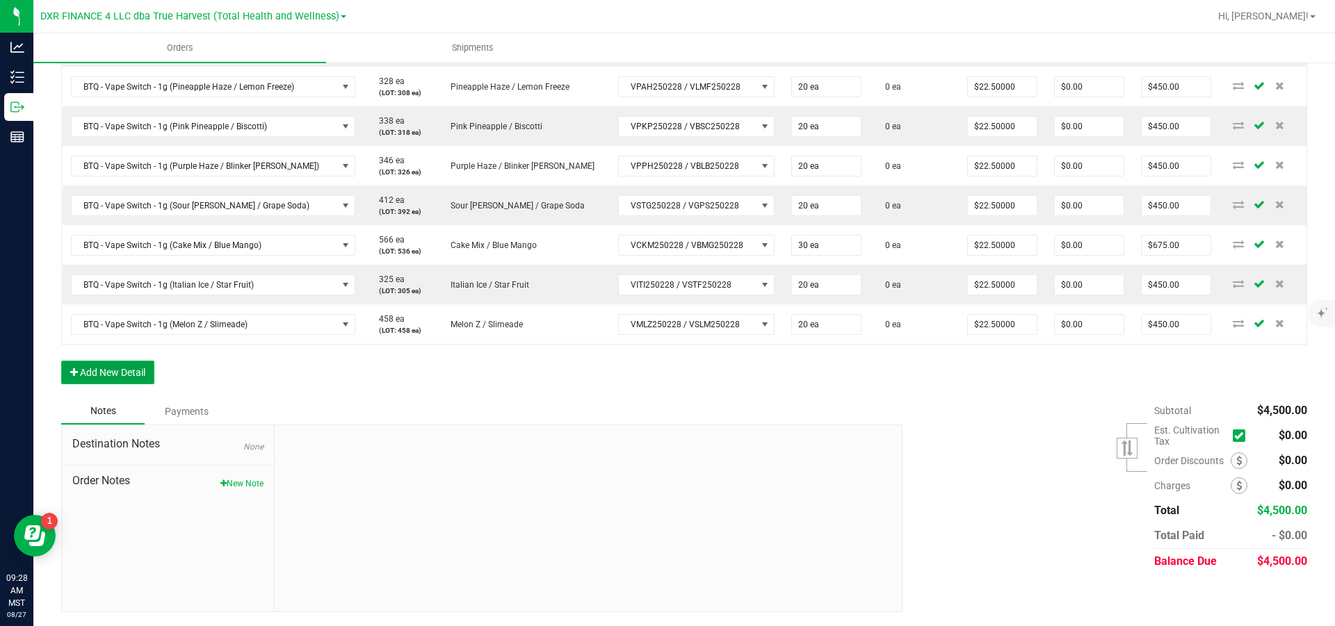
click at [110, 384] on button "Add New Detail" at bounding box center [107, 373] width 93 height 24
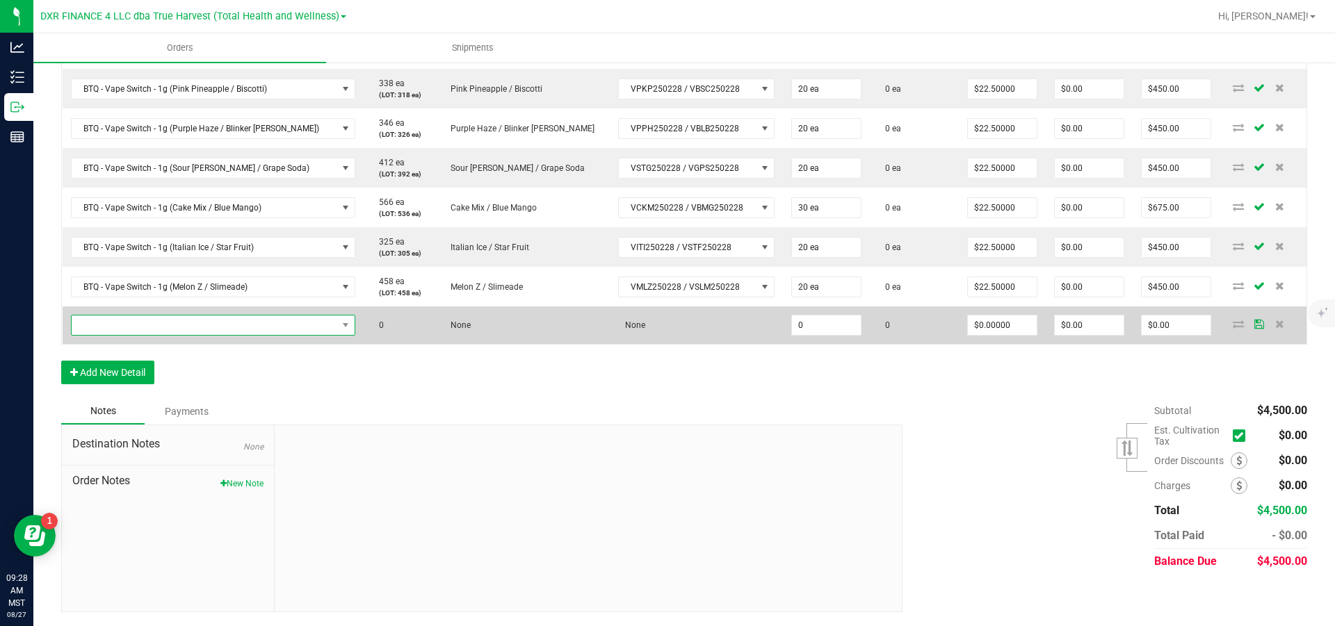
click at [159, 335] on span "NO DATA FOUND" at bounding box center [205, 325] width 266 height 19
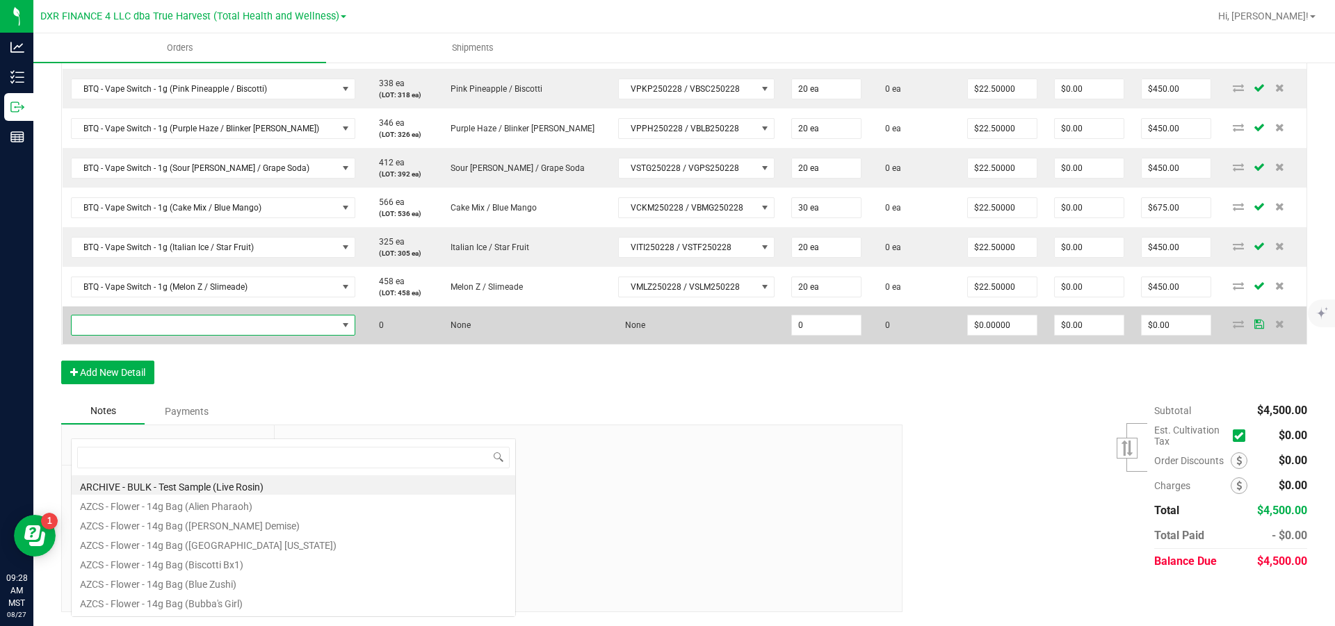
scroll to position [21, 280]
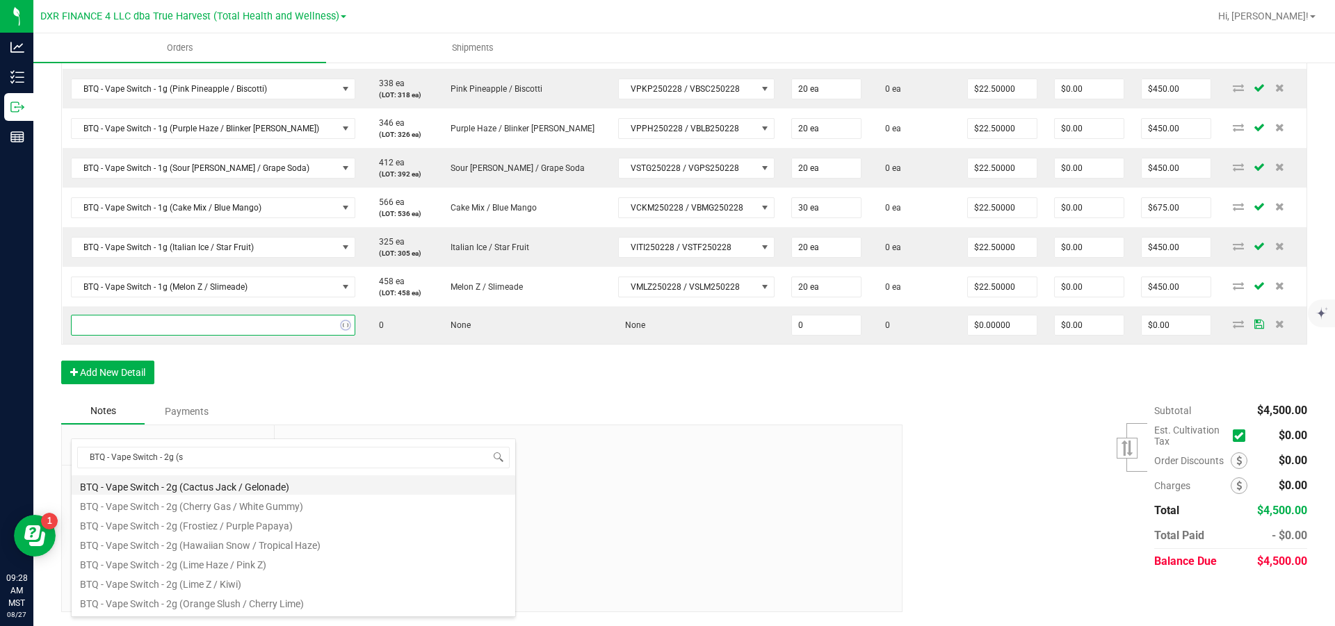
type input "BTQ - Vape Switch - 2g (st"
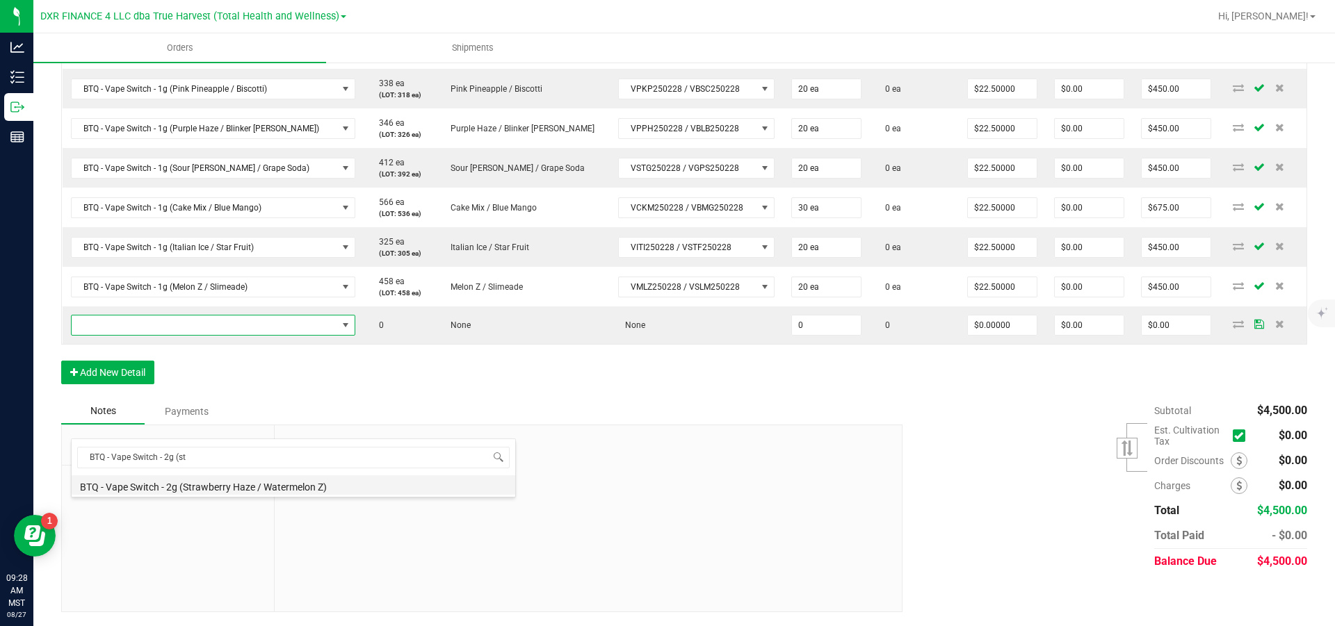
click at [270, 487] on li "BTQ - Vape Switch - 2g (Strawberry Haze / Watermelon Z)" at bounding box center [294, 485] width 444 height 19
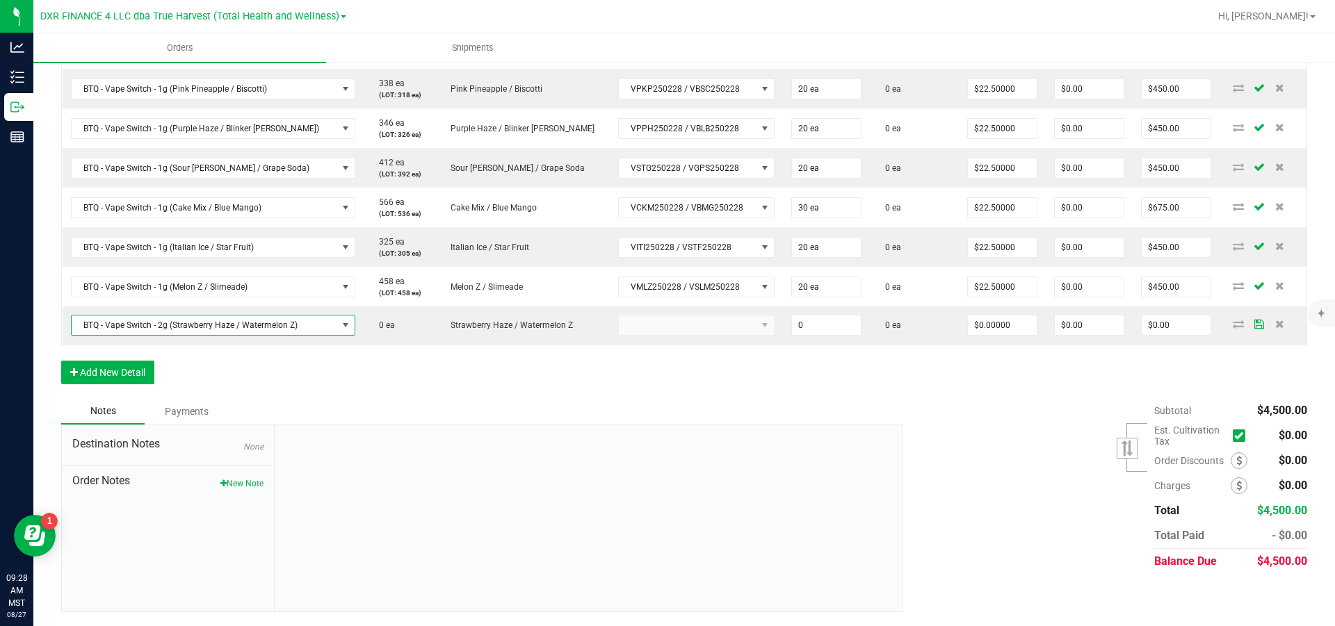
type input "0 ea"
type input "$30.00000"
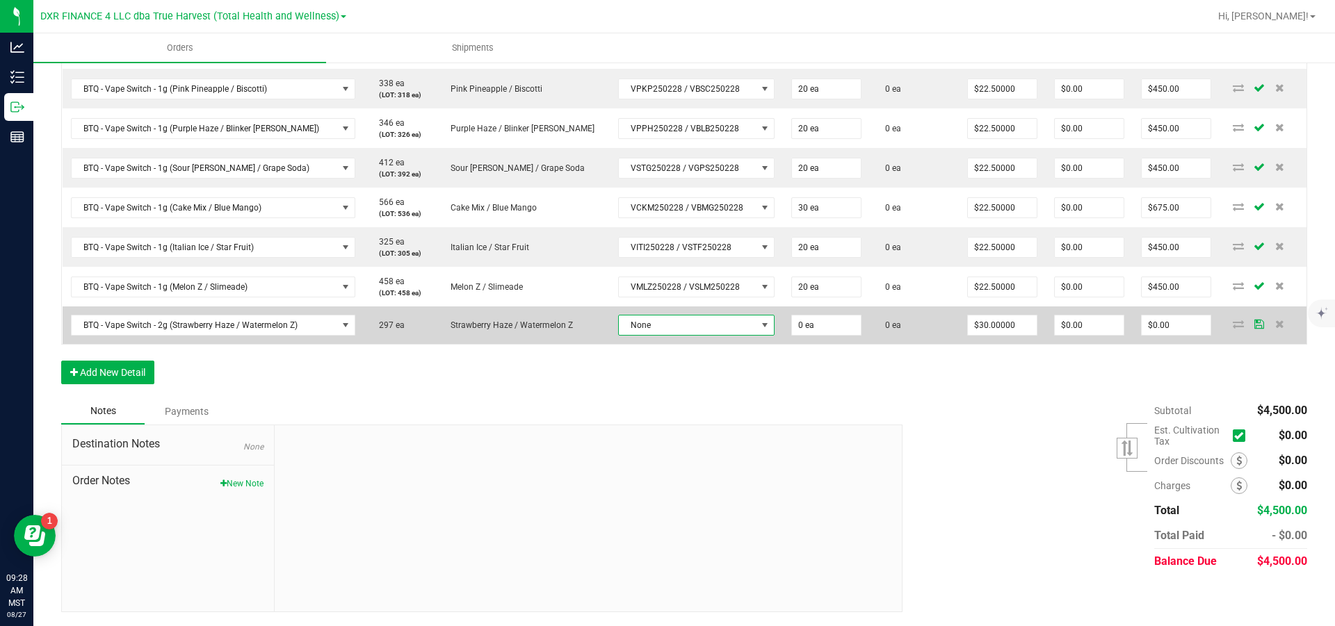
click at [692, 335] on span "None" at bounding box center [688, 325] width 138 height 19
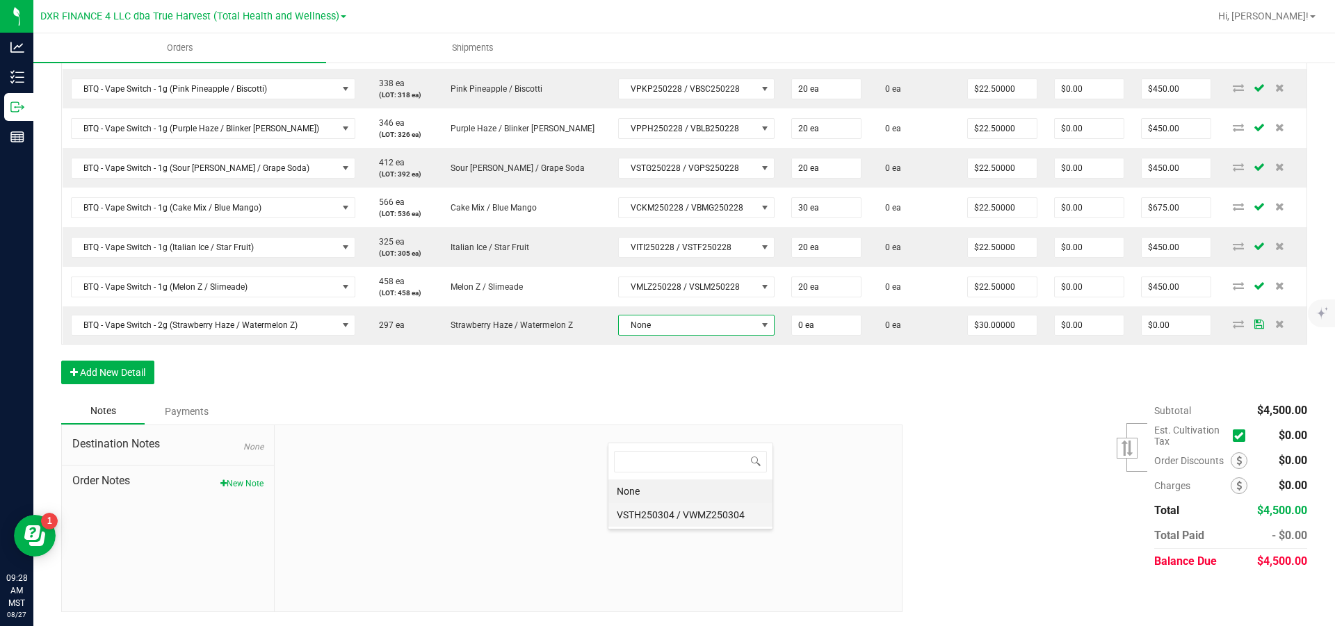
click at [694, 515] on VWMZ250304 "VSTH250304 / VWMZ250304" at bounding box center [690, 515] width 164 height 24
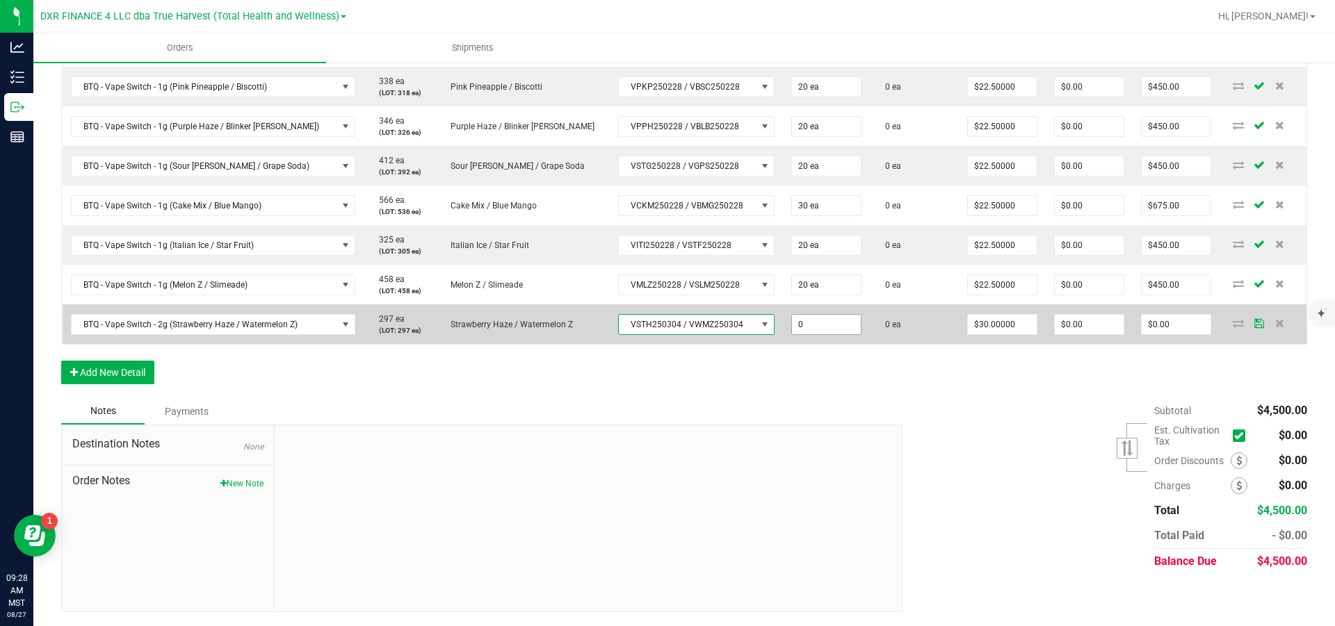
click at [823, 334] on input "0" at bounding box center [826, 324] width 69 height 19
type input "30 ea"
type input "30"
type input "$900.00"
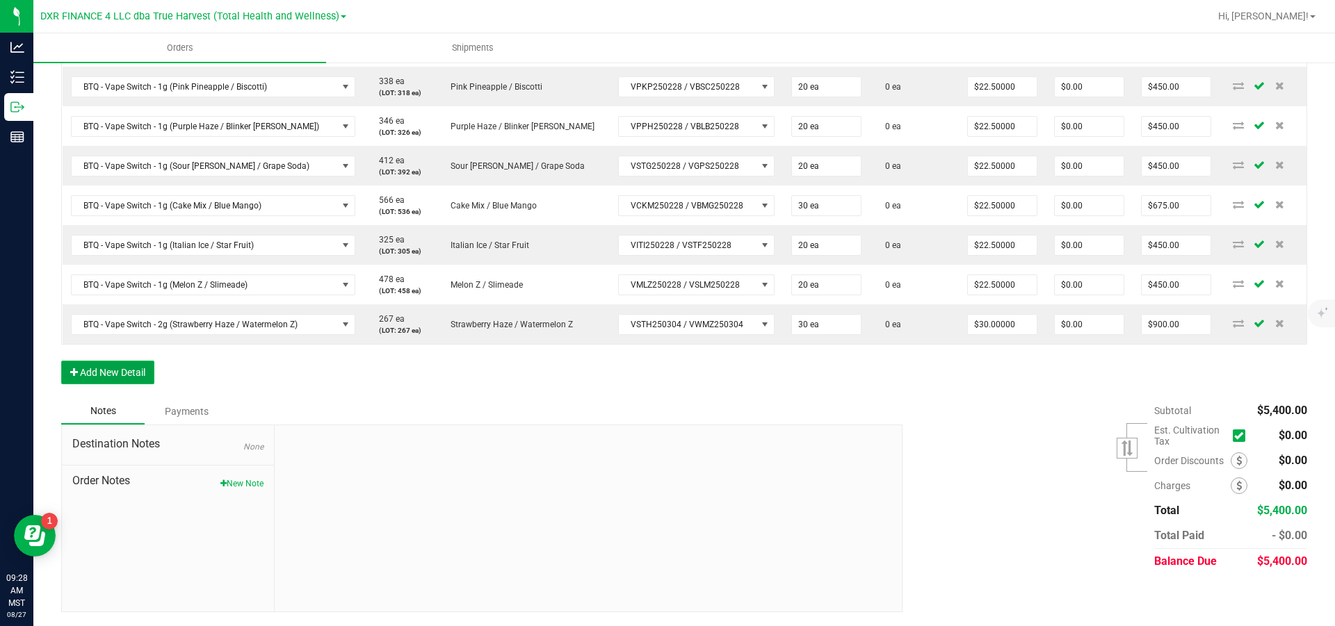
click at [101, 384] on button "Add New Detail" at bounding box center [107, 373] width 93 height 24
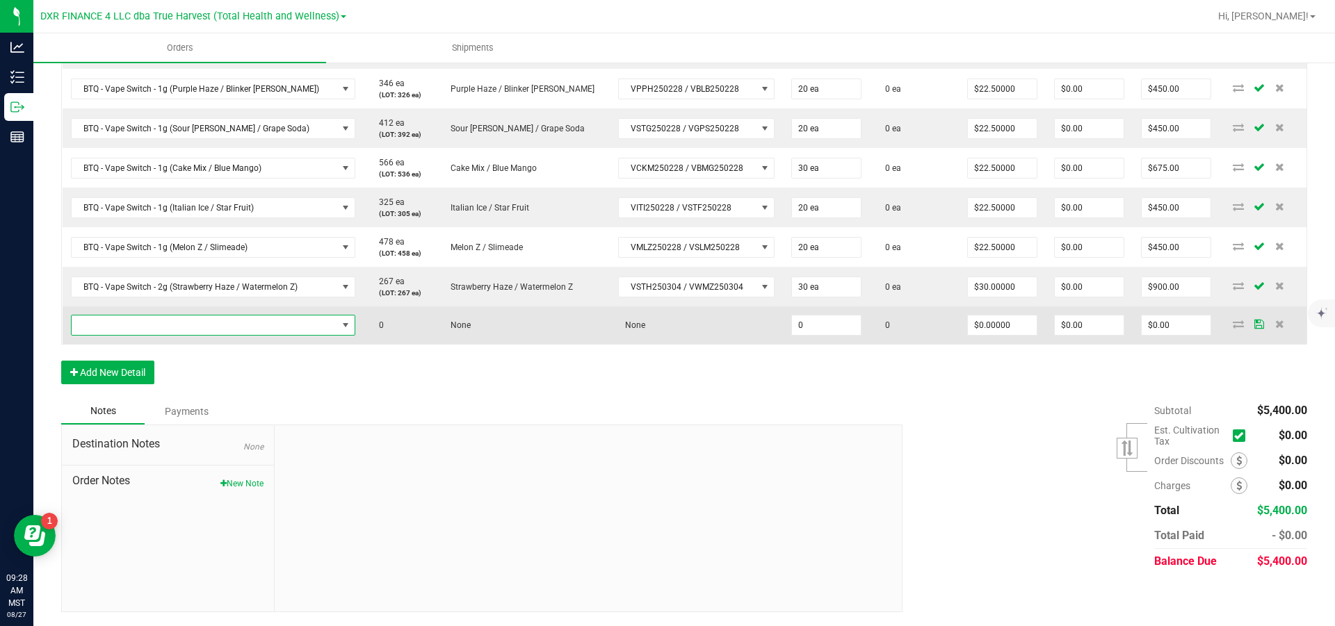
click at [122, 335] on span "NO DATA FOUND" at bounding box center [205, 325] width 266 height 19
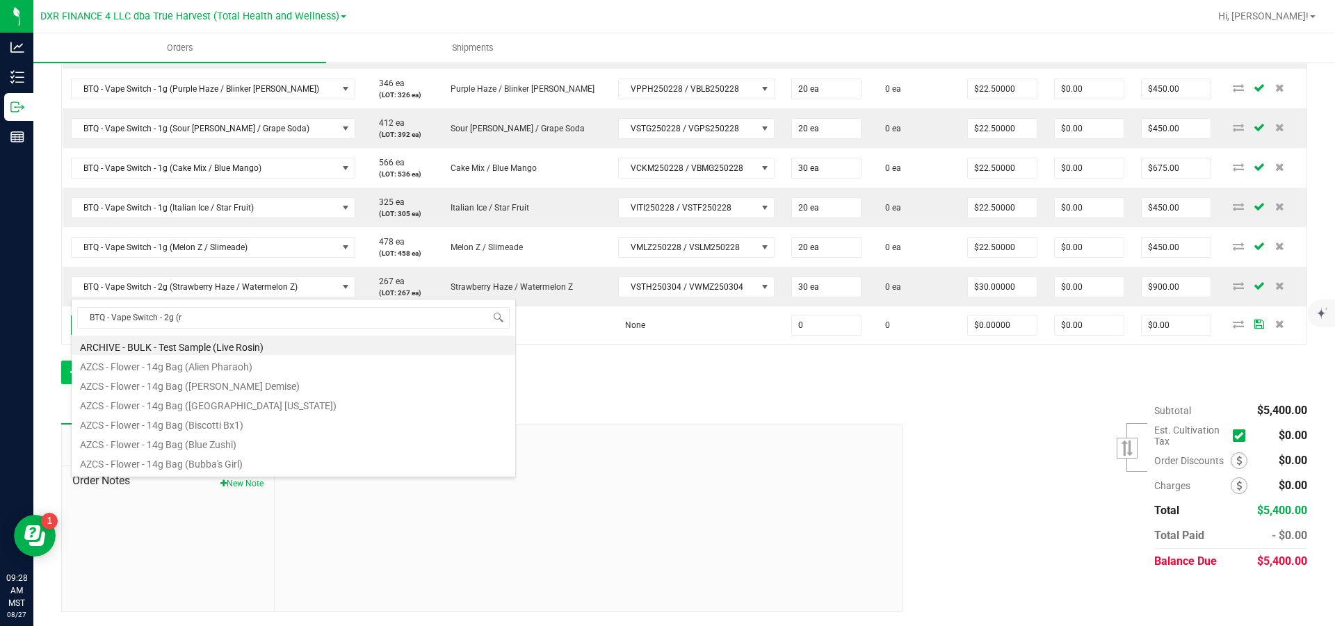
type input "BTQ - Vape Switch - 2g (rs"
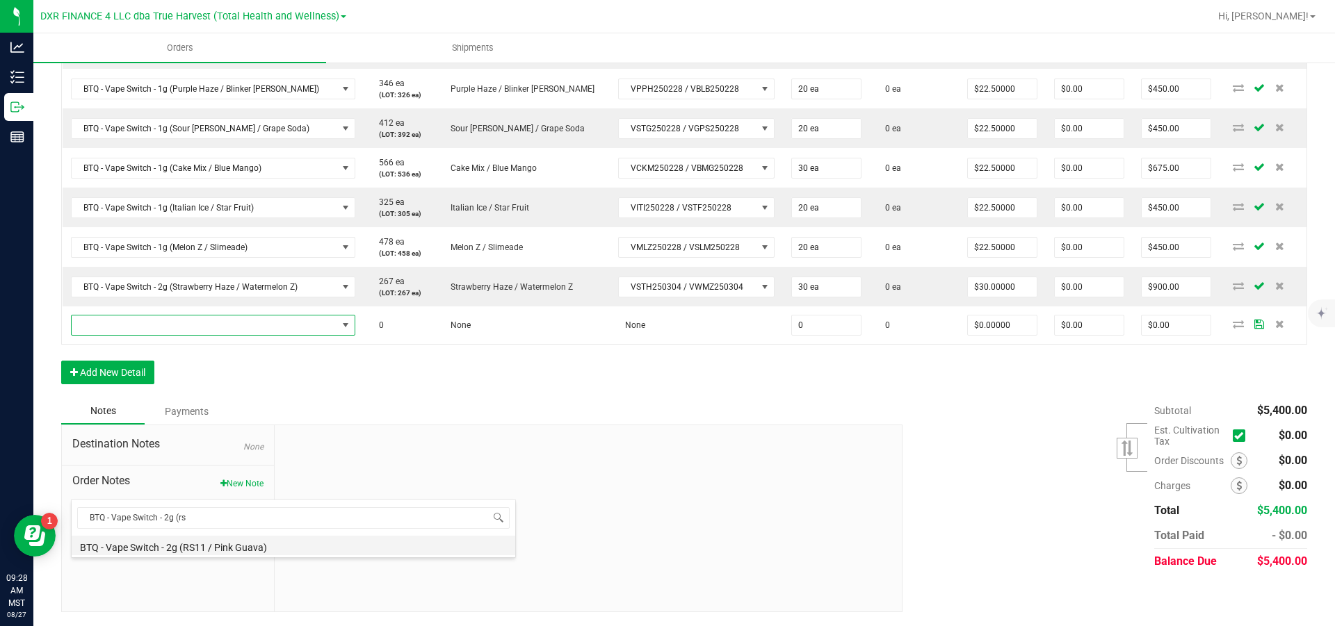
click at [192, 551] on li "BTQ - Vape Switch - 2g (RS11 / Pink Guava)" at bounding box center [294, 545] width 444 height 19
type input "0 ea"
type input "$30.00000"
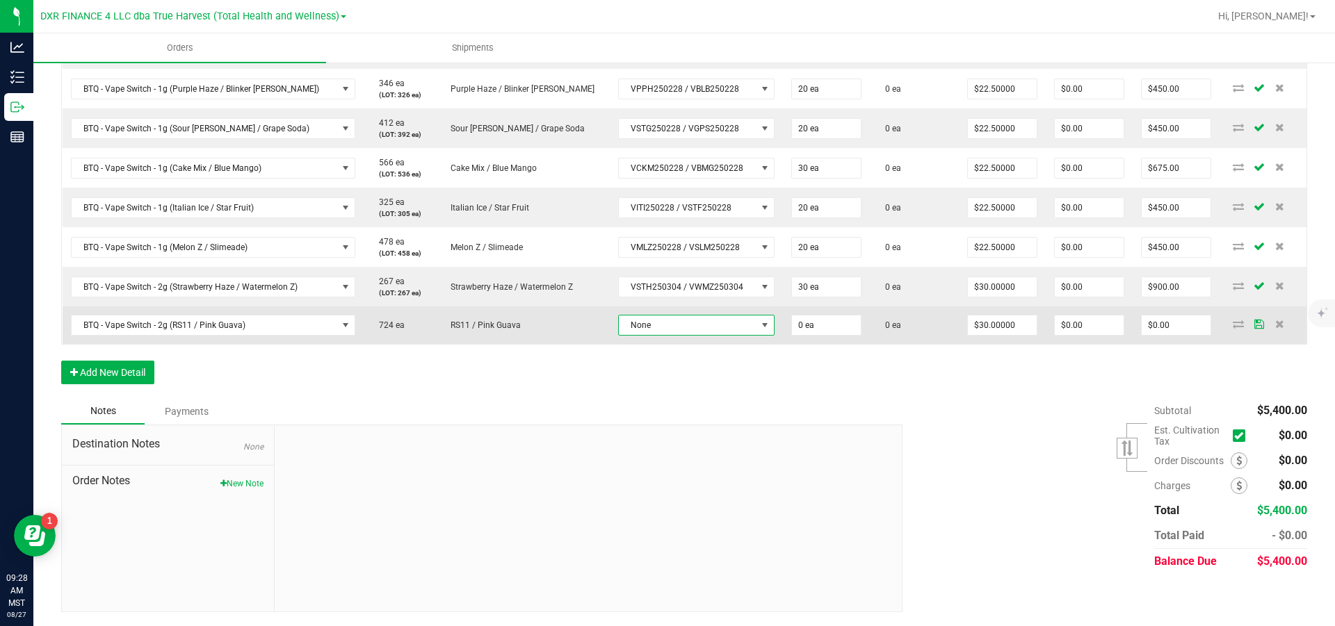
click at [662, 335] on span "None" at bounding box center [688, 325] width 138 height 19
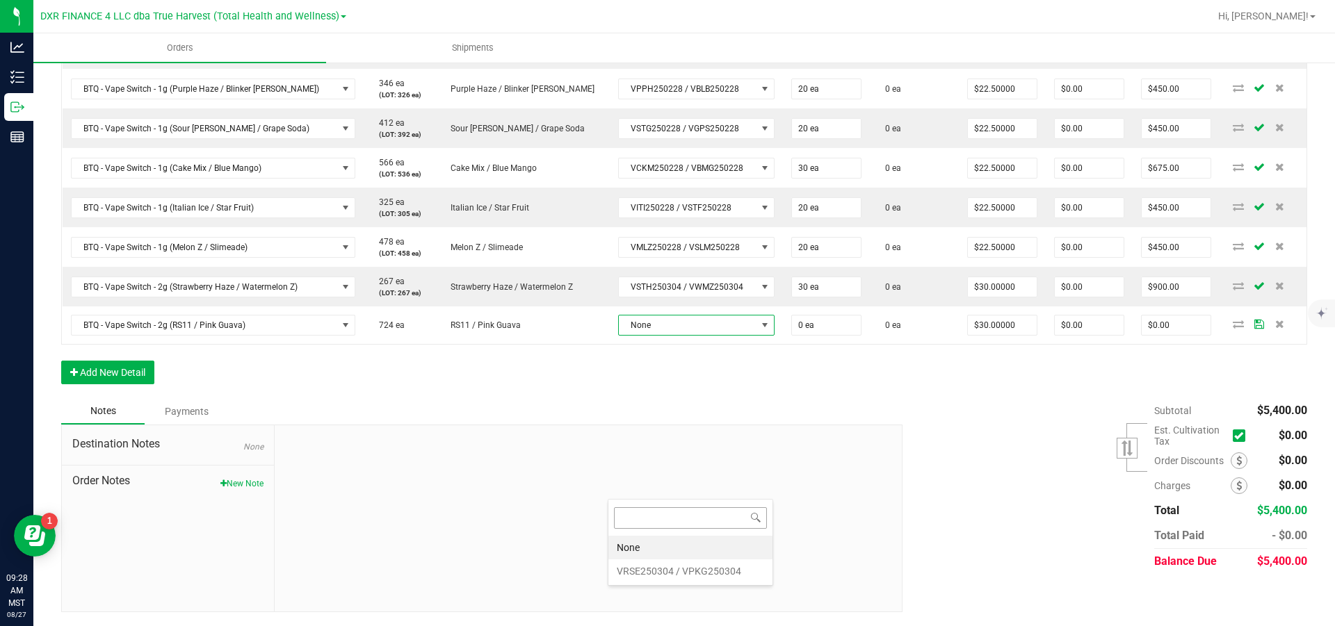
scroll to position [21, 165]
click at [673, 573] on VPKG250304 "VRSE250304 / VPKG250304" at bounding box center [690, 572] width 164 height 24
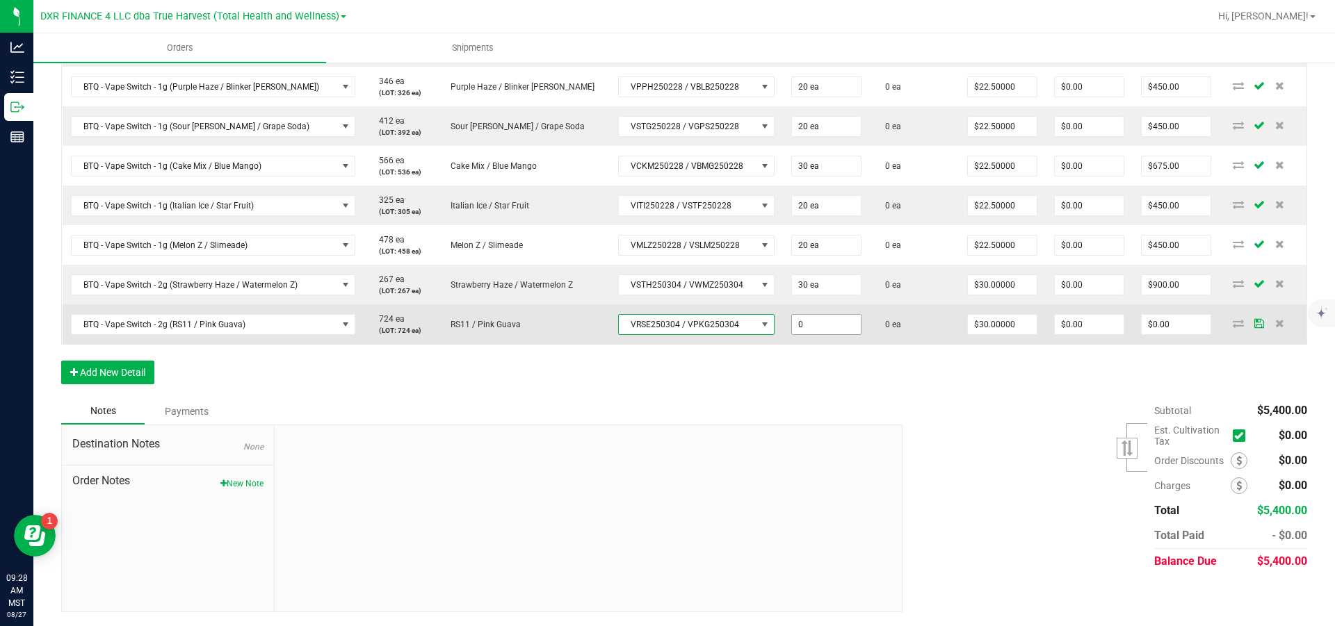
click at [825, 334] on input "0" at bounding box center [826, 324] width 69 height 19
type input "40 ea"
type input "30"
type input "$1,200.00"
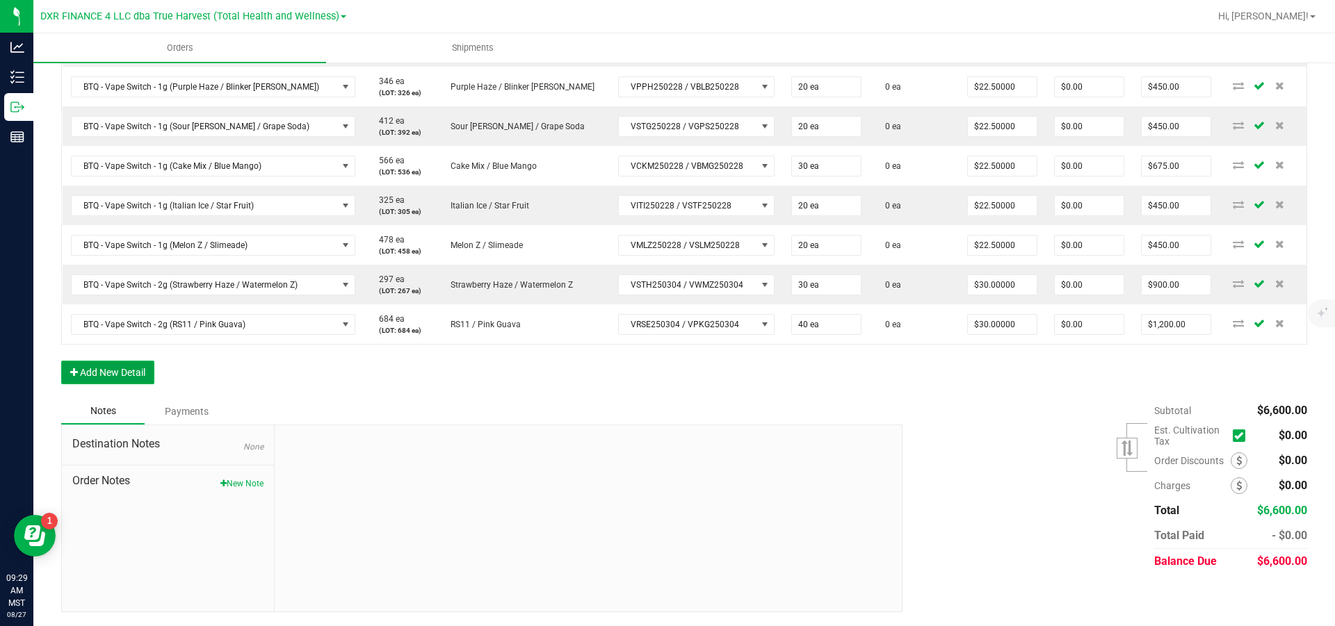
click at [129, 384] on button "Add New Detail" at bounding box center [107, 373] width 93 height 24
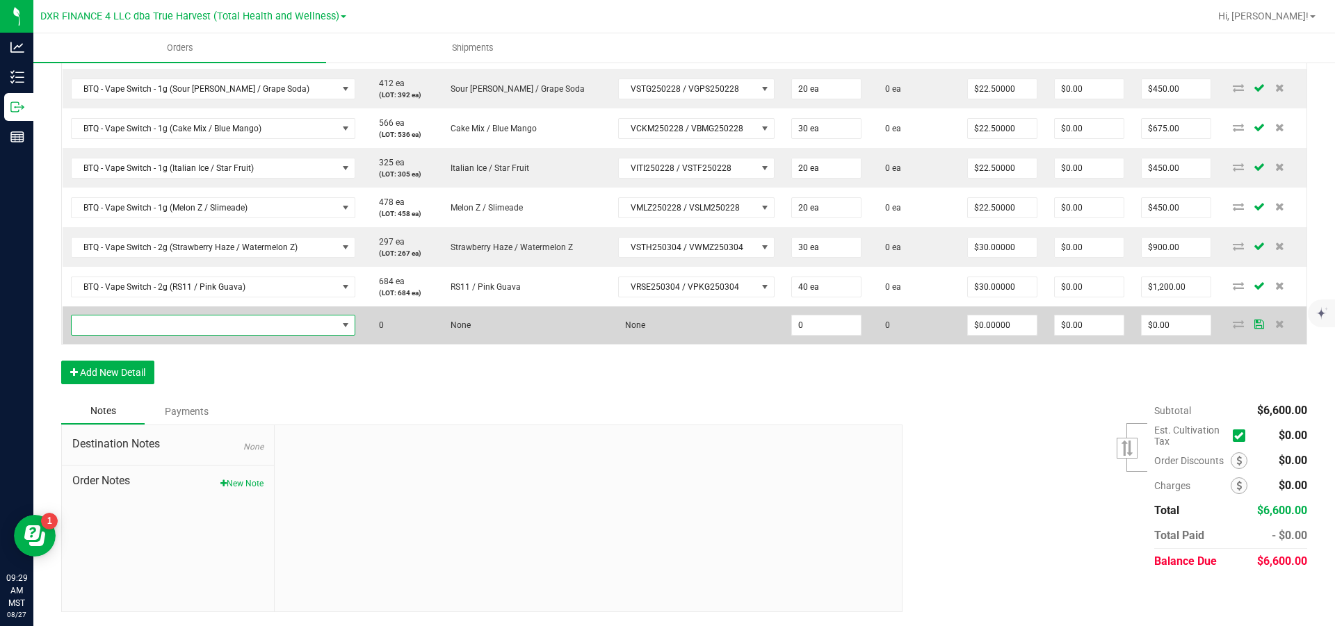
click at [160, 335] on span "NO DATA FOUND" at bounding box center [205, 325] width 266 height 19
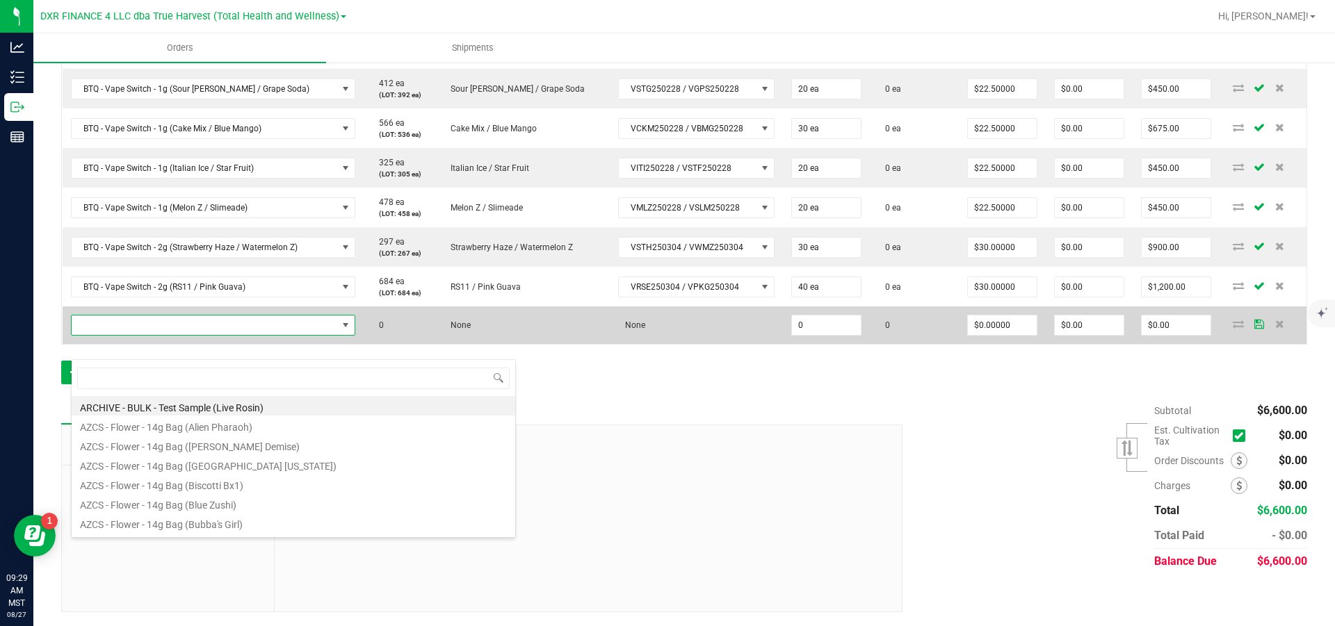
scroll to position [21, 284]
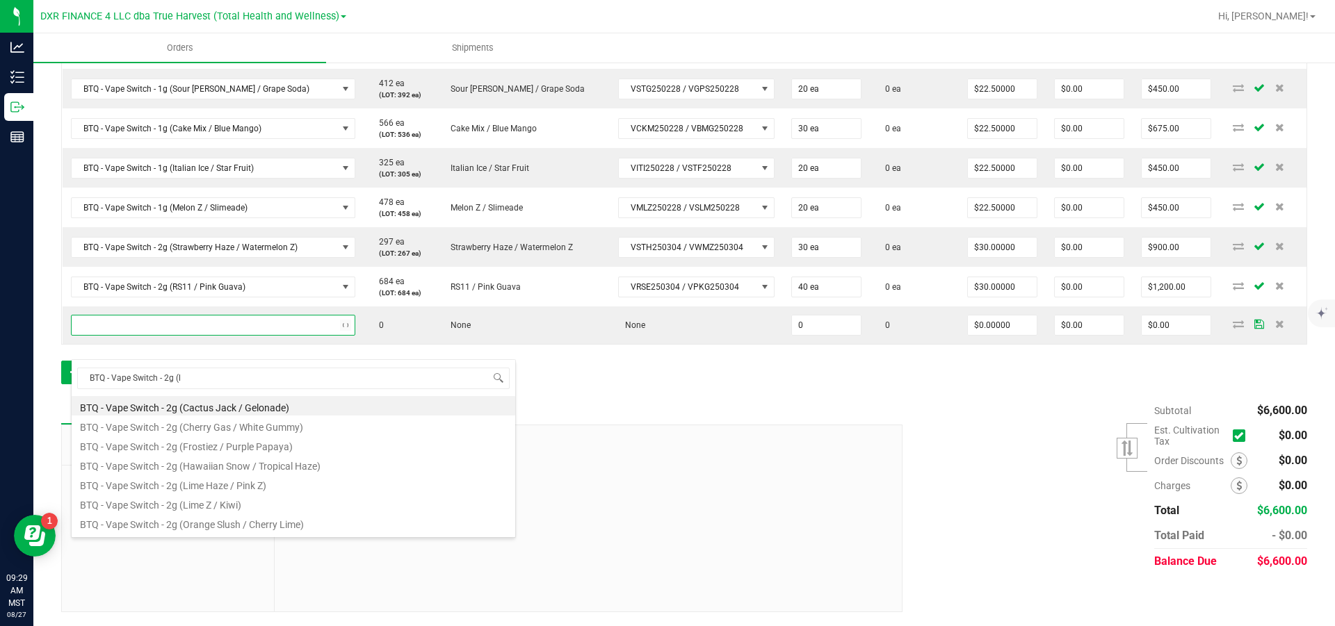
type input "BTQ - Vape Switch - 2g (li"
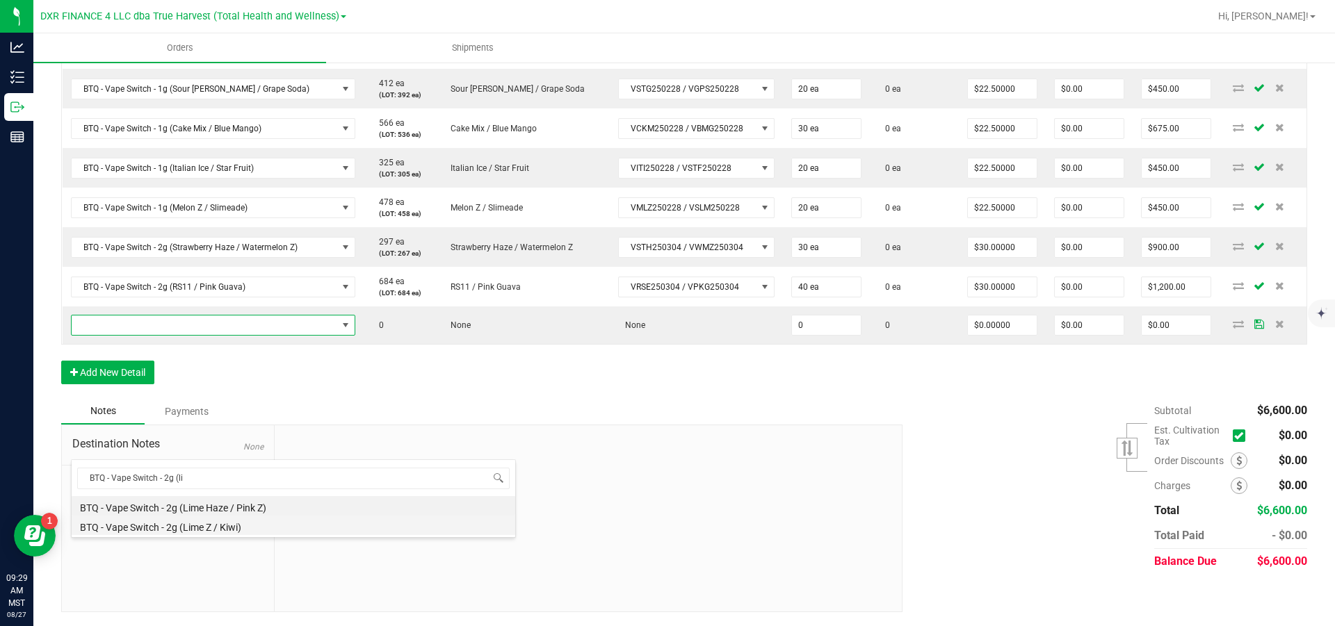
click at [224, 526] on li "BTQ - Vape Switch - 2g (Lime Z / Kiwi)" at bounding box center [294, 525] width 444 height 19
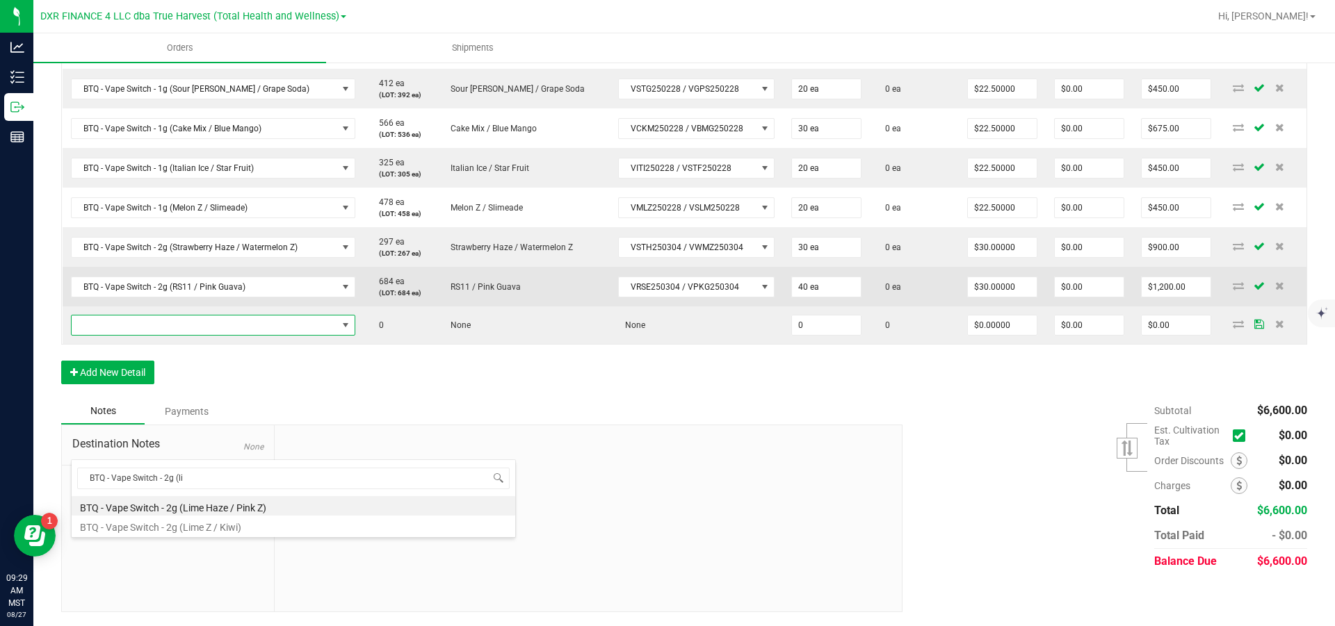
type input "0 ea"
type input "$30.00000"
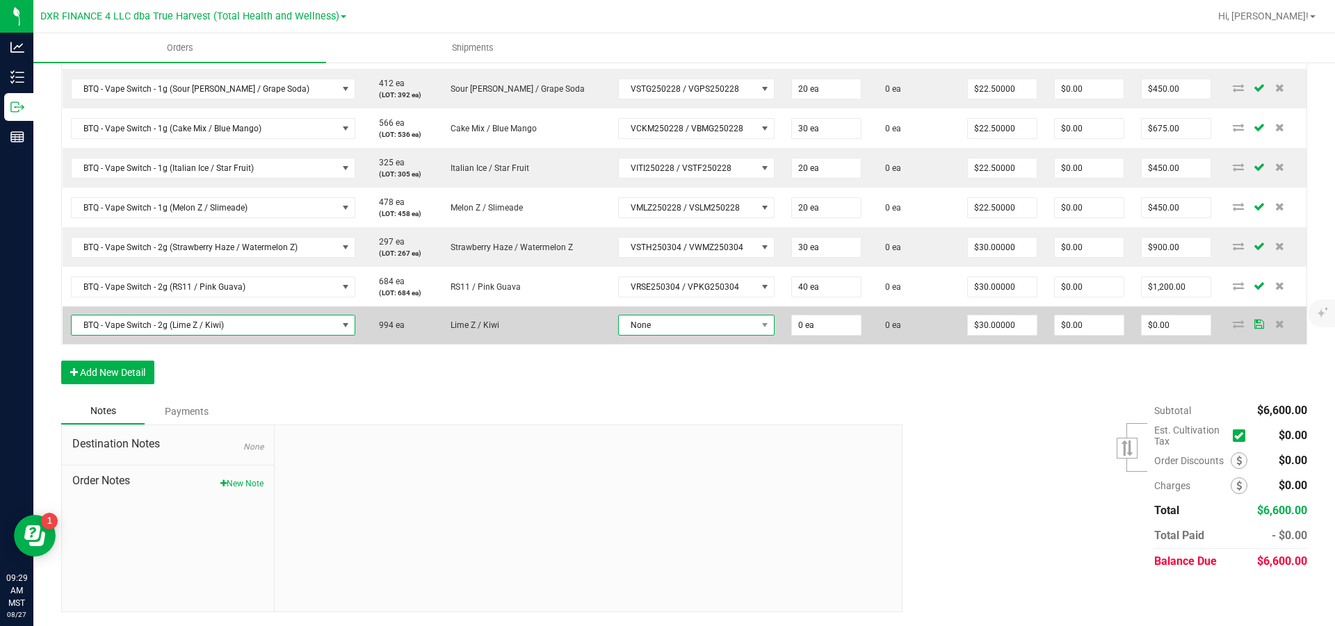
click at [658, 335] on span "None" at bounding box center [688, 325] width 138 height 19
drag, startPoint x: 656, startPoint y: 524, endPoint x: 748, endPoint y: 571, distance: 103.2
click at [657, 524] on VKIW250304 "VLMZ250304 / VKIW250304" at bounding box center [690, 524] width 164 height 24
click at [836, 334] on input "0" at bounding box center [826, 324] width 69 height 19
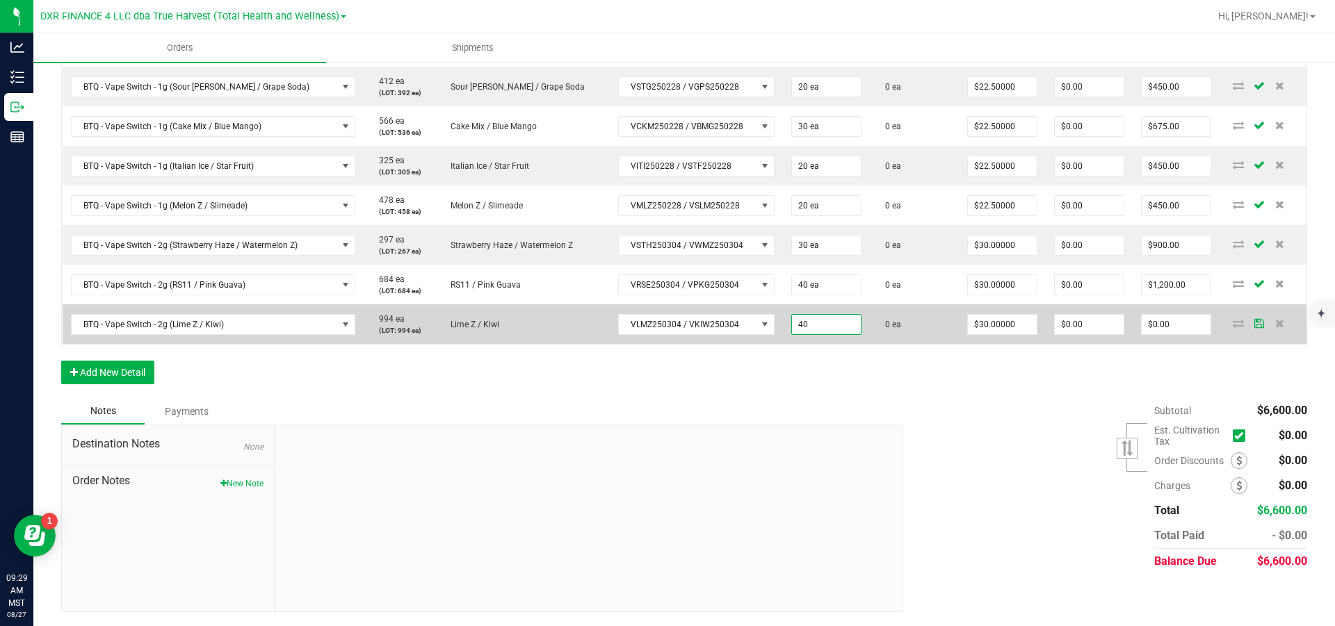
type input "40 ea"
type input "30"
type input "$1,200.00"
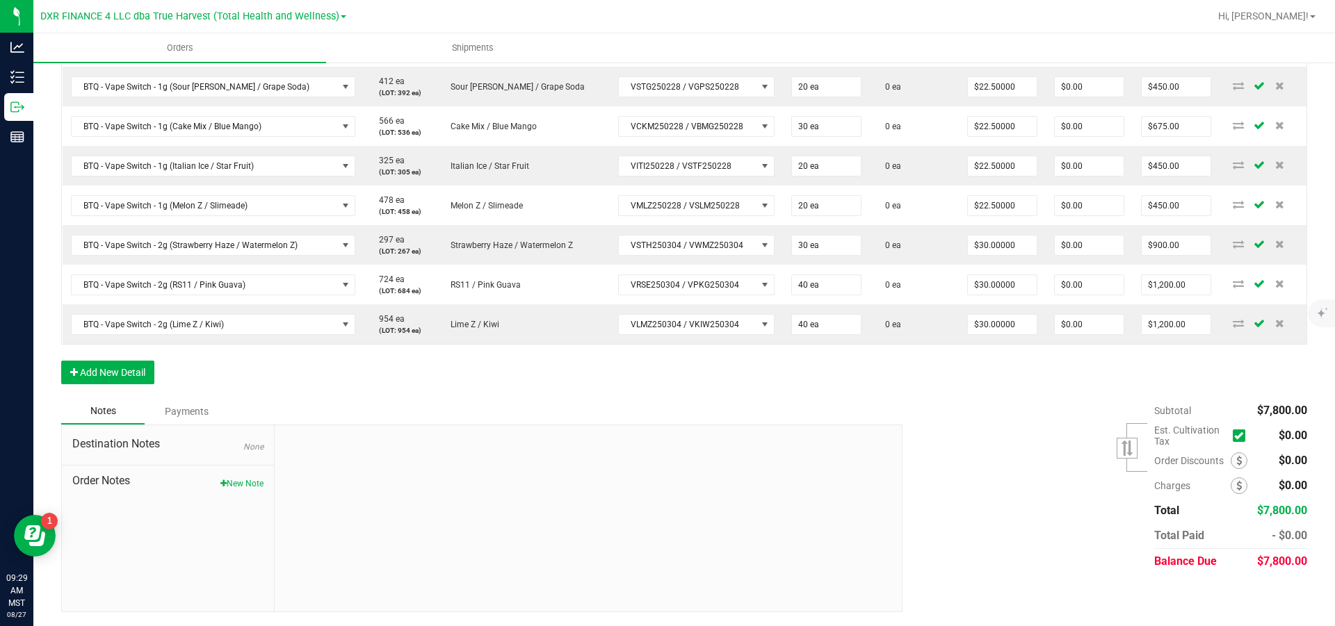
scroll to position [704, 0]
click at [102, 384] on button "Add New Detail" at bounding box center [107, 373] width 93 height 24
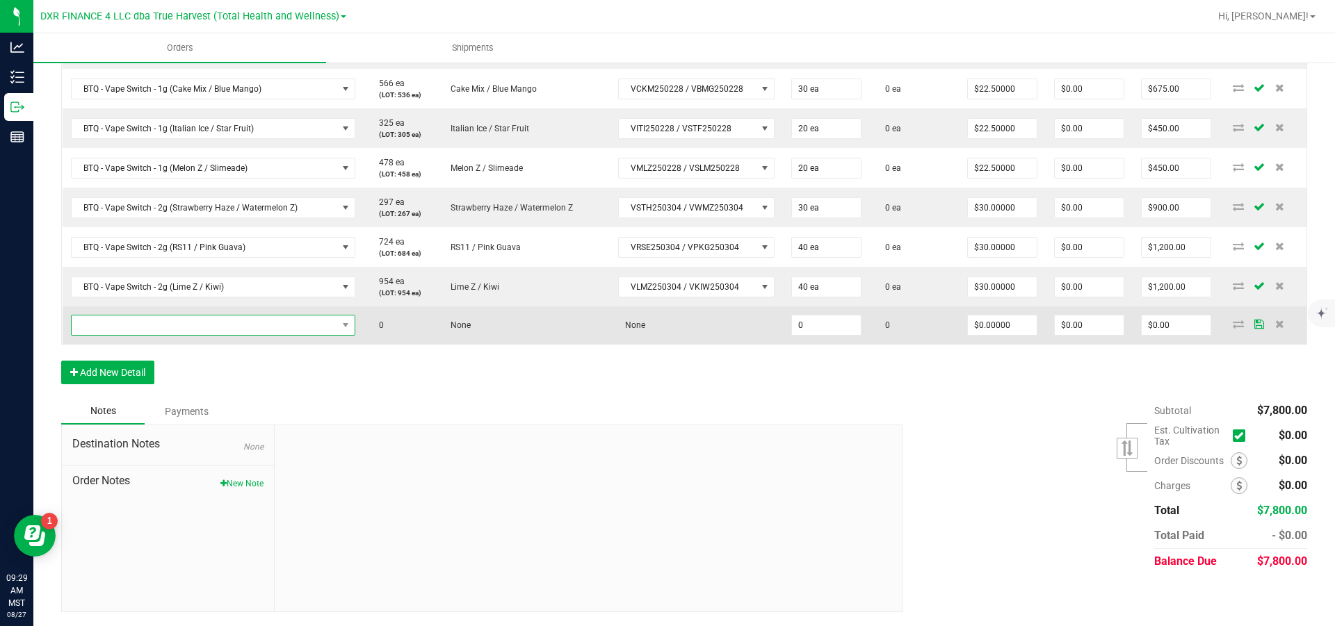
click at [134, 335] on span "NO DATA FOUND" at bounding box center [205, 325] width 266 height 19
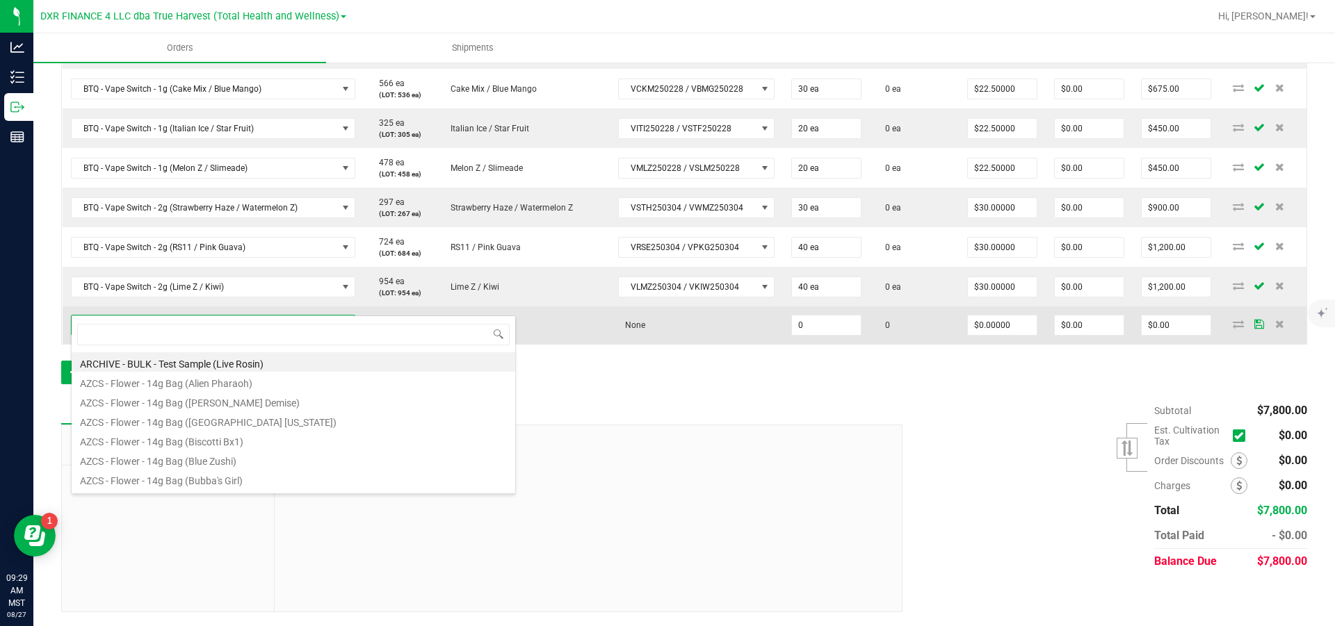
scroll to position [21, 284]
type input "BTQ - Vape Switch - 2g (ha"
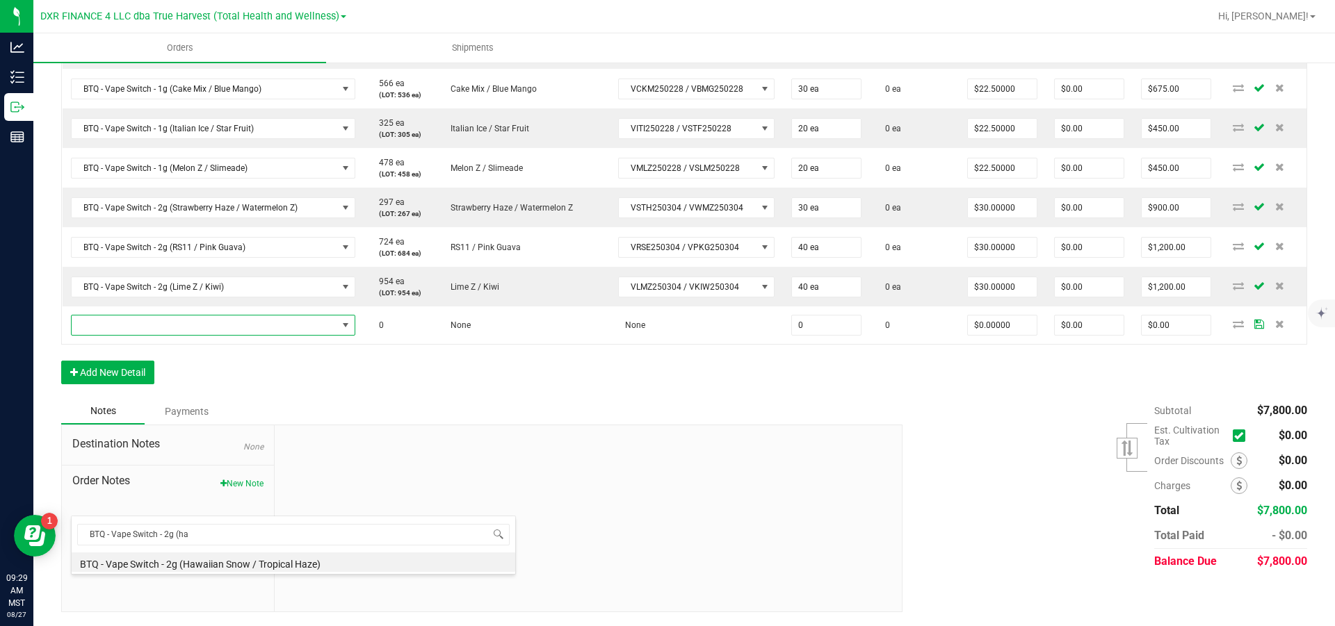
drag, startPoint x: 237, startPoint y: 562, endPoint x: 427, endPoint y: 560, distance: 189.8
click at [316, 562] on li "BTQ - Vape Switch - 2g (Hawaiian Snow / Tropical Haze)" at bounding box center [294, 562] width 444 height 19
type input "0 ea"
type input "$30.00000"
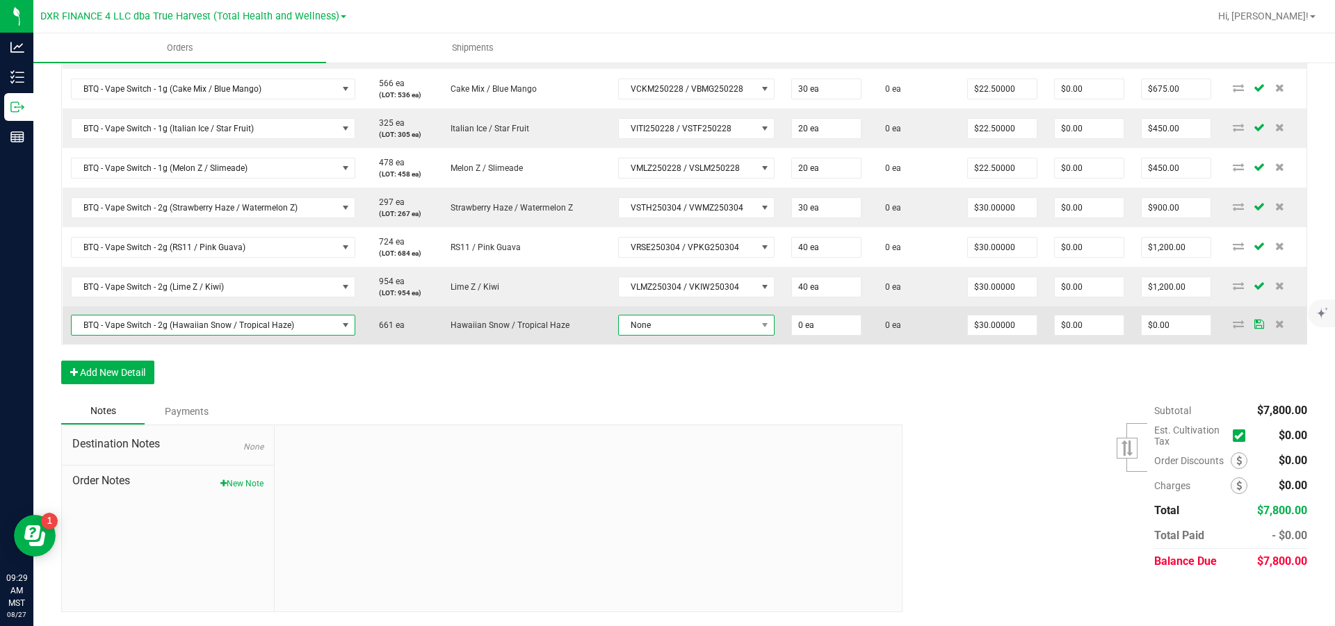
click at [729, 335] on span "None" at bounding box center [688, 325] width 138 height 19
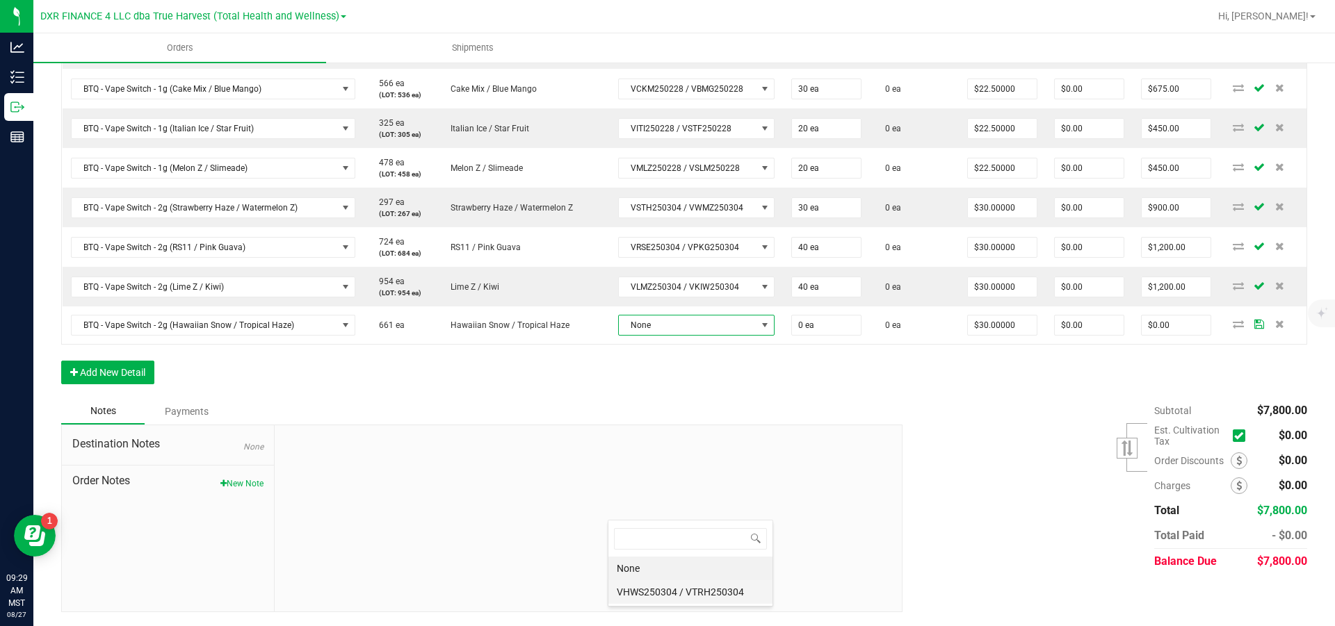
click at [691, 597] on VTRH250304 "VHWS250304 / VTRH250304" at bounding box center [690, 593] width 164 height 24
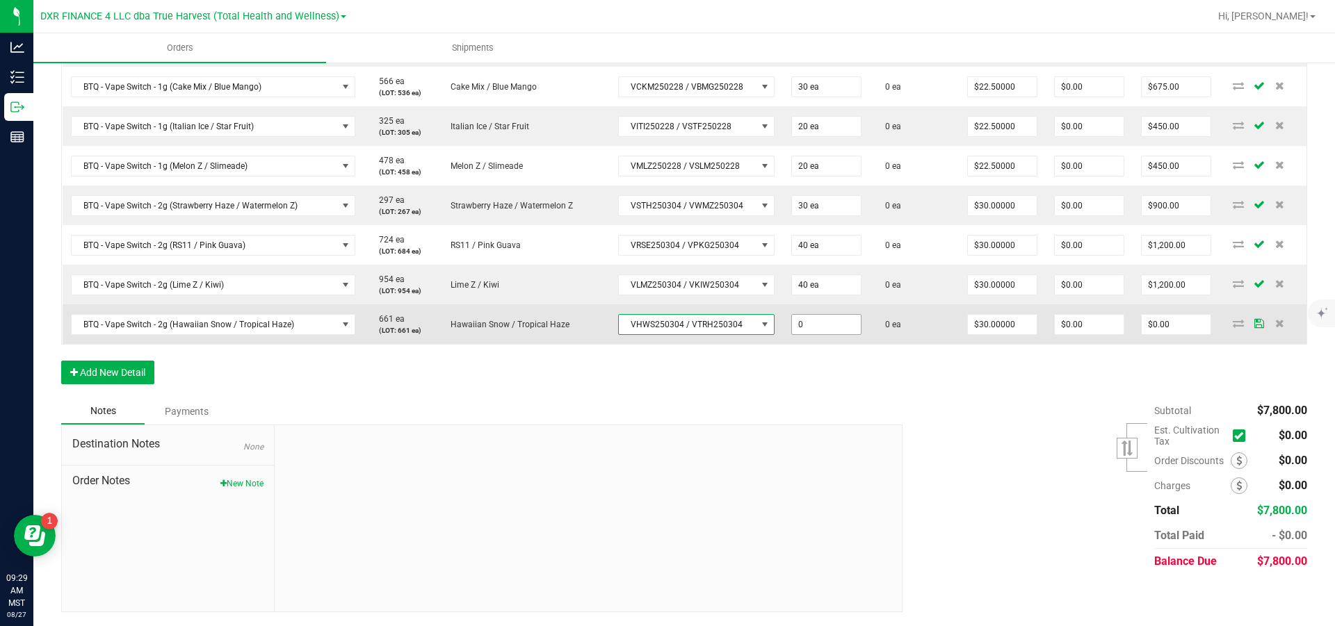
click at [822, 334] on input "0" at bounding box center [826, 324] width 69 height 19
type input "40 ea"
type input "30"
type input "$1,200.00"
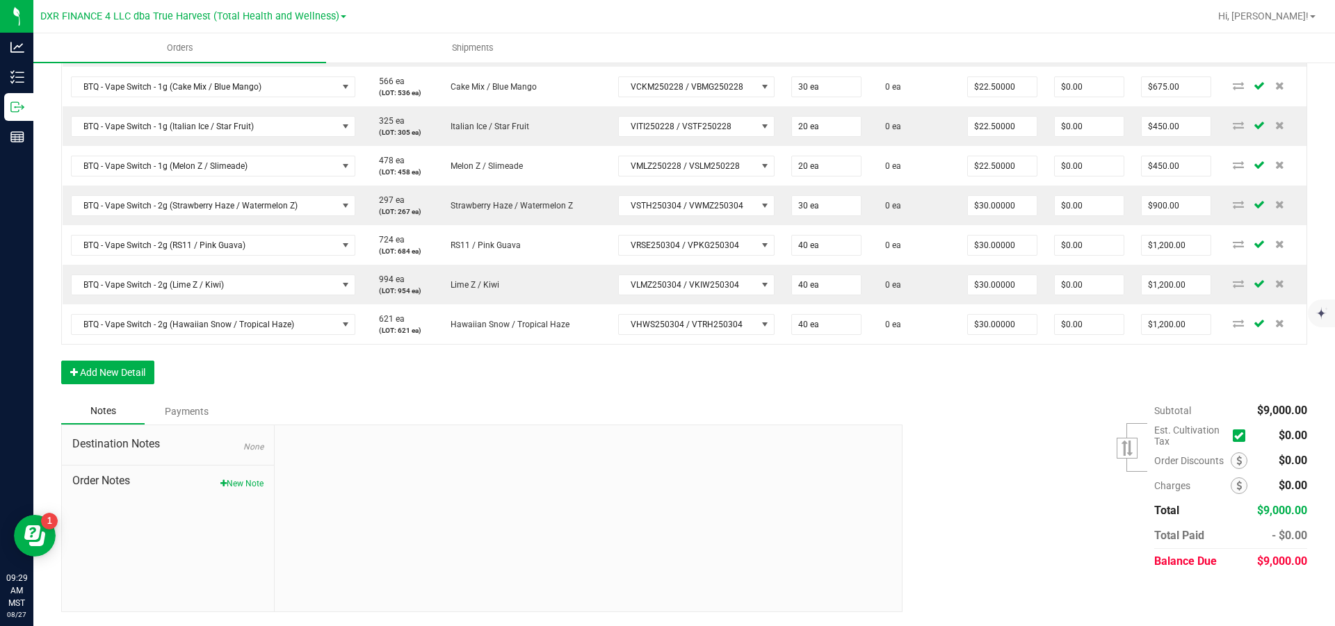
scroll to position [809, 0]
click at [129, 384] on button "Add New Detail" at bounding box center [107, 373] width 93 height 24
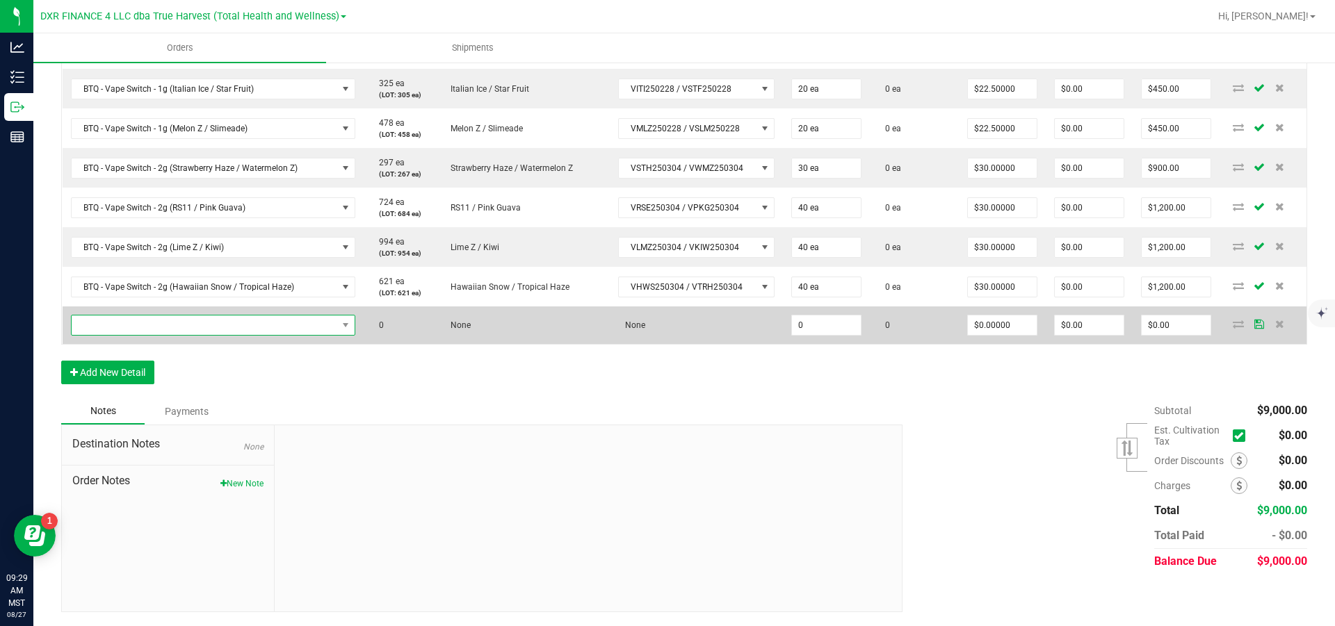
click at [159, 335] on span "NO DATA FOUND" at bounding box center [205, 325] width 266 height 19
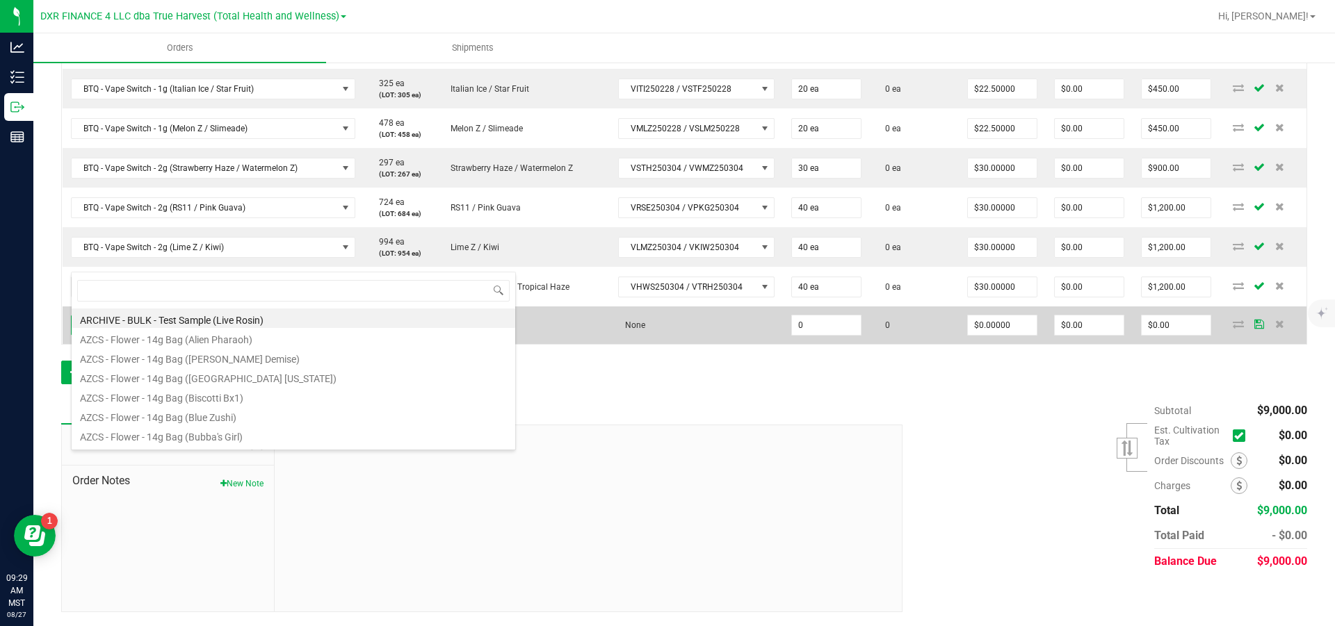
scroll to position [21, 284]
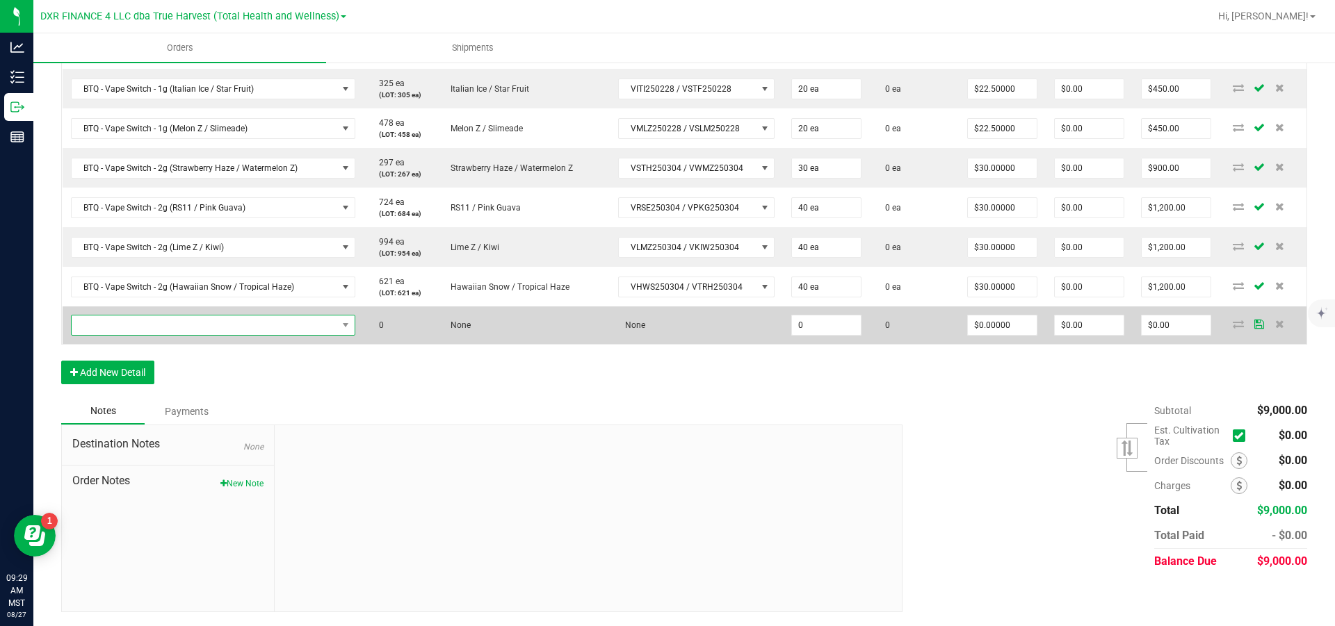
click at [143, 335] on span "NO DATA FOUND" at bounding box center [205, 325] width 266 height 19
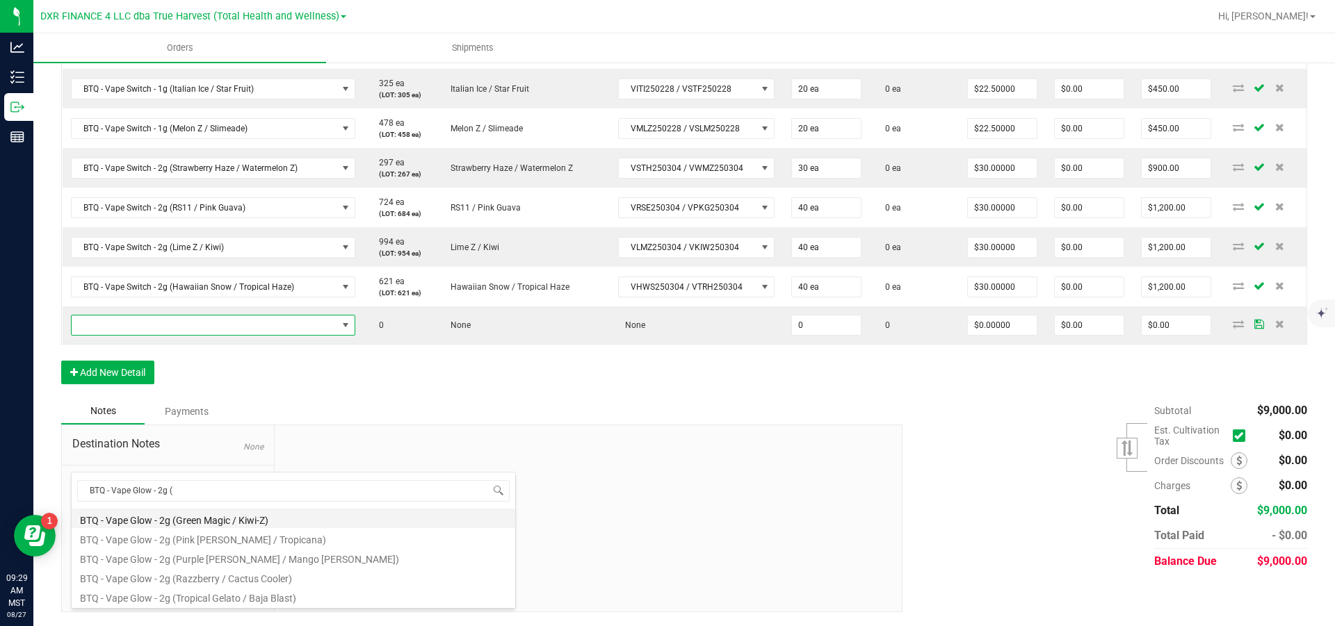
type input "BTQ - Vape Glow - 2g (p"
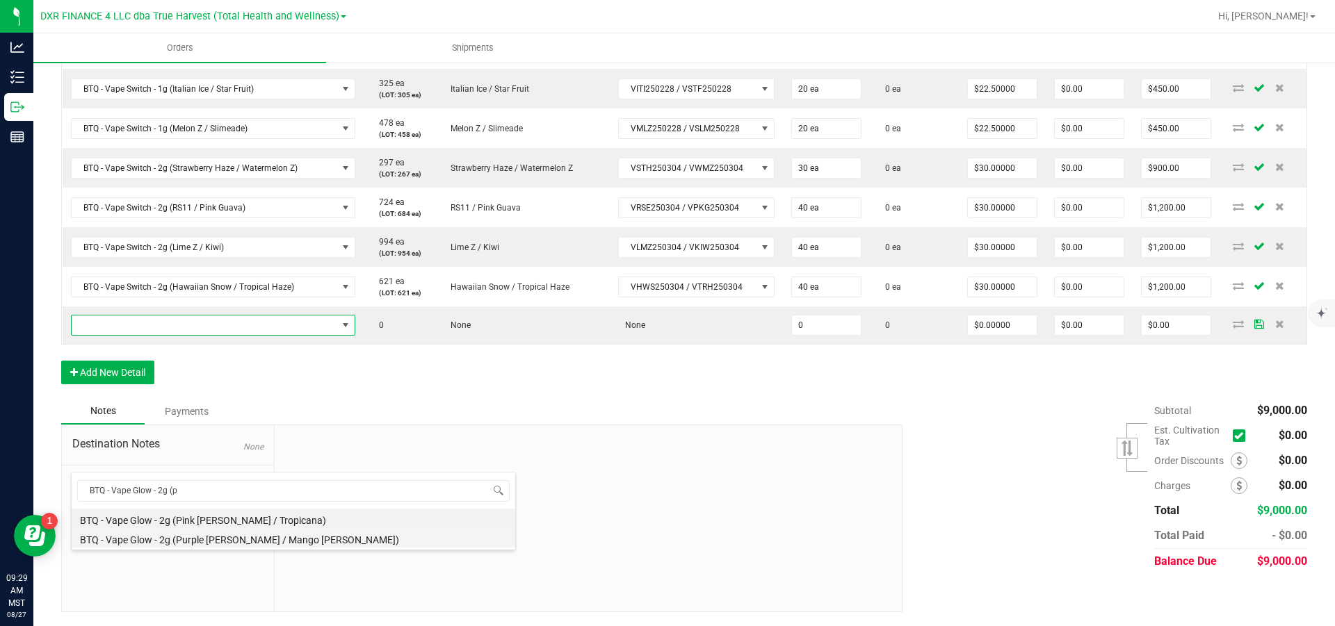
click at [220, 540] on li "BTQ - Vape Glow - 2g (Purple [PERSON_NAME] / Mango [PERSON_NAME])" at bounding box center [294, 537] width 444 height 19
type input "0 ea"
type input "$30.00000"
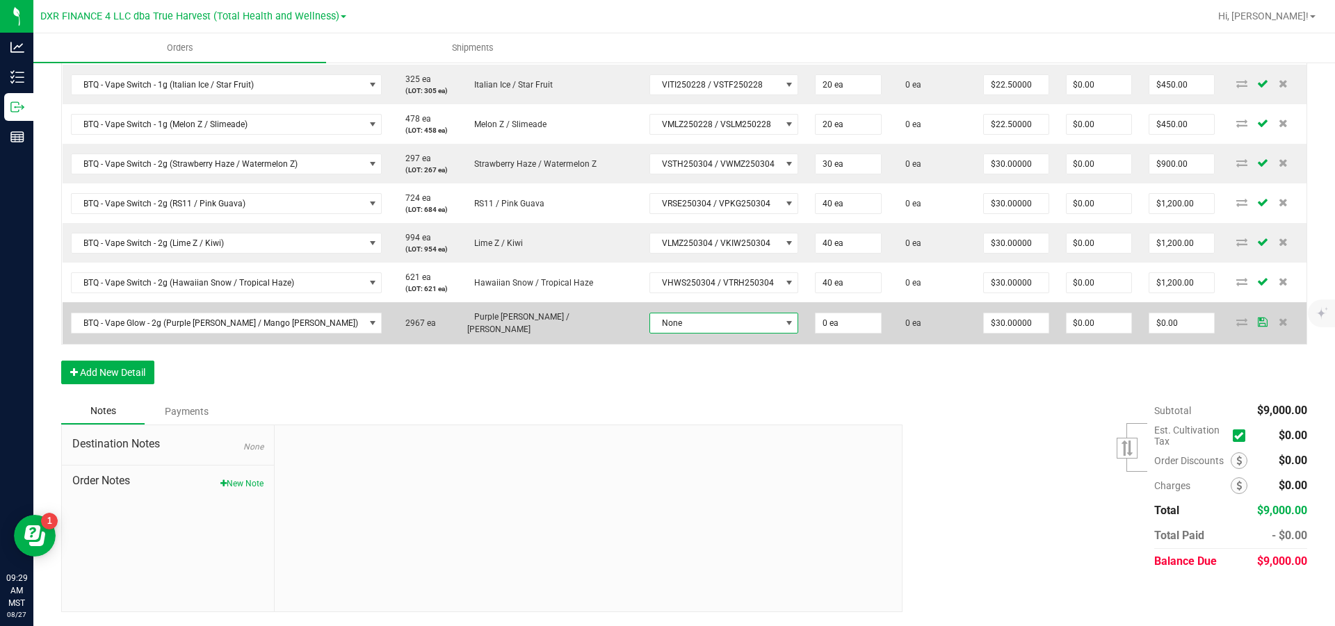
click at [721, 333] on span "None" at bounding box center [715, 323] width 131 height 19
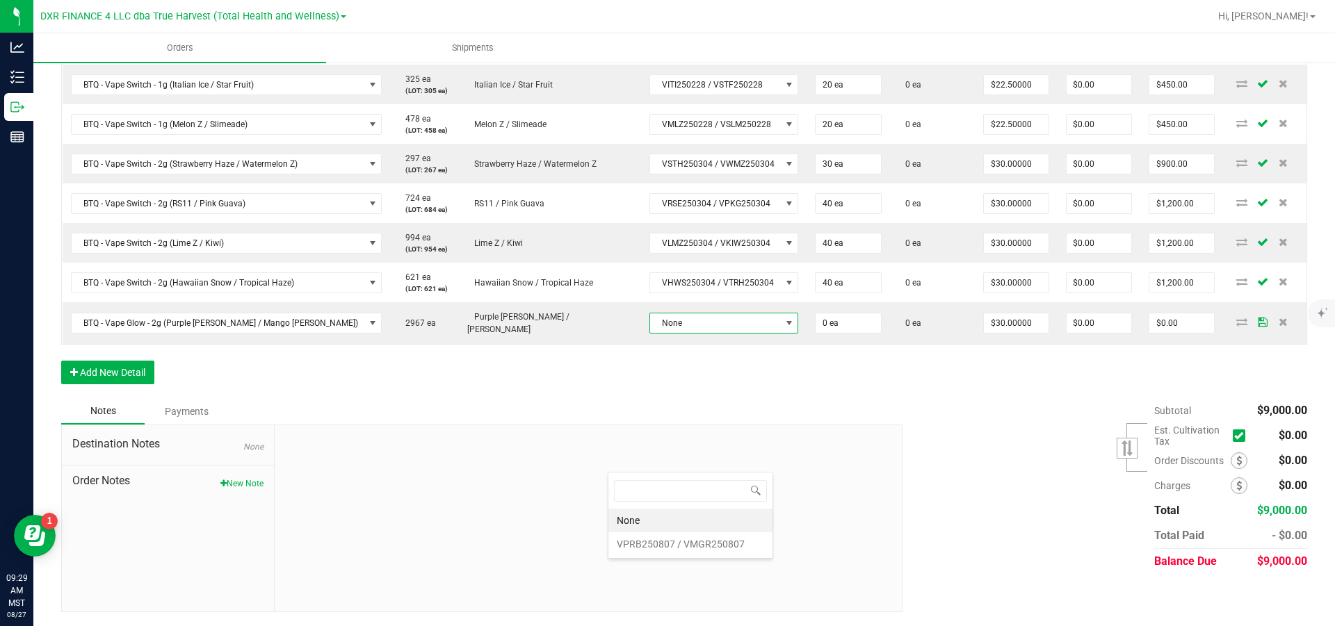
scroll to position [21, 165]
drag, startPoint x: 695, startPoint y: 540, endPoint x: 718, endPoint y: 531, distance: 24.7
click at [695, 541] on VMGR250807 "VPRB250807 / VMGR250807" at bounding box center [690, 545] width 164 height 24
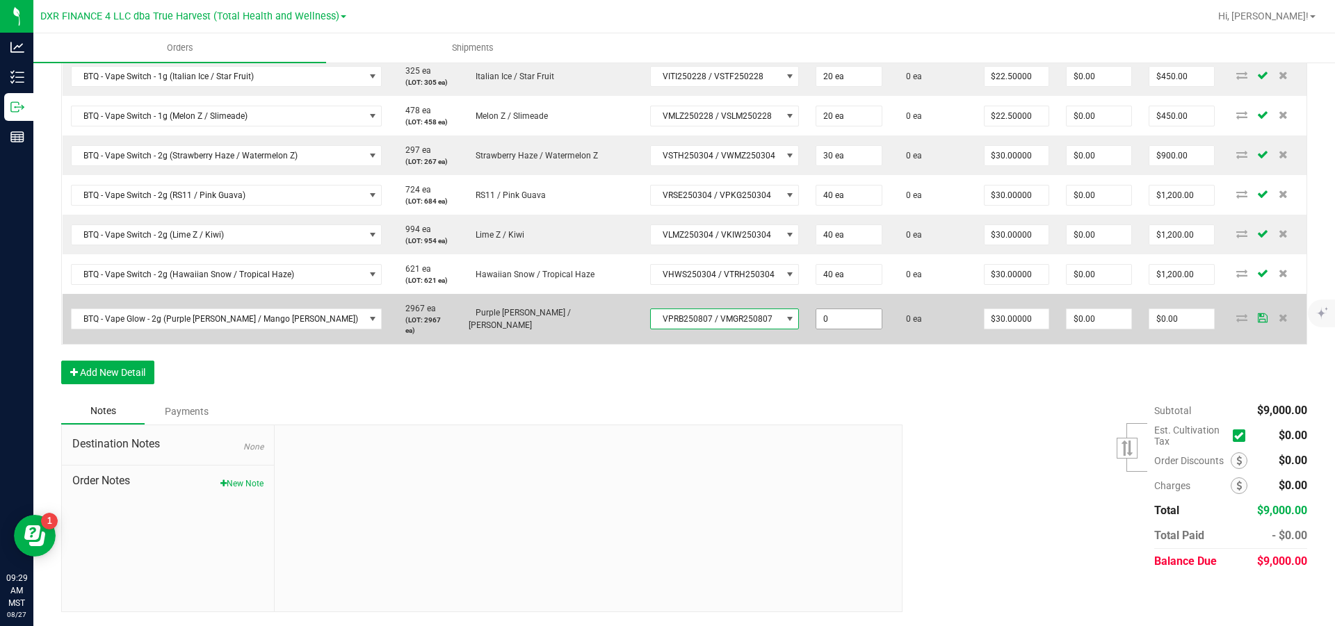
click at [825, 329] on input "0" at bounding box center [848, 318] width 65 height 19
type input "20 ea"
type input "30"
type input "$600.00"
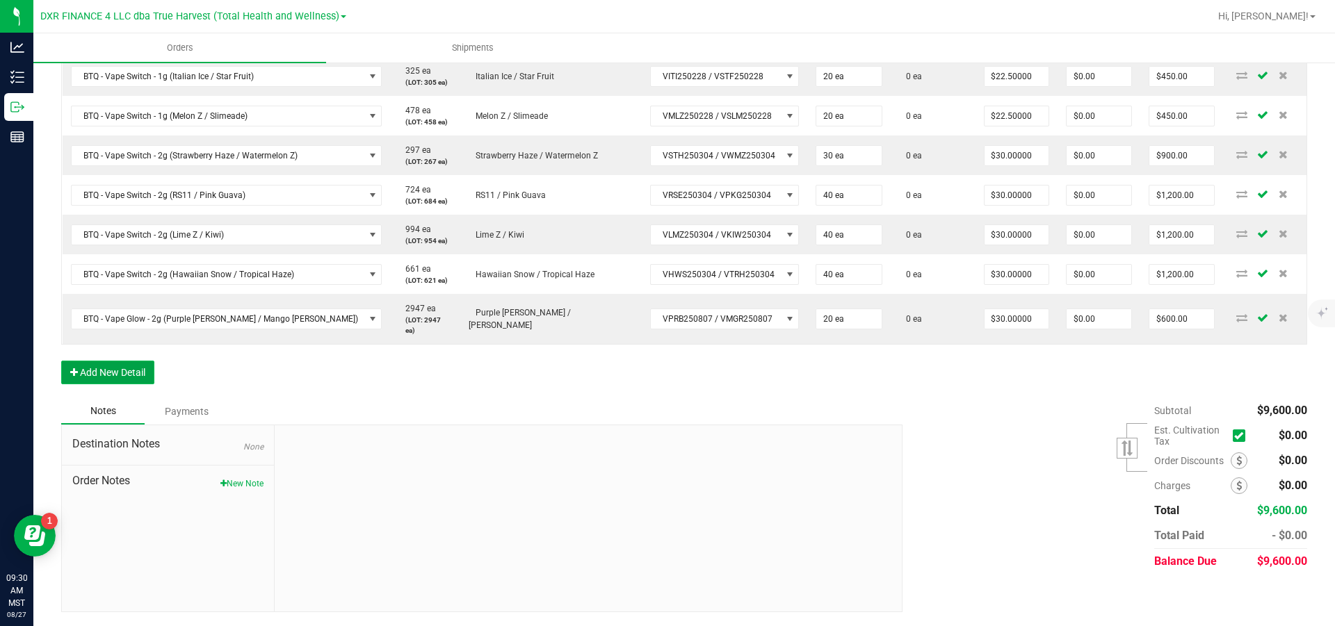
click at [113, 384] on button "Add New Detail" at bounding box center [107, 373] width 93 height 24
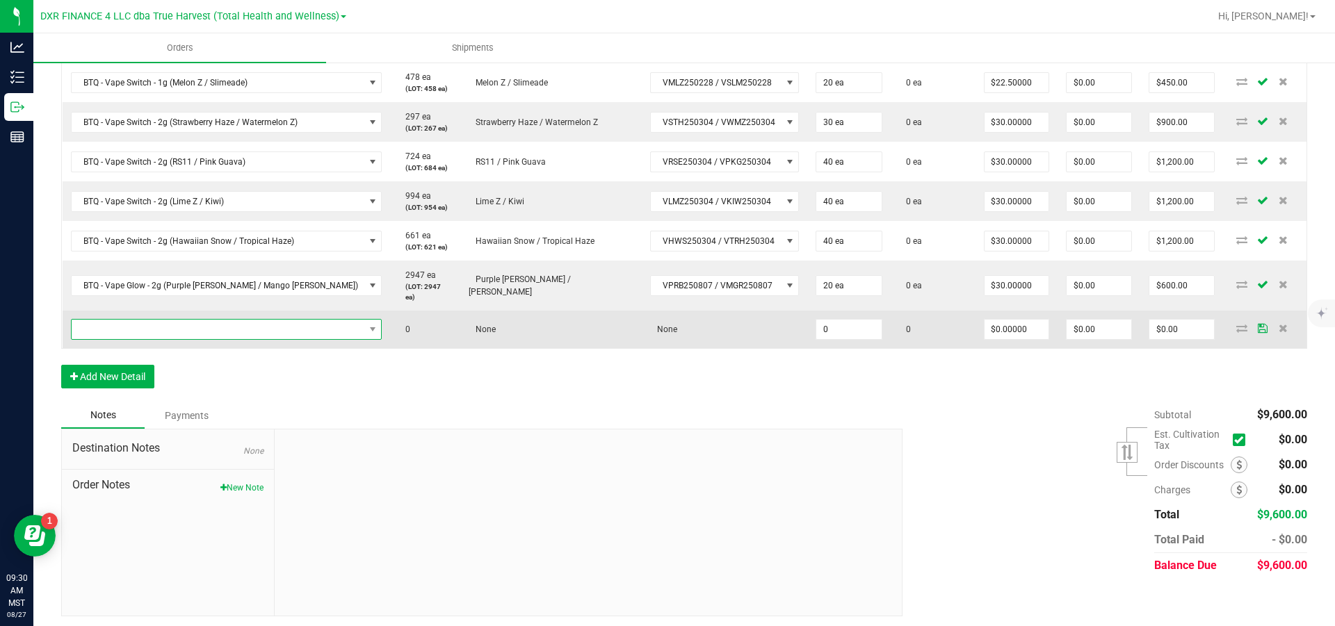
click at [140, 339] on span "NO DATA FOUND" at bounding box center [218, 329] width 293 height 19
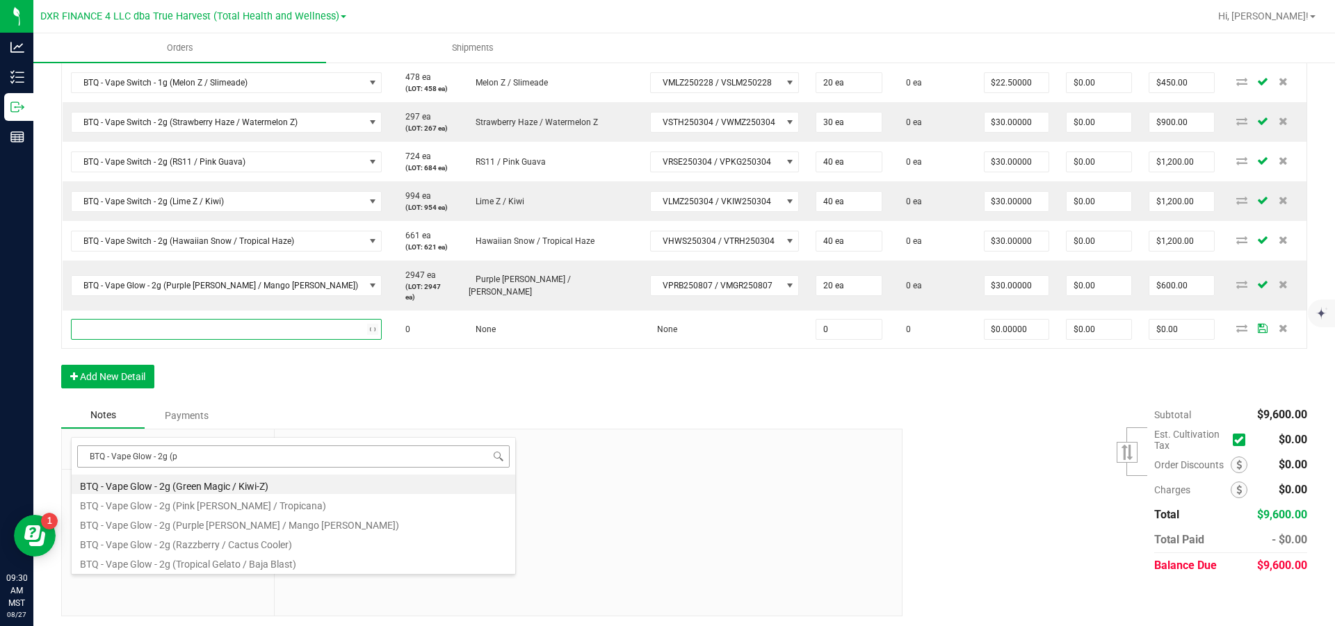
type input "BTQ - Vape Glow - 2g (pi"
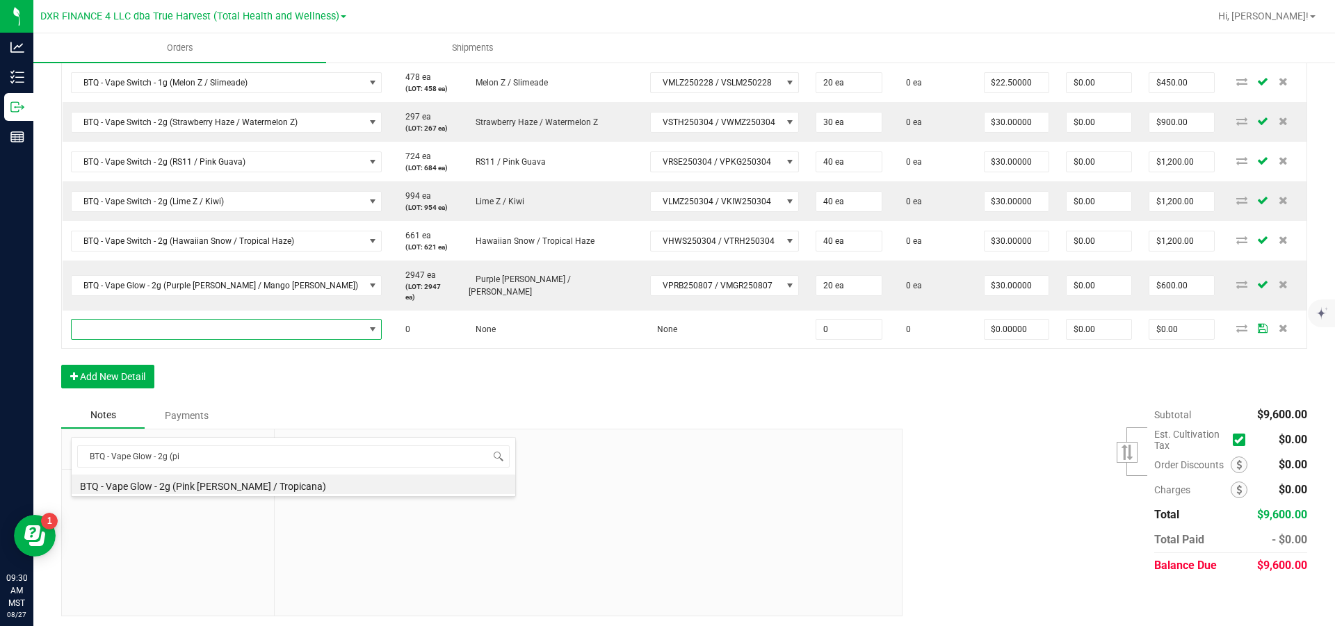
click at [222, 483] on li "BTQ - Vape Glow - 2g (Pink [PERSON_NAME] / Tropicana)" at bounding box center [294, 484] width 444 height 19
type input "0 ea"
type input "$30.00000"
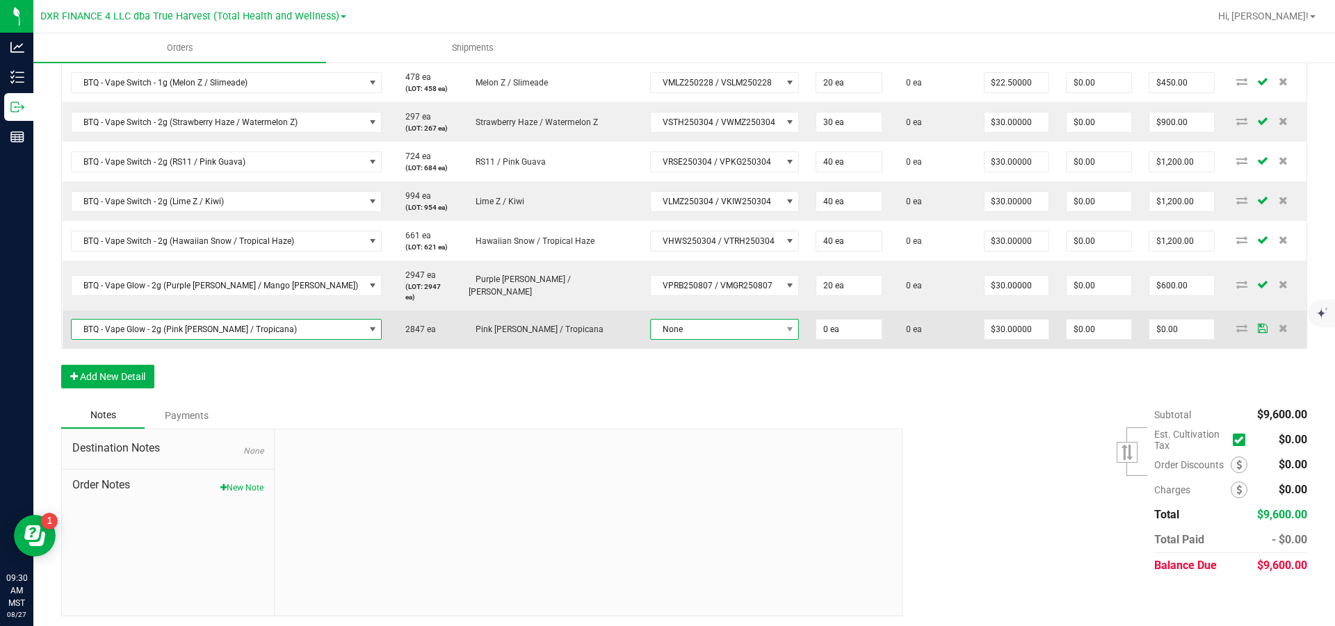
click at [651, 339] on span "None" at bounding box center [716, 329] width 131 height 19
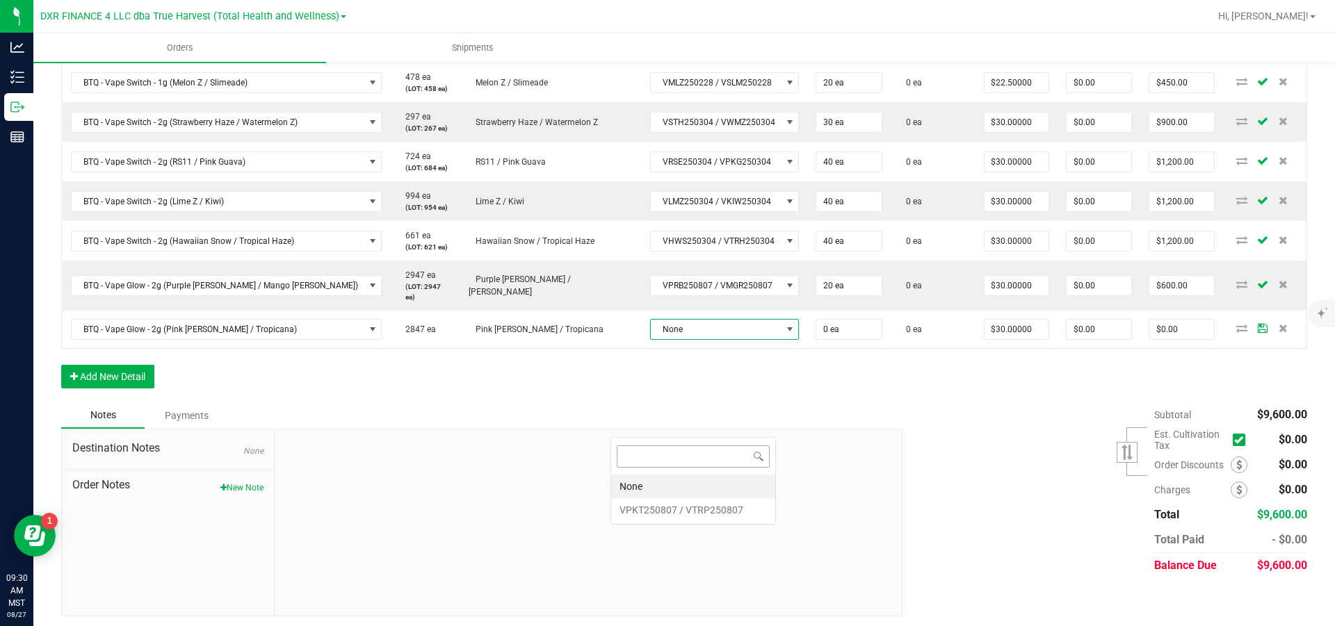
scroll to position [21, 165]
click at [657, 509] on VTRP250807 "VPKT250807 / VTRP250807" at bounding box center [693, 510] width 164 height 24
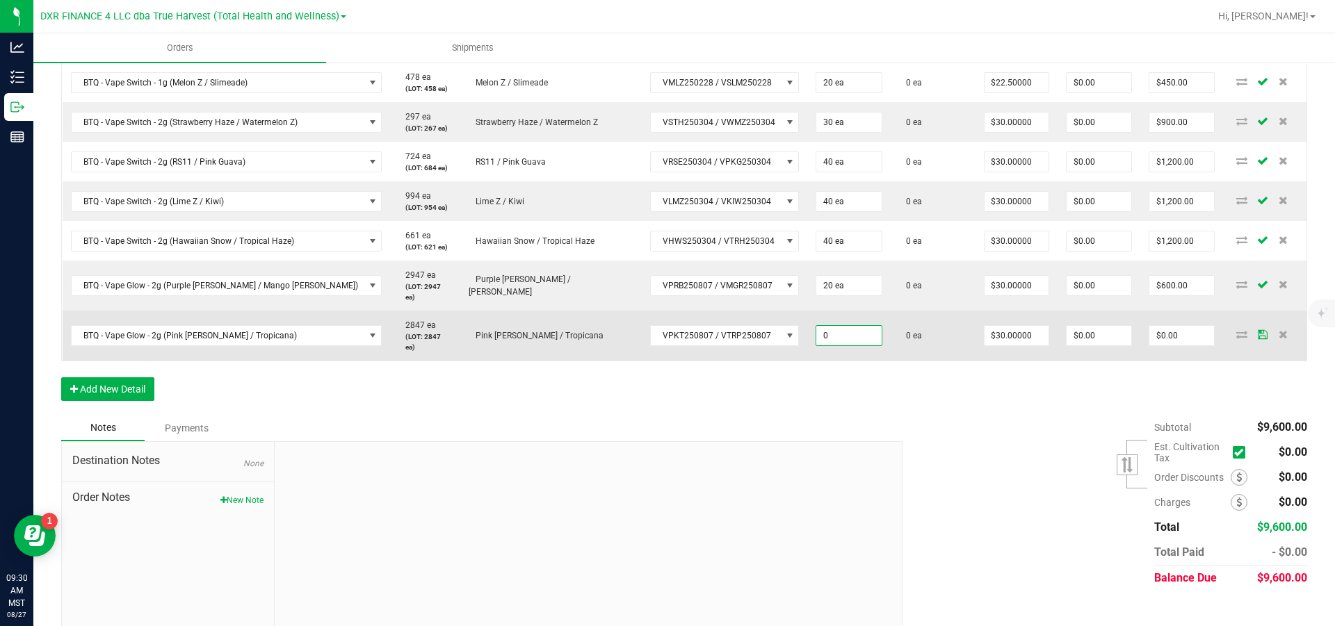
click at [816, 346] on input "0" at bounding box center [848, 335] width 65 height 19
type input "20 ea"
type input "30"
type input "$600.00"
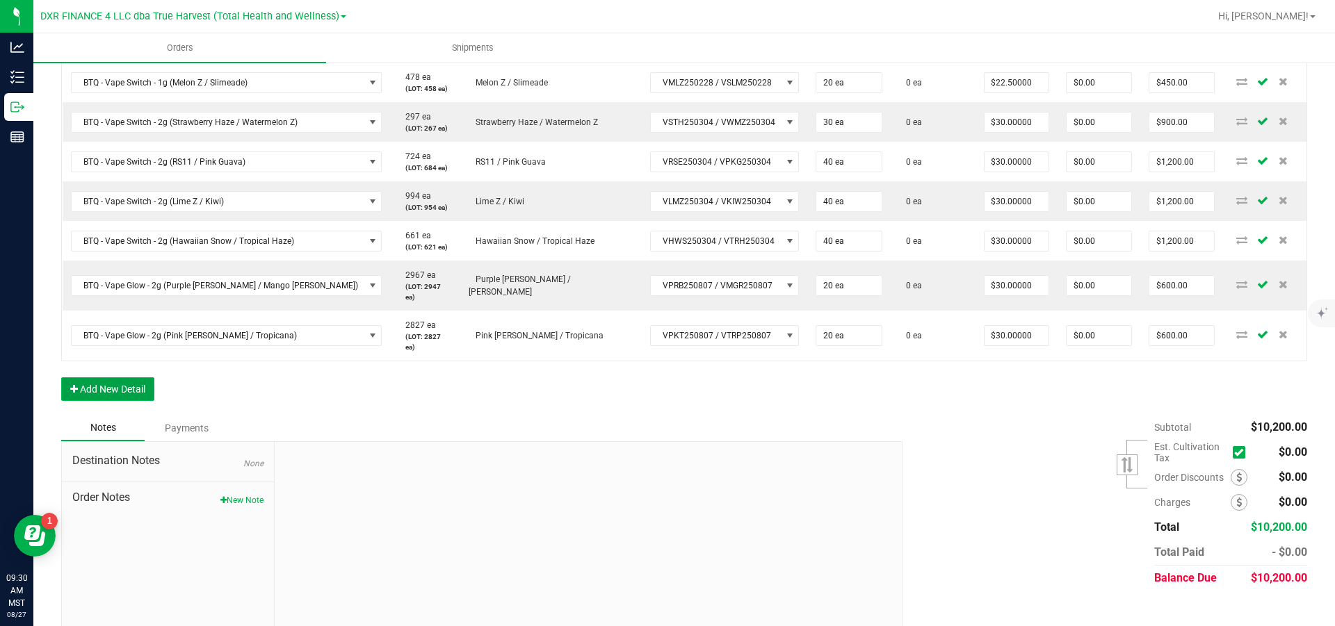
click at [100, 401] on button "Add New Detail" at bounding box center [107, 390] width 93 height 24
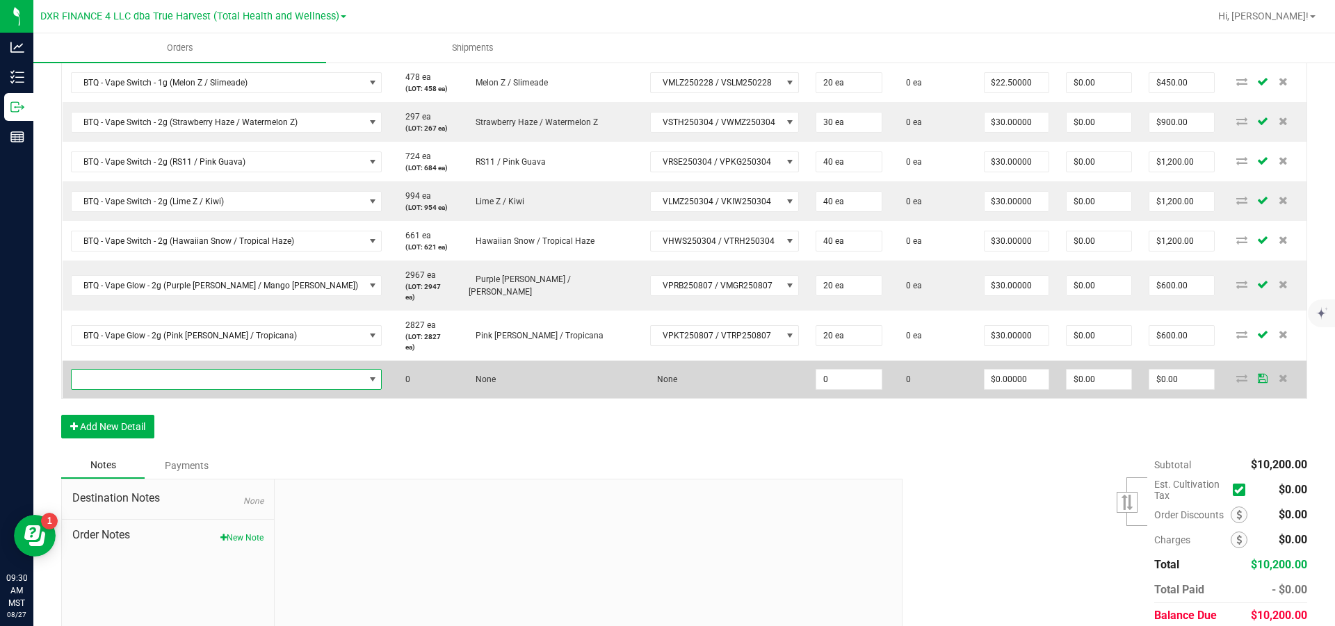
click at [122, 389] on span "NO DATA FOUND" at bounding box center [218, 379] width 293 height 19
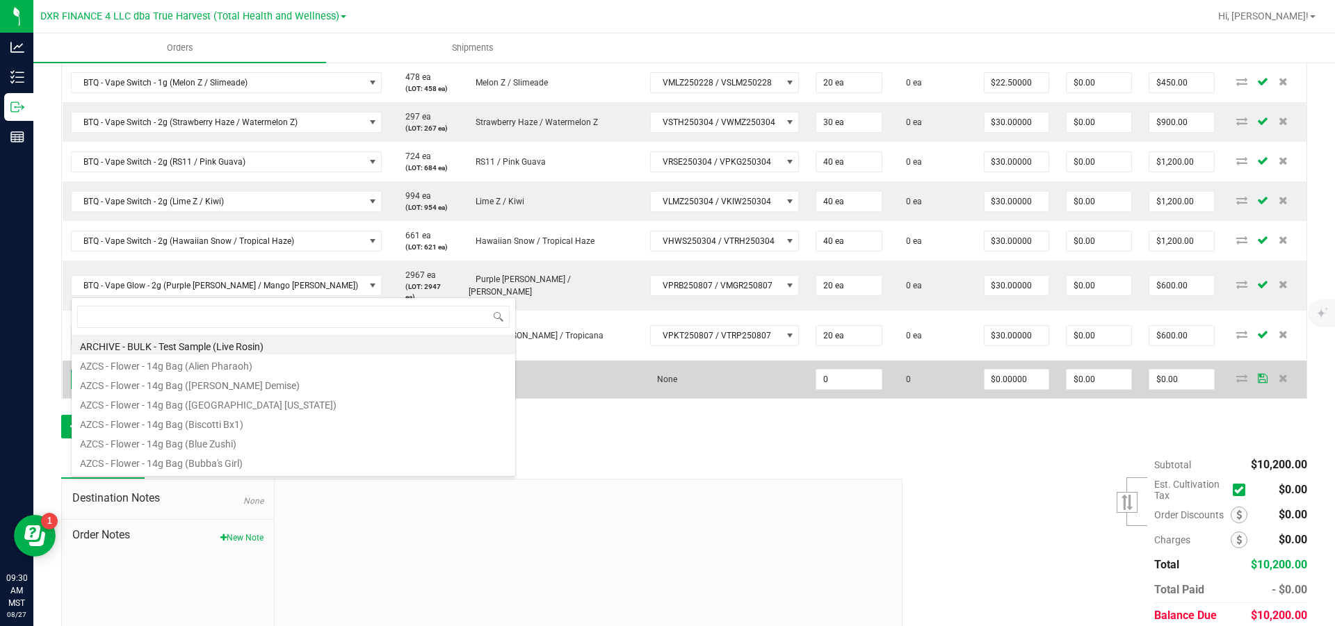
scroll to position [21, 284]
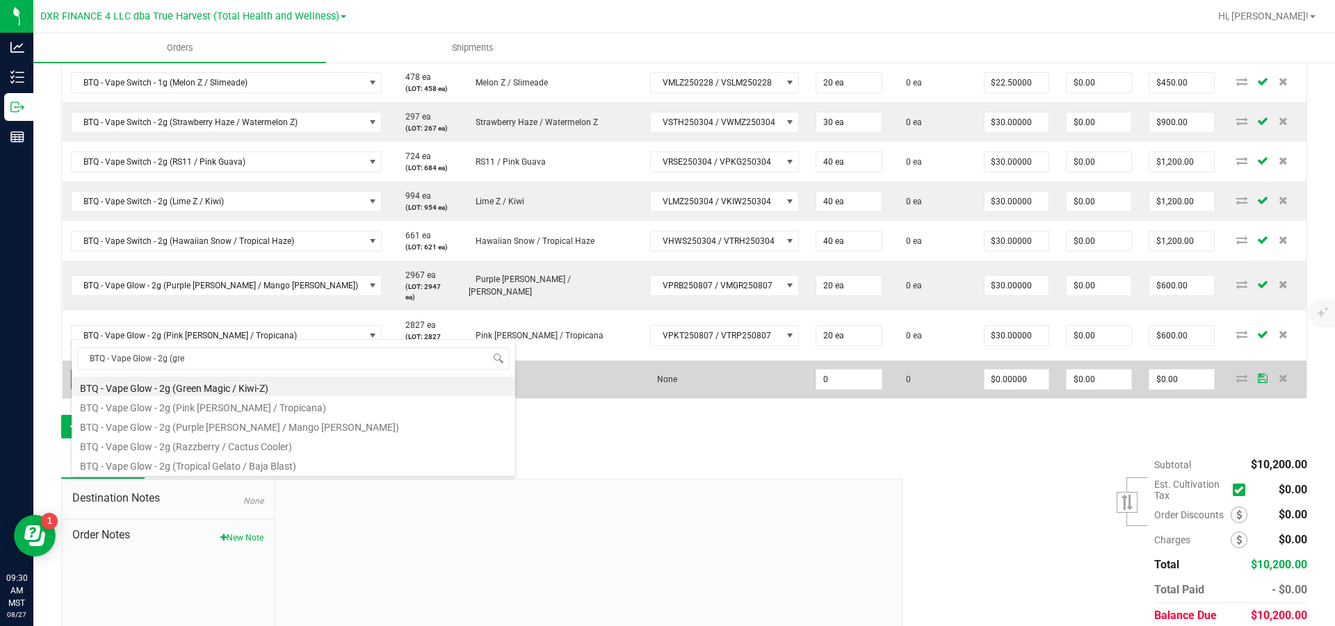
type input "BTQ - Vape Glow - 2g (gree"
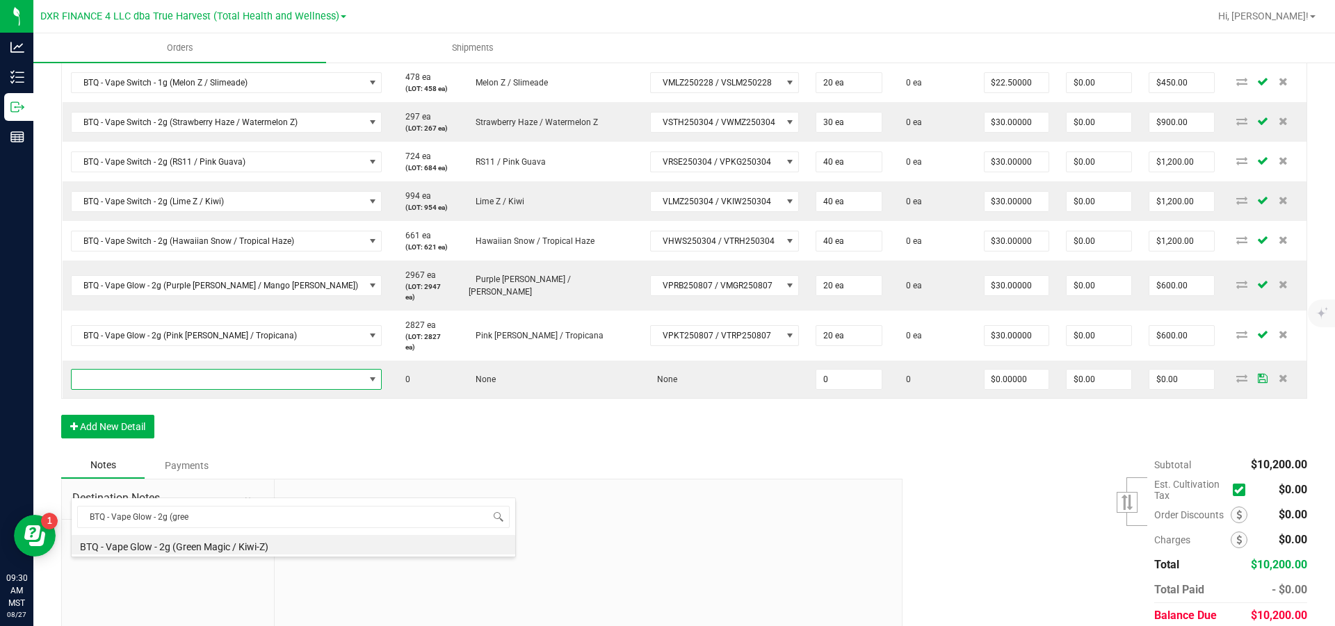
click at [230, 544] on li "BTQ - Vape Glow - 2g (Green Magic / Kiwi-Z)" at bounding box center [294, 544] width 444 height 19
type input "0 ea"
type input "$30.00000"
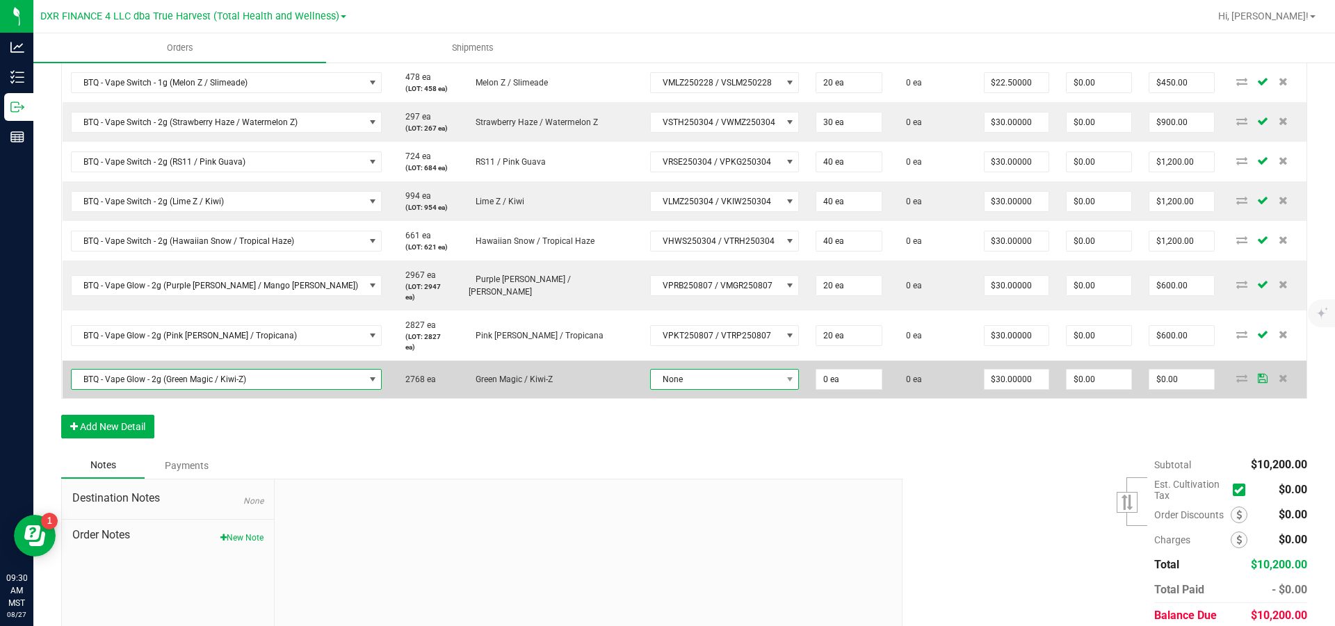
drag, startPoint x: 667, startPoint y: 482, endPoint x: 667, endPoint y: 491, distance: 9.1
click at [668, 389] on span "None" at bounding box center [716, 379] width 131 height 19
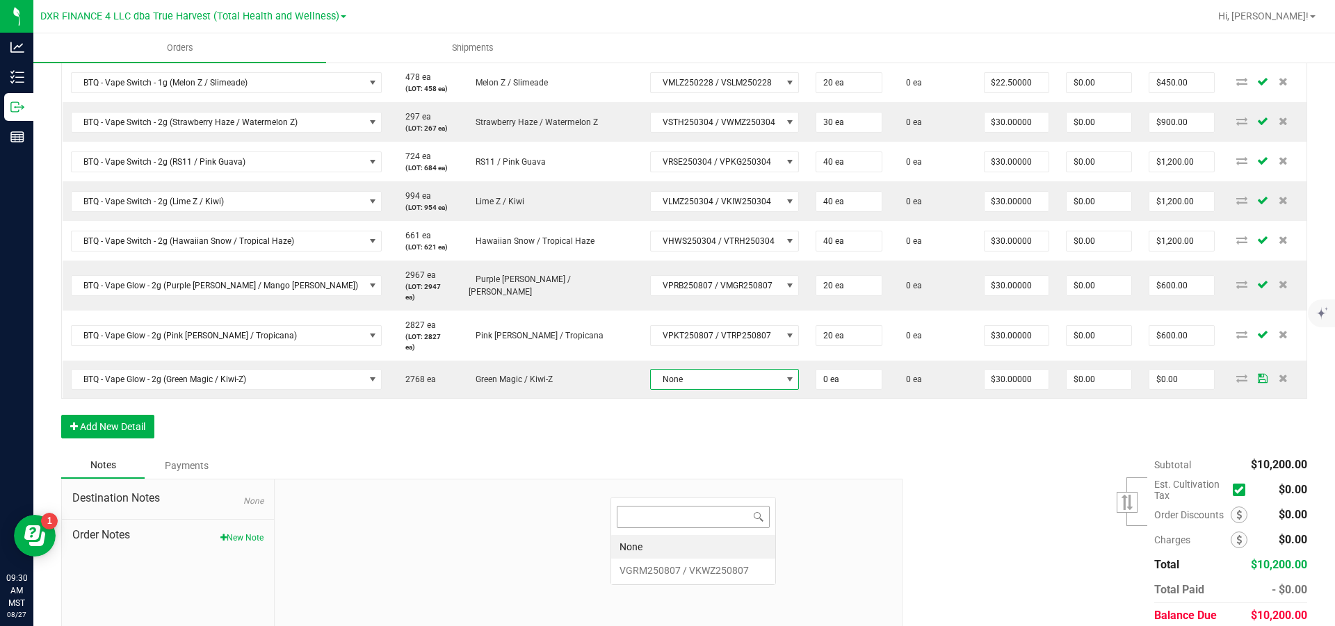
scroll to position [21, 165]
click at [663, 571] on VKWZ250807 "VGRM250807 / VKWZ250807" at bounding box center [693, 571] width 164 height 24
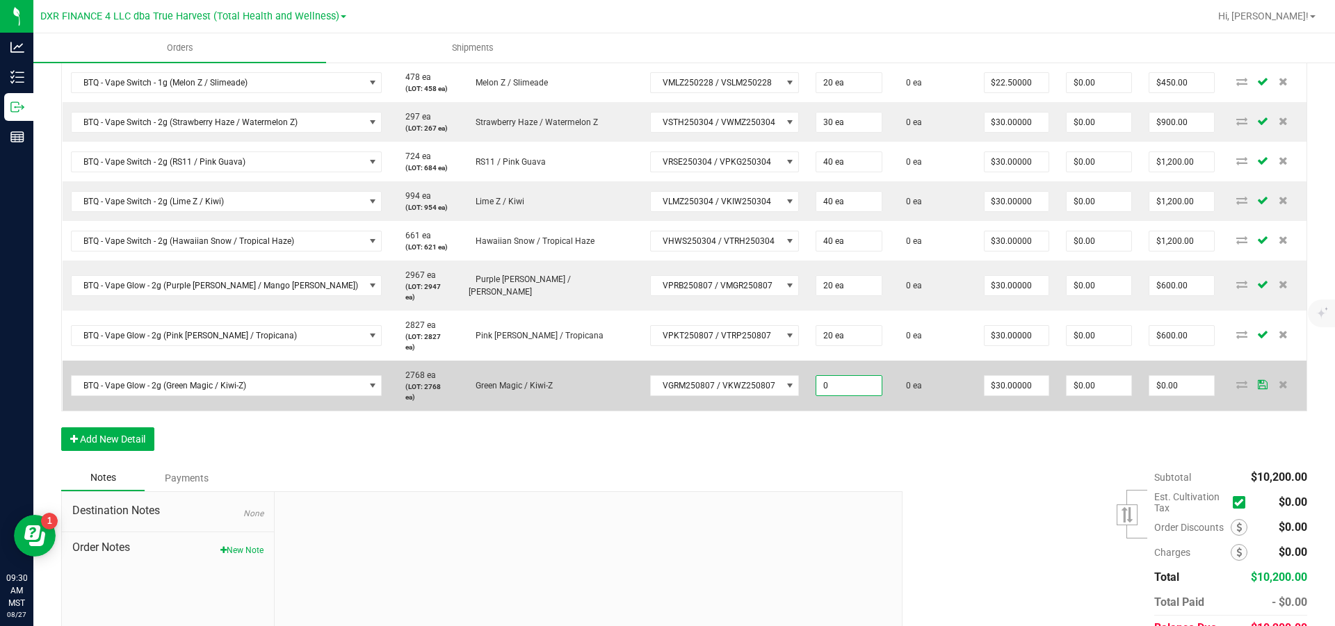
click at [843, 396] on input "0" at bounding box center [848, 385] width 65 height 19
type input "10 ea"
type input "30"
type input "$300.00"
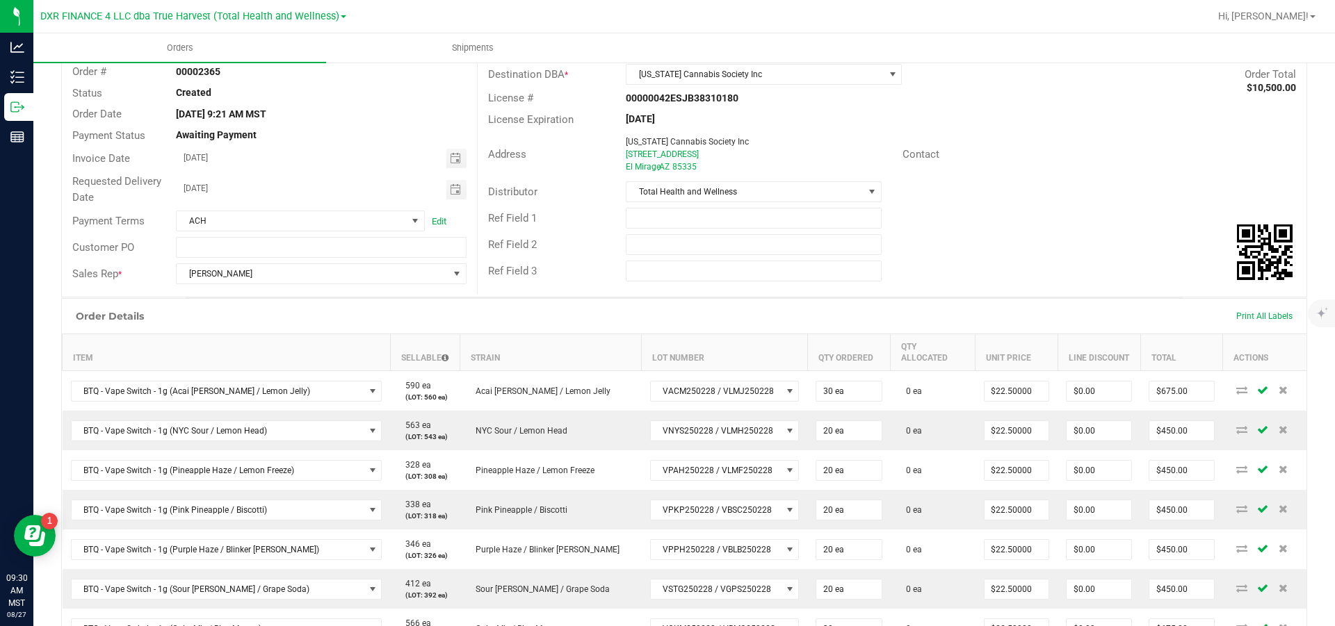
scroll to position [0, 0]
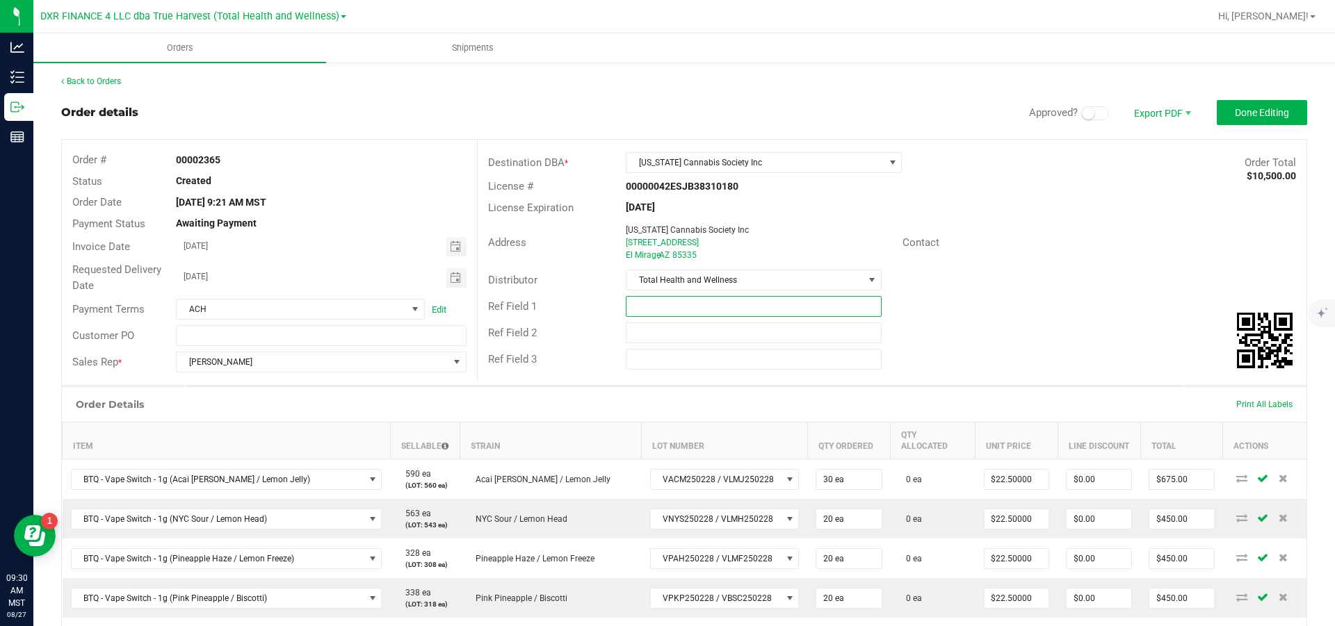
click at [673, 316] on input "text" at bounding box center [753, 306] width 255 height 21
type input "Need to add 200 mixed variety of mini pre-rolls"
click at [1244, 112] on span "Done Editing" at bounding box center [1262, 112] width 54 height 11
